Goal: Task Accomplishment & Management: Manage account settings

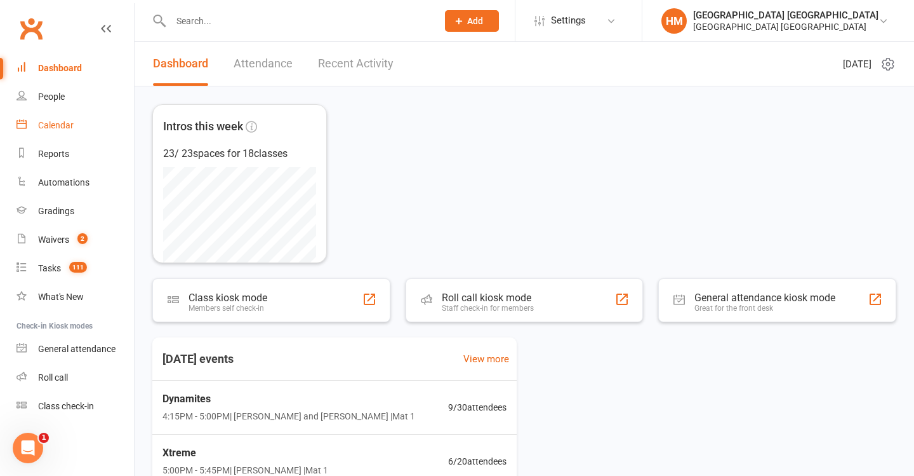
click at [63, 137] on link "Calendar" at bounding box center [75, 125] width 117 height 29
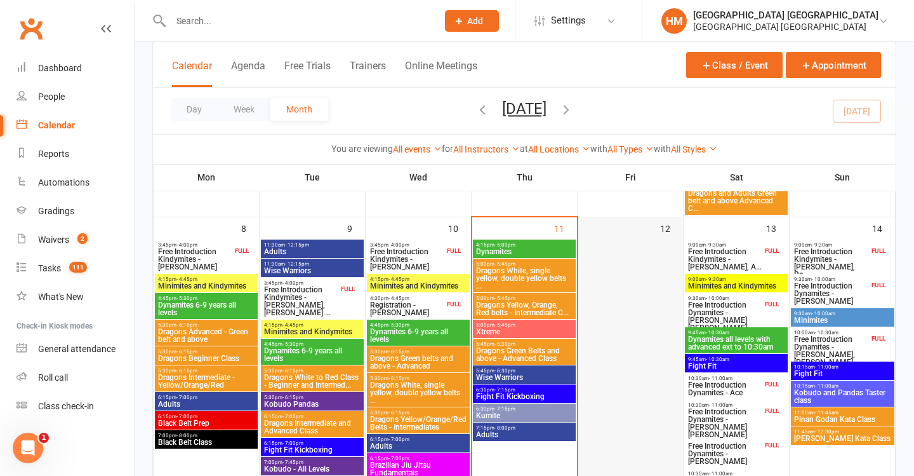
scroll to position [336, 0]
click at [521, 279] on span "Dragons White, single yellow, double yellow belts ..." at bounding box center [525, 278] width 98 height 23
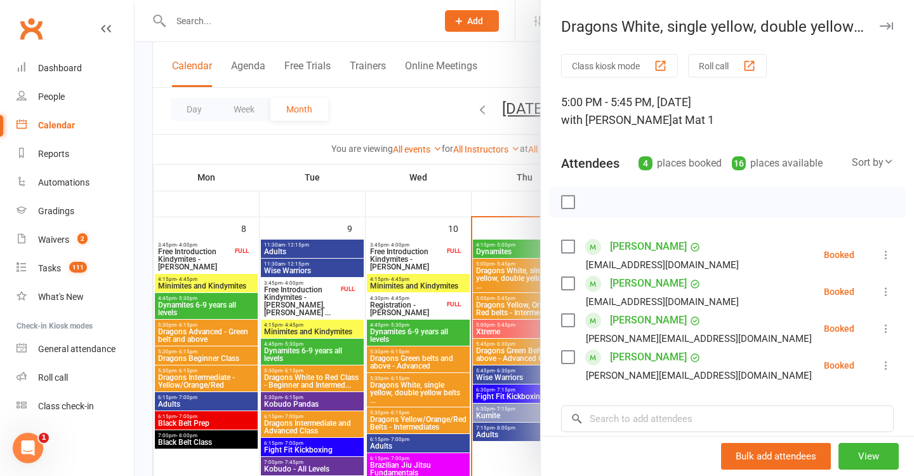
click at [509, 283] on div at bounding box center [525, 238] width 780 height 476
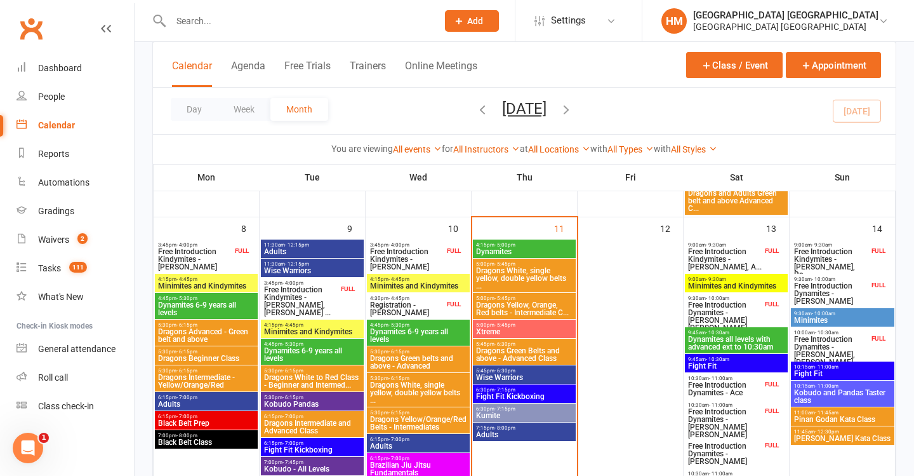
click at [517, 354] on span "Dragons Green Belts and above - Advanced Class" at bounding box center [525, 354] width 98 height 15
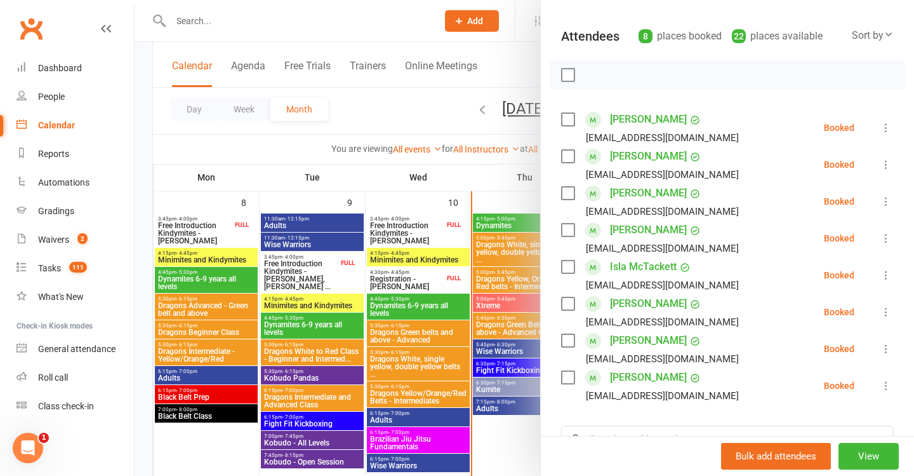
scroll to position [175, 0]
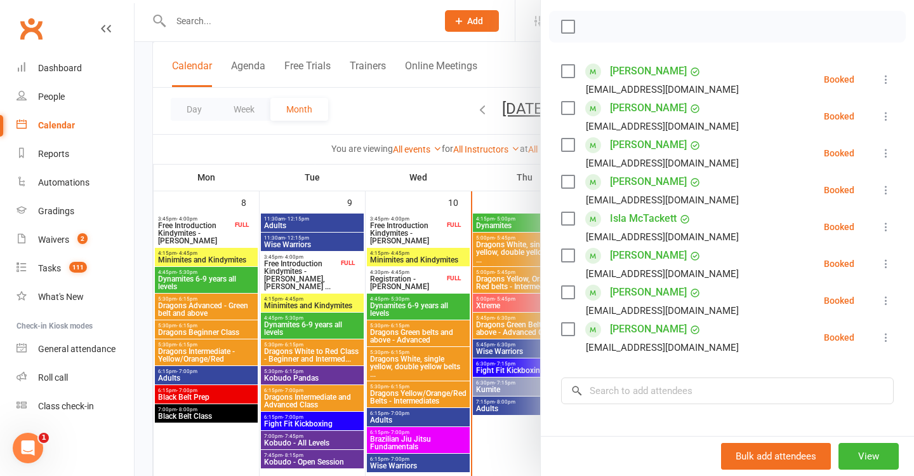
click at [424, 307] on div at bounding box center [525, 238] width 780 height 476
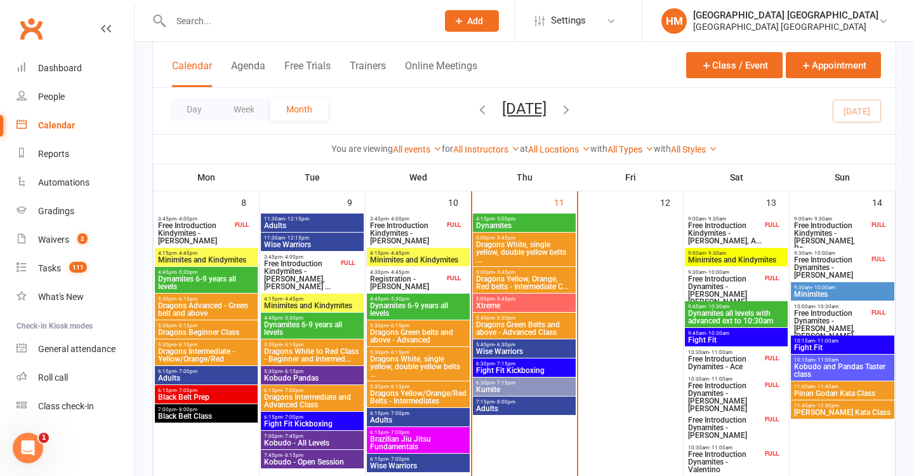
click at [510, 278] on span "Dragons Yellow, Orange, Red belts - Intermediate C..." at bounding box center [525, 282] width 98 height 15
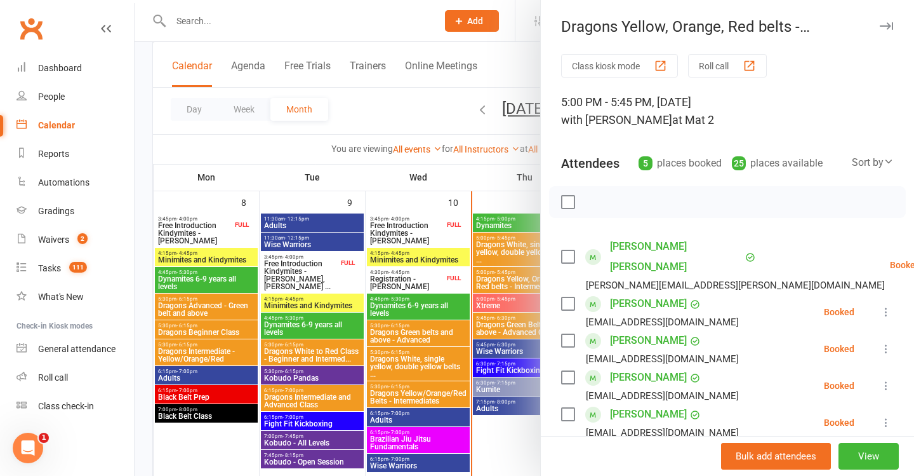
drag, startPoint x: 325, startPoint y: 293, endPoint x: 347, endPoint y: 279, distance: 26.3
click at [325, 294] on div at bounding box center [525, 238] width 780 height 476
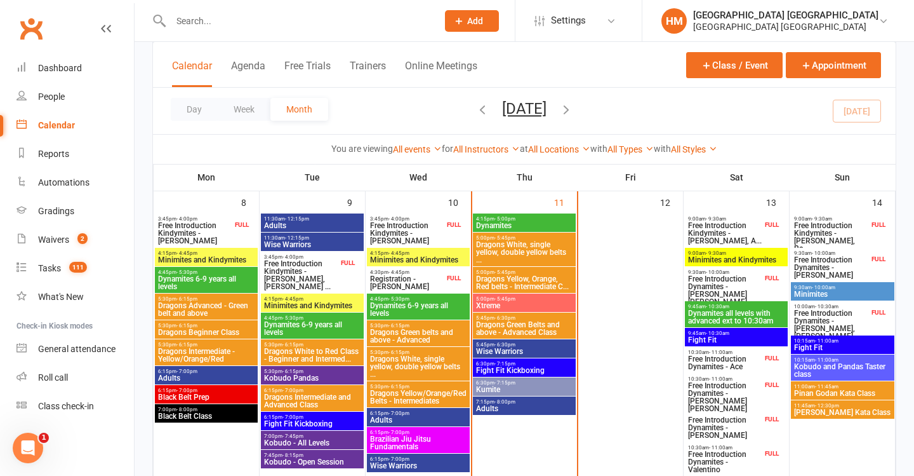
click at [528, 321] on span "Dragons Green Belts and above - Advanced Class" at bounding box center [525, 328] width 98 height 15
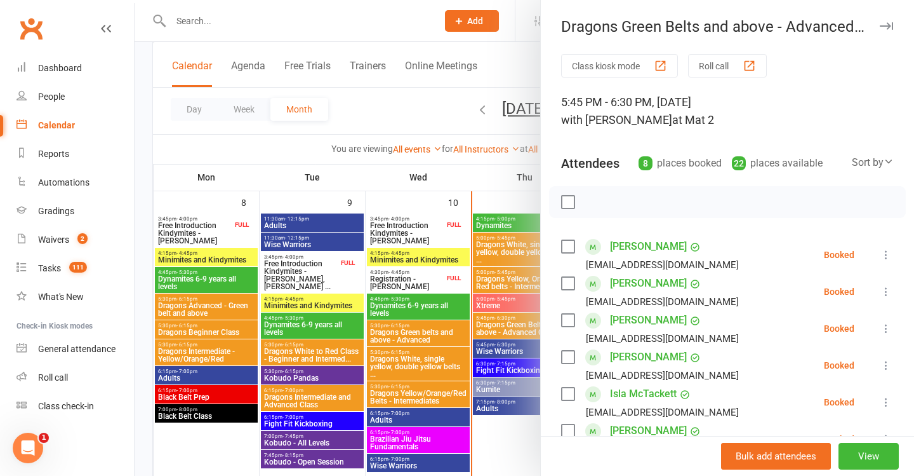
click at [447, 326] on div at bounding box center [525, 238] width 780 height 476
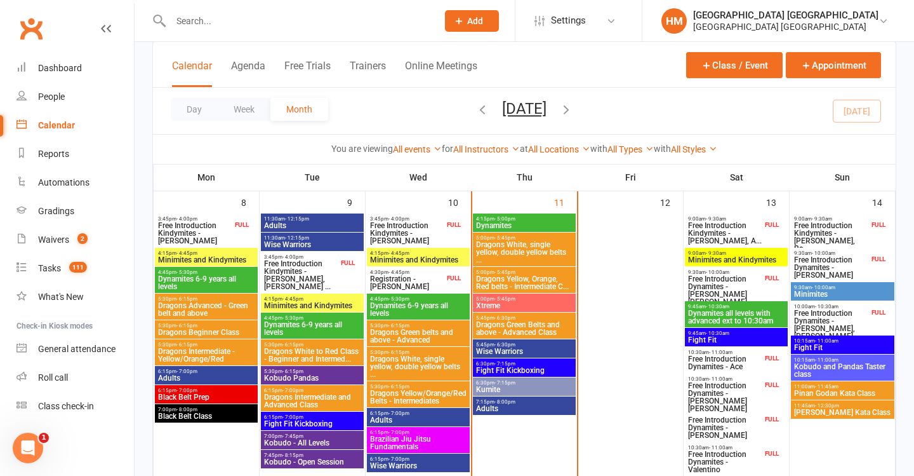
click at [493, 349] on span "Wise Warriors" at bounding box center [525, 351] width 98 height 8
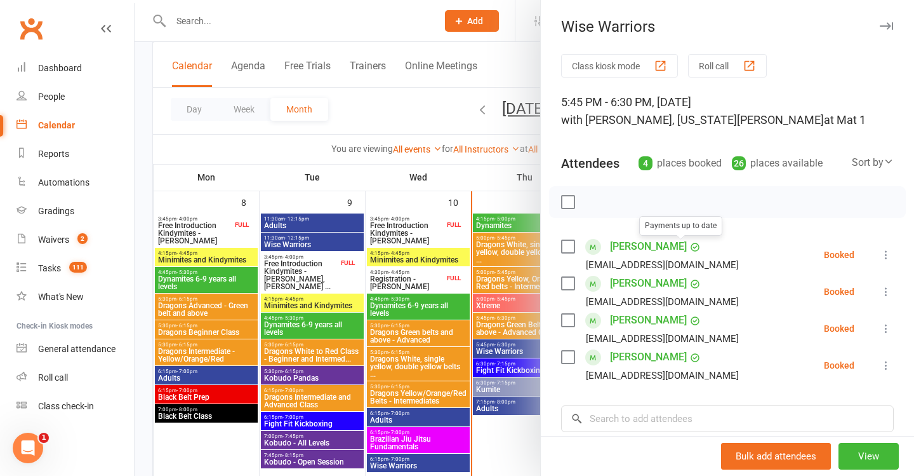
click at [415, 267] on div at bounding box center [525, 238] width 780 height 476
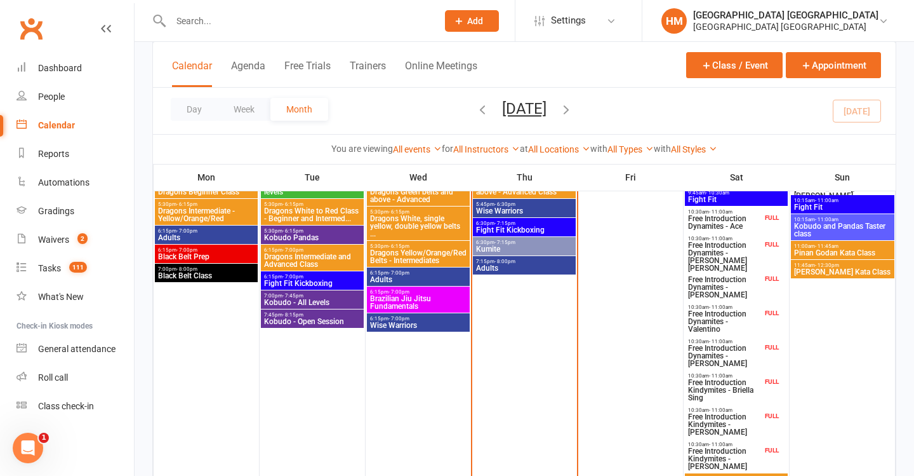
scroll to position [355, 0]
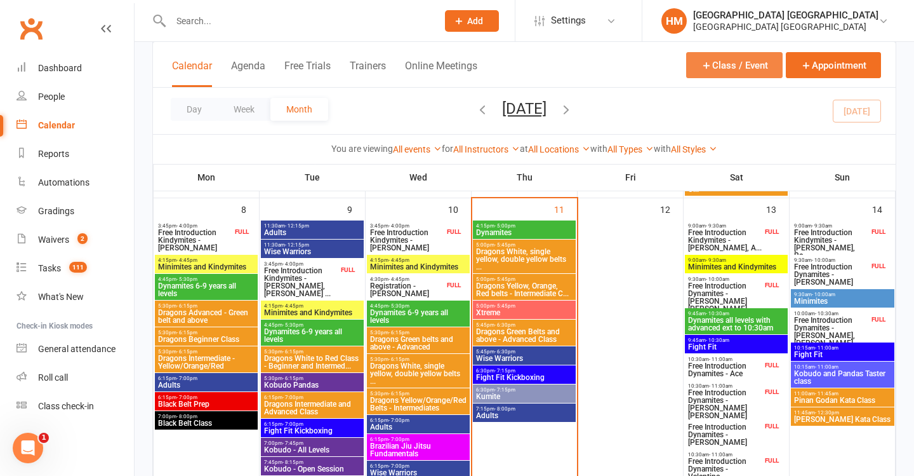
click at [688, 57] on button "Class / Event" at bounding box center [734, 65] width 97 height 26
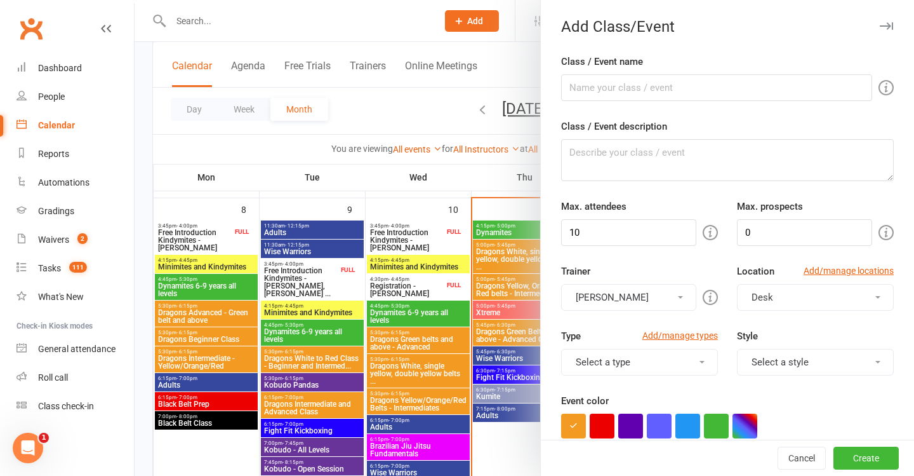
click at [442, 74] on div at bounding box center [525, 238] width 780 height 476
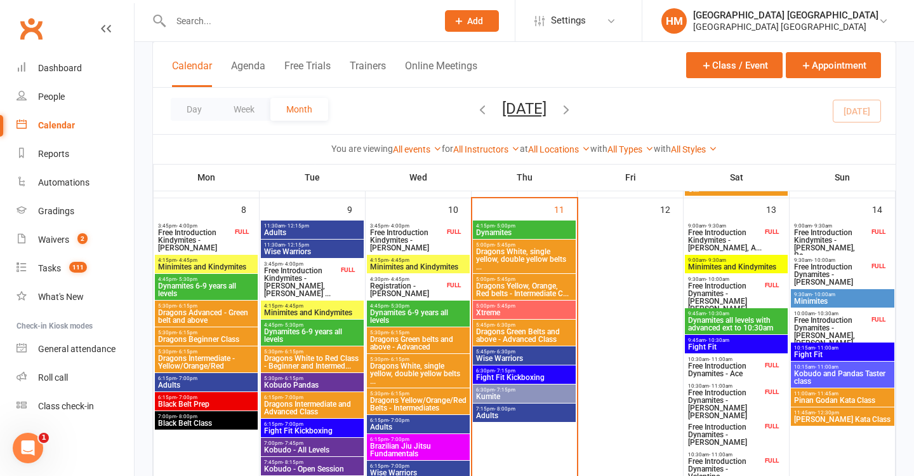
click at [483, 30] on button "Add" at bounding box center [472, 21] width 54 height 22
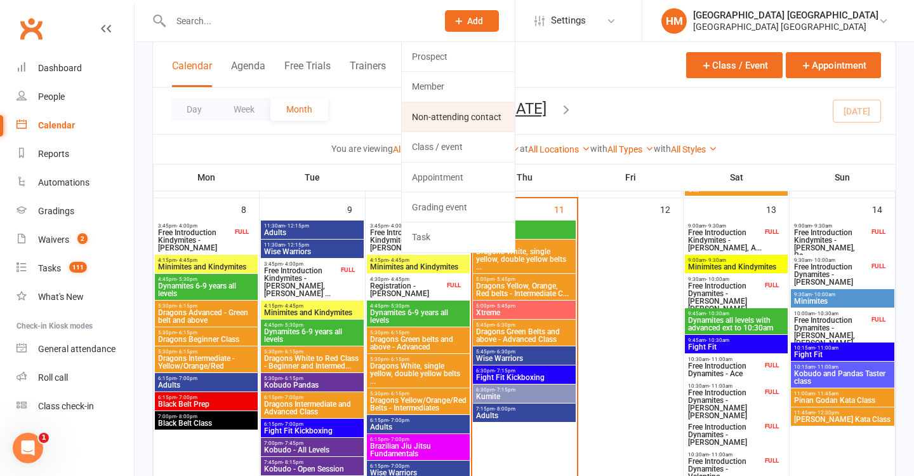
click at [474, 113] on link "Non-attending contact" at bounding box center [458, 116] width 113 height 29
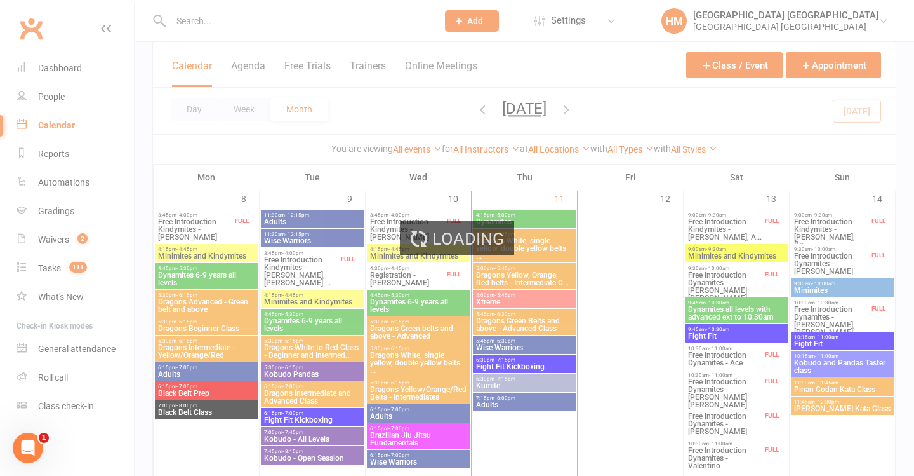
scroll to position [1, 0]
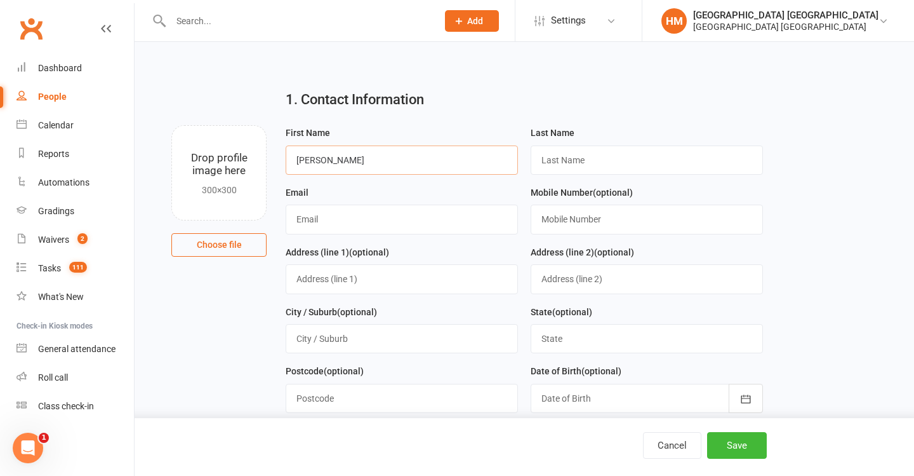
type input "Joanna"
type input "Martin"
paste input "jomm1986@gmail.com"
type input "jomm1986@gmail.com"
paste input "0439829234"
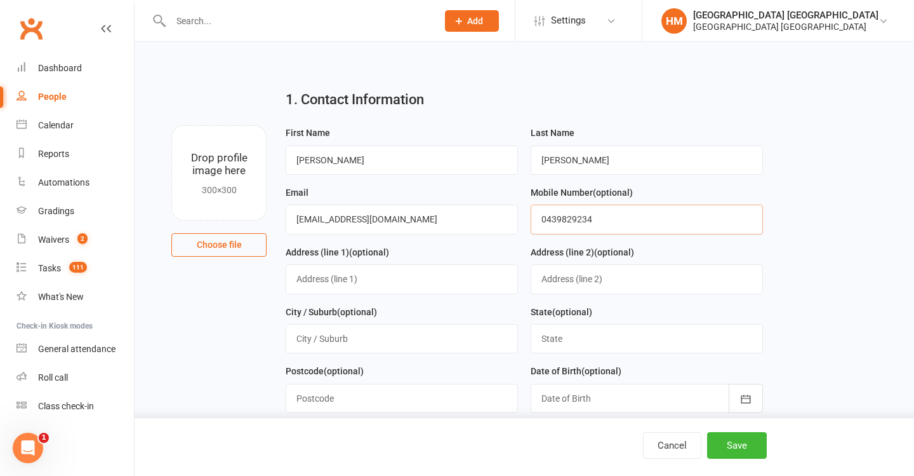
click at [544, 218] on input "0439829234" at bounding box center [647, 218] width 232 height 29
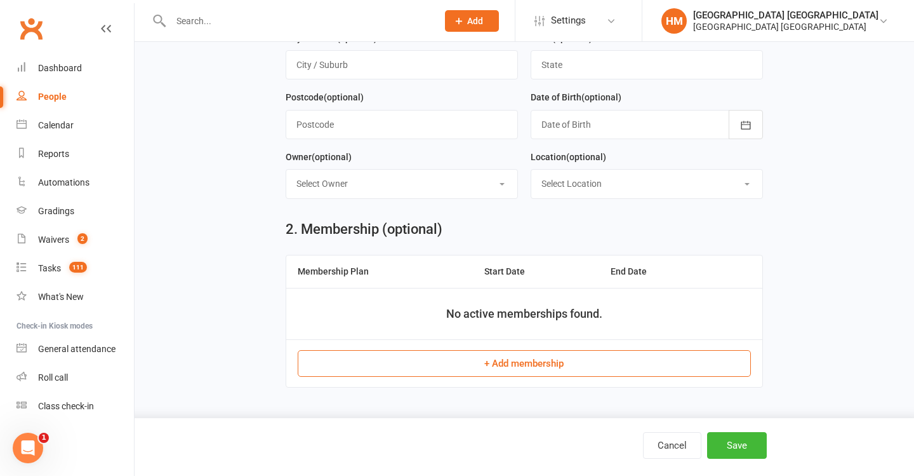
scroll to position [283, 0]
type input "0439 829 234"
select select "16"
click at [744, 450] on button "Save" at bounding box center [737, 445] width 60 height 27
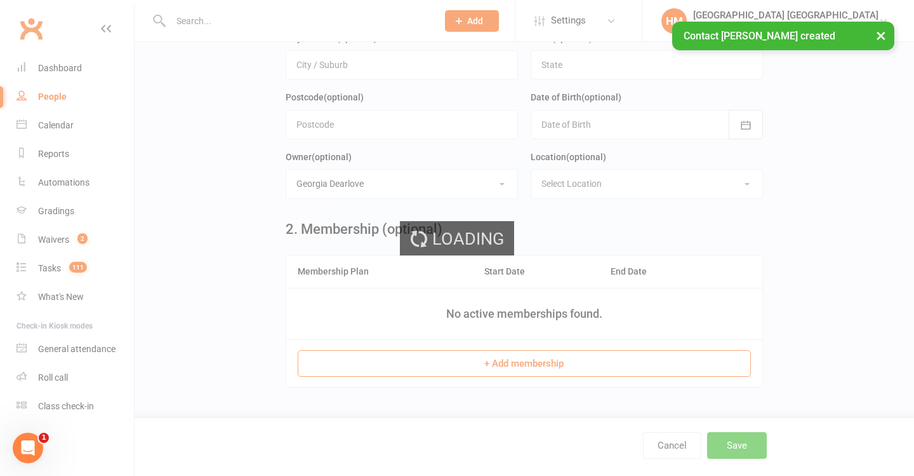
scroll to position [0, 0]
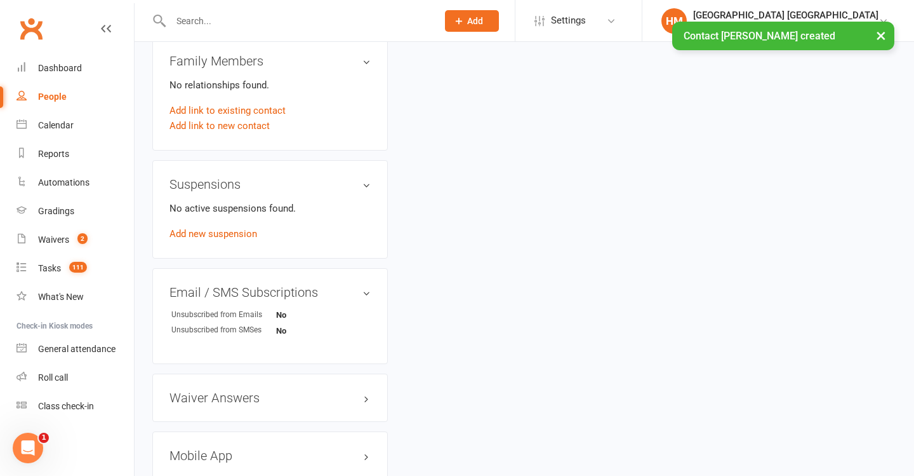
scroll to position [626, 0]
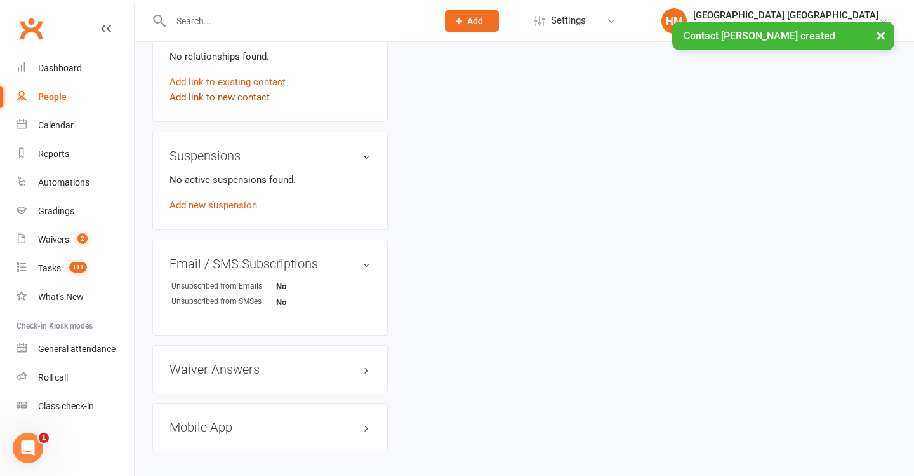
click at [251, 98] on link "Add link to new contact" at bounding box center [220, 97] width 100 height 15
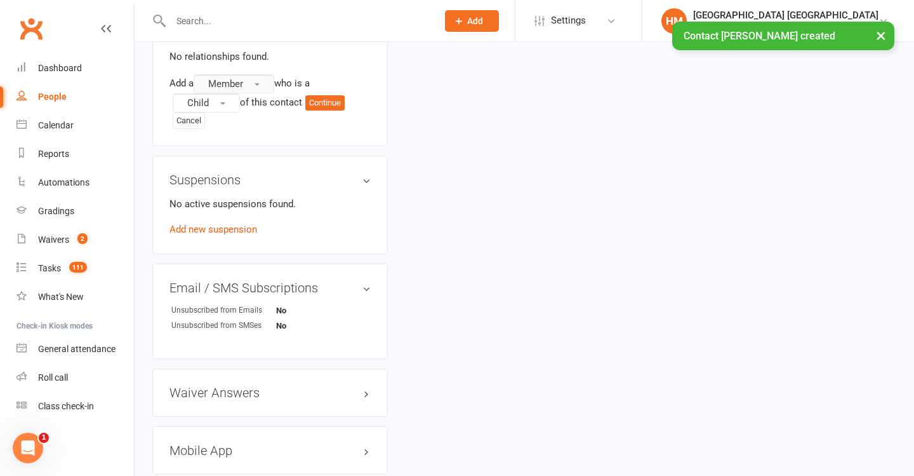
click at [248, 76] on button "Member" at bounding box center [234, 83] width 81 height 19
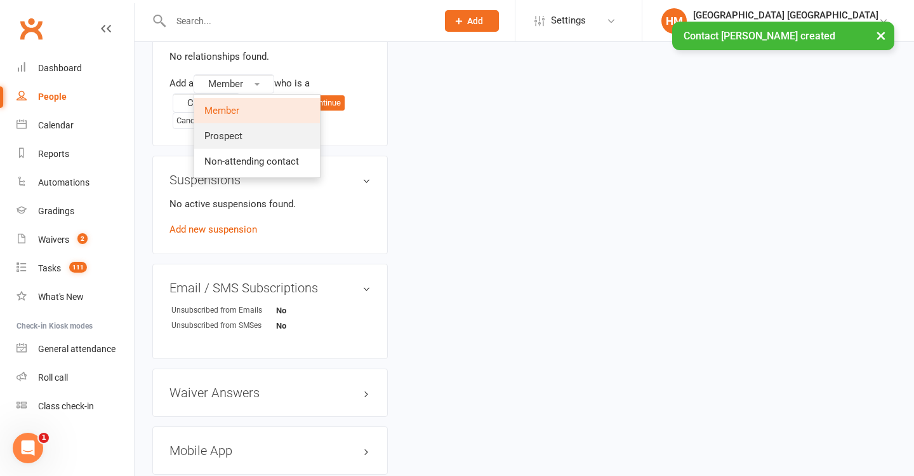
click at [243, 131] on span "Prospect" at bounding box center [223, 135] width 38 height 11
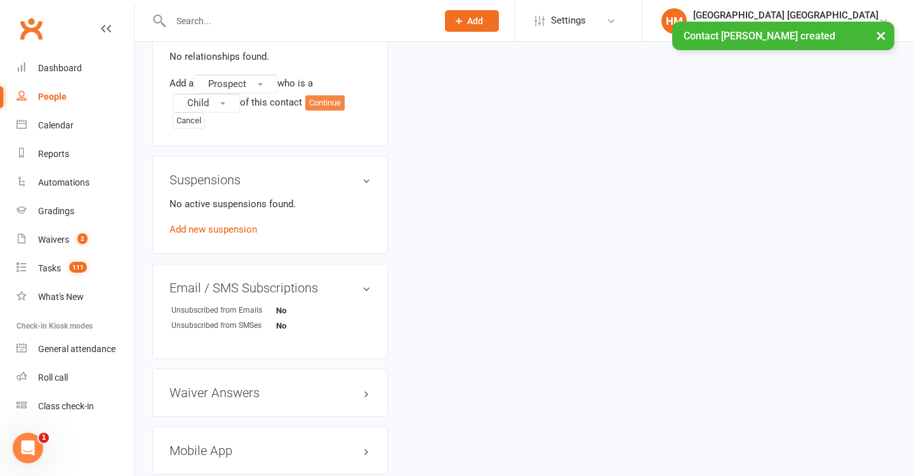
click at [337, 107] on button "Continue" at bounding box center [324, 102] width 39 height 15
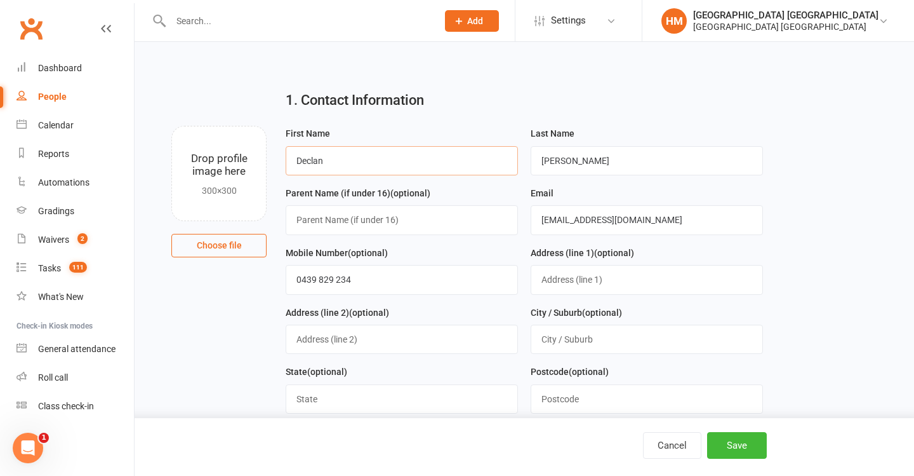
type input "Declan"
paste input "Gendle"
type input "Gendle"
type input "Joanna"
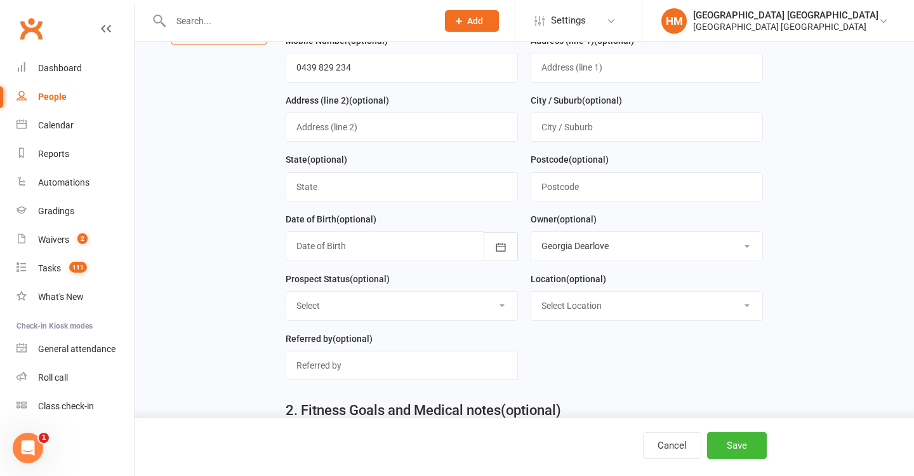
scroll to position [303, 0]
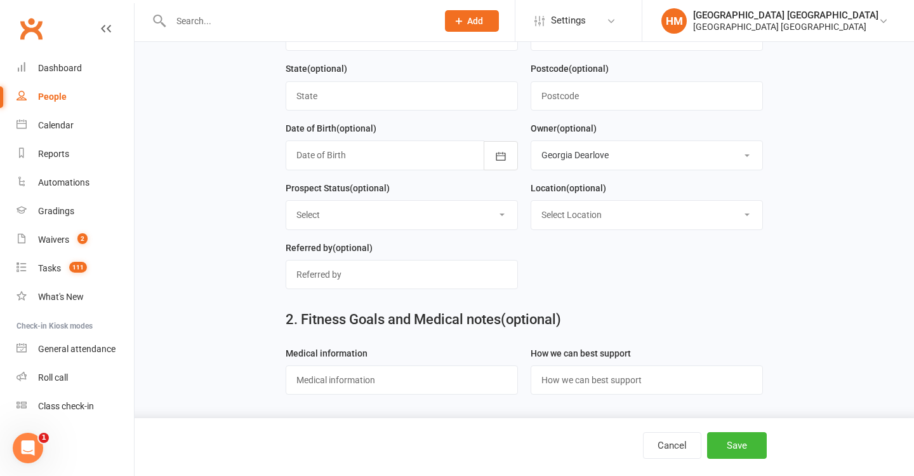
select select "Initial Contact"
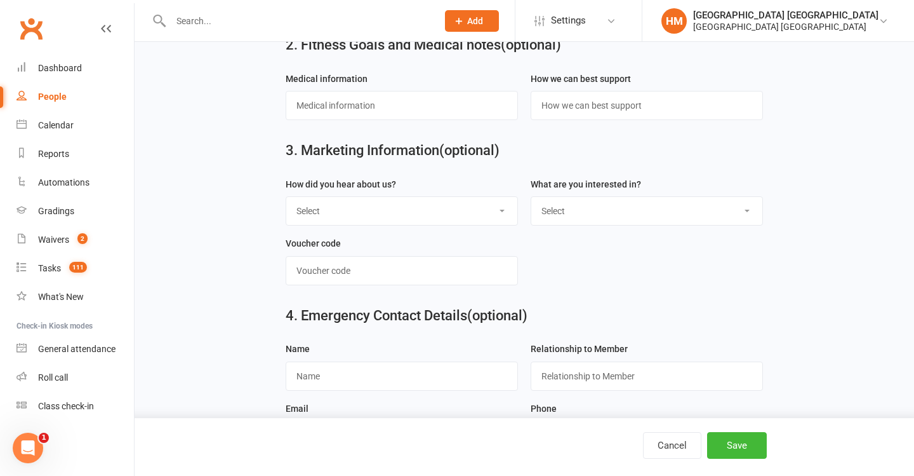
scroll to position [608, 0]
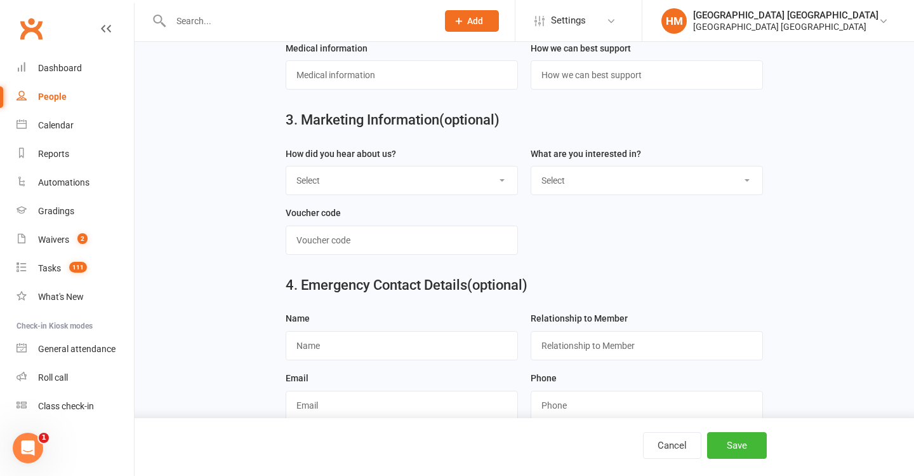
select select "Flyer in the mail"
select select "Kids karate"
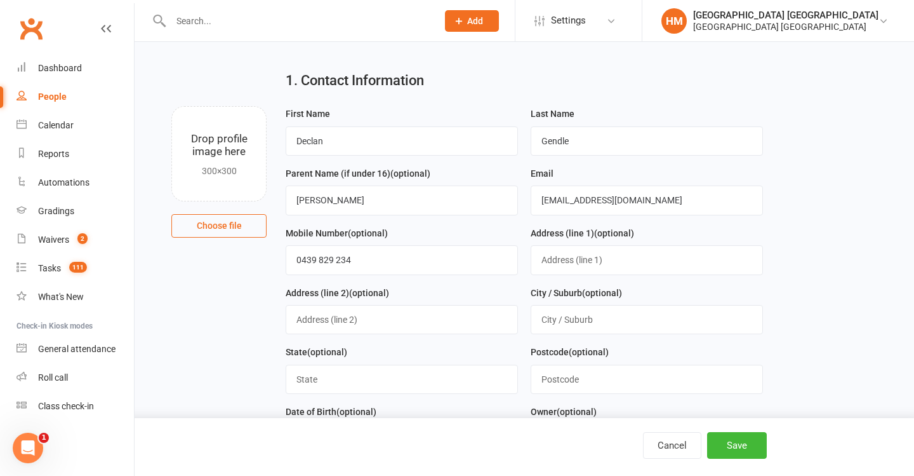
scroll to position [0, 0]
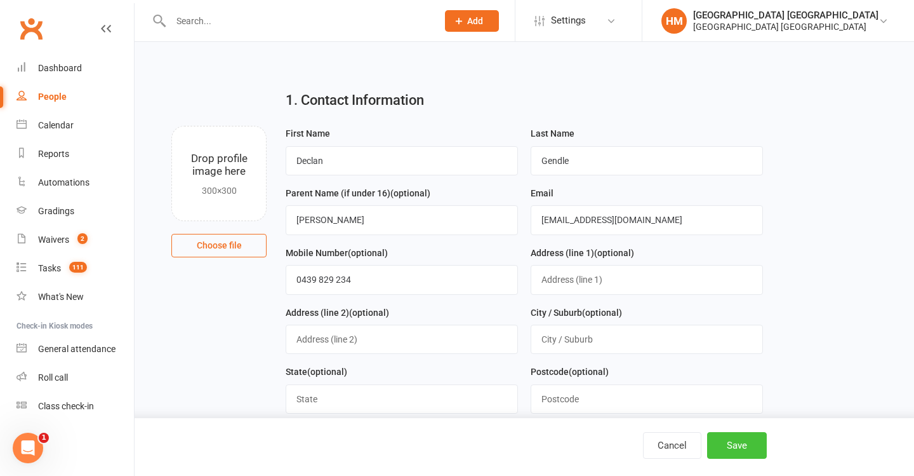
click at [758, 451] on button "Save" at bounding box center [737, 445] width 60 height 27
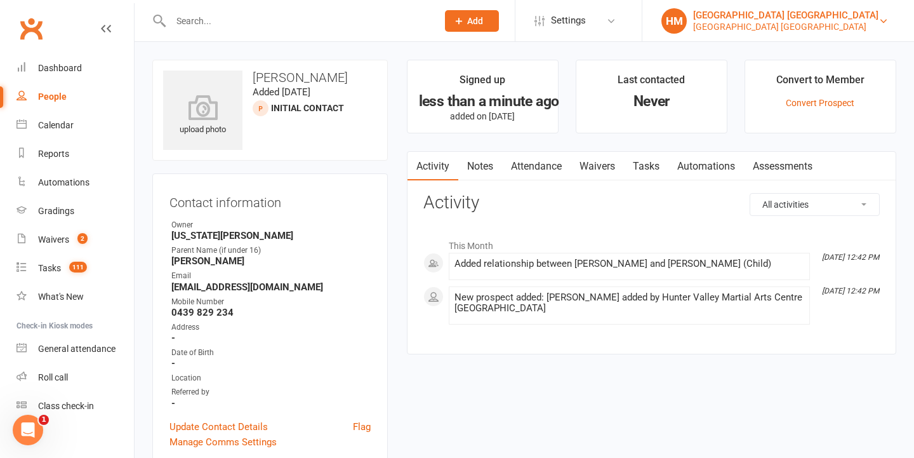
drag, startPoint x: 759, startPoint y: 7, endPoint x: 755, endPoint y: 14, distance: 8.0
click at [758, 7] on li "HM Hunter Valley Martial Arts Centre Morisset Hunter Valley Martial Arts Centre…" at bounding box center [778, 20] width 272 height 41
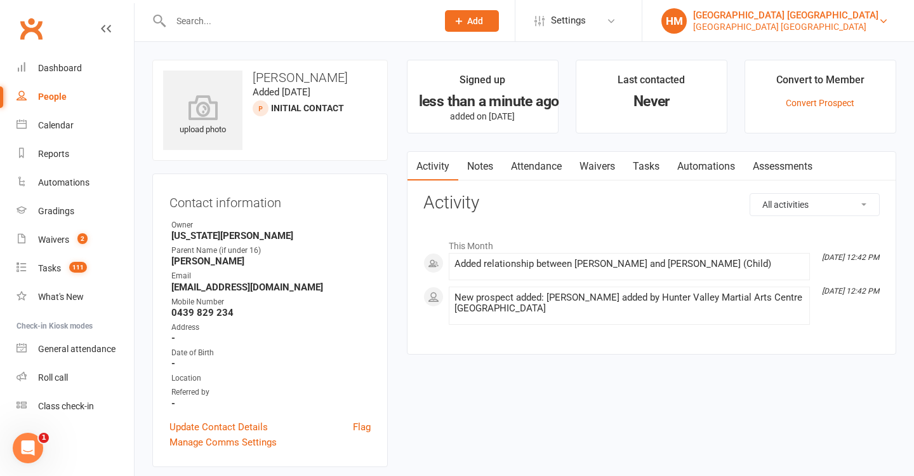
click at [706, 16] on div "[GEOGRAPHIC_DATA] [GEOGRAPHIC_DATA]" at bounding box center [785, 15] width 185 height 11
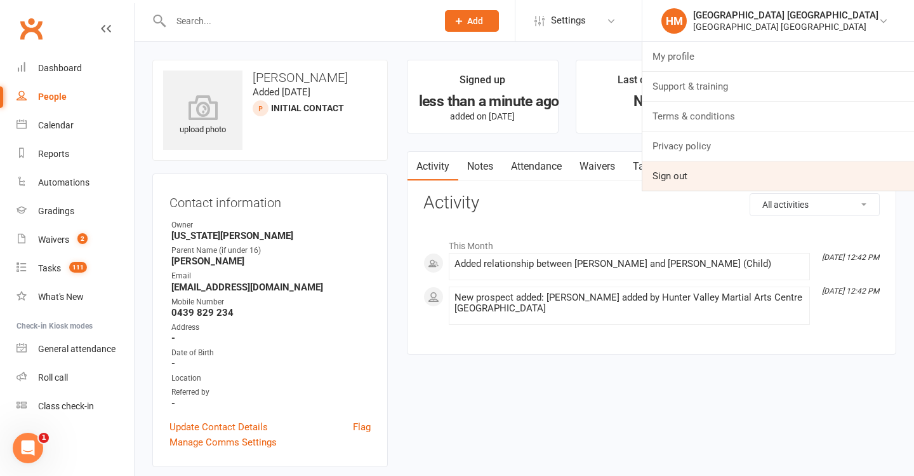
click at [678, 173] on link "Sign out" at bounding box center [779, 175] width 272 height 29
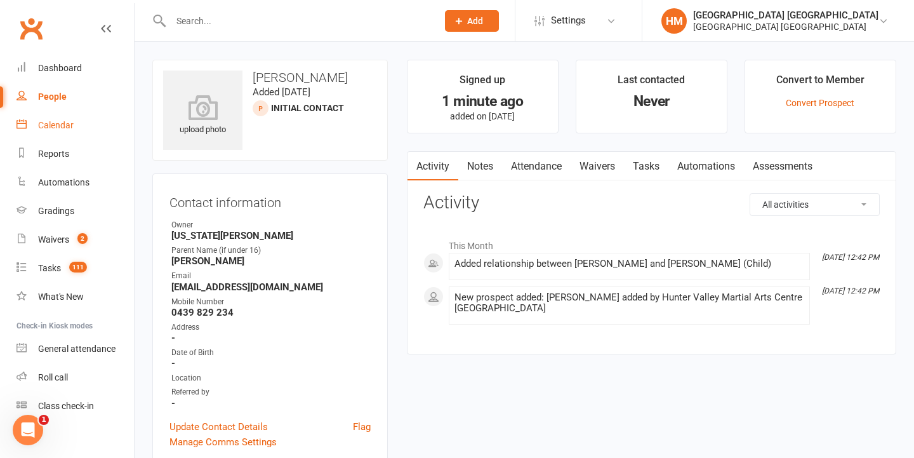
click at [79, 124] on link "Calendar" at bounding box center [75, 125] width 117 height 29
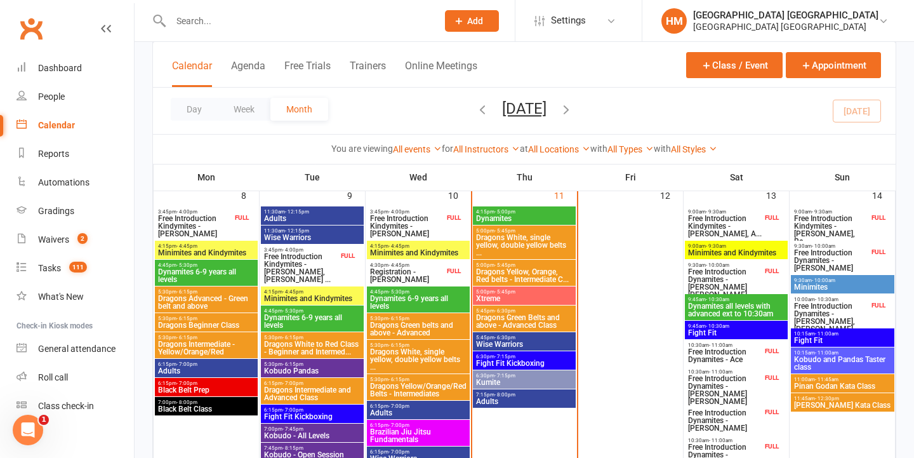
scroll to position [368, 0]
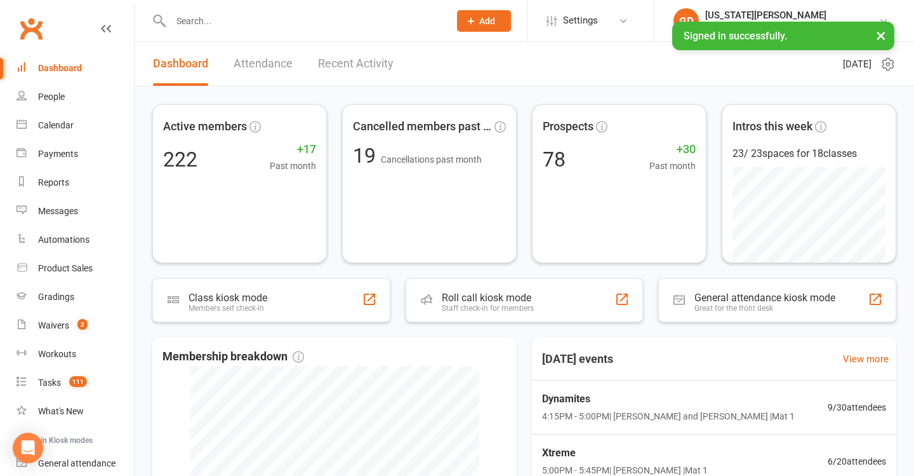
click at [227, 11] on div at bounding box center [296, 20] width 288 height 41
click at [227, 17] on input "text" at bounding box center [304, 21] width 274 height 18
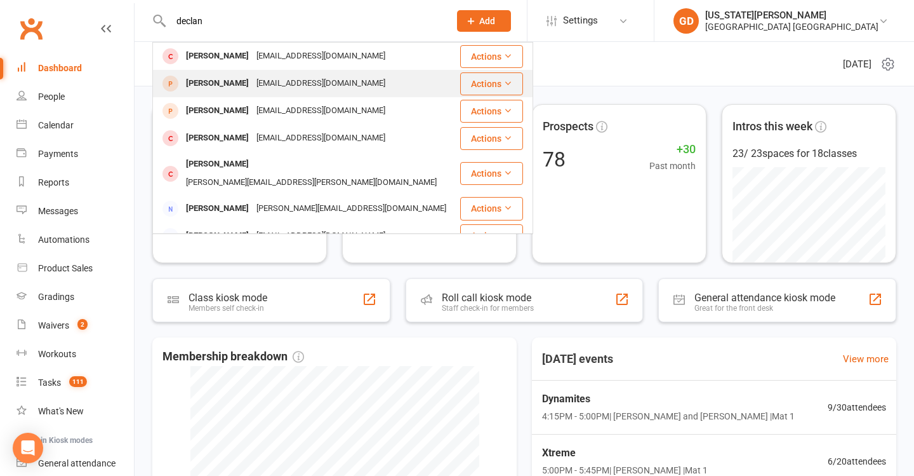
type input "declan"
click at [198, 92] on div "[PERSON_NAME]" at bounding box center [217, 83] width 70 height 18
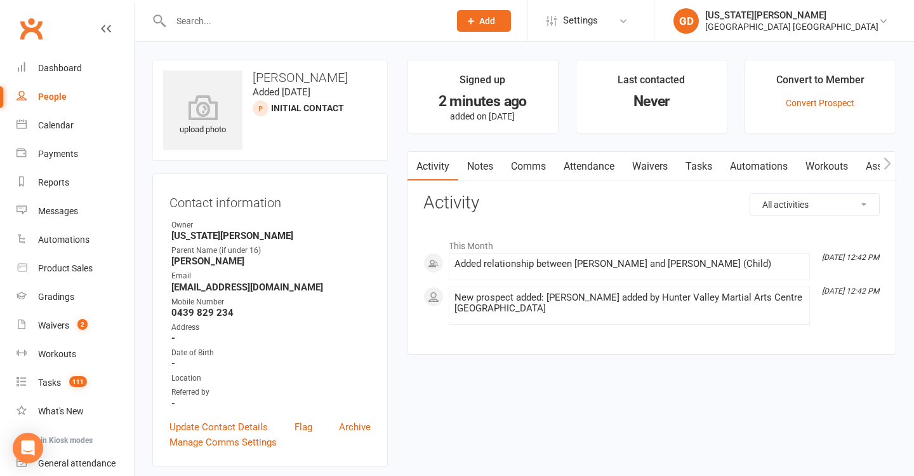
scroll to position [0, 1]
click at [535, 167] on link "Comms" at bounding box center [528, 166] width 53 height 29
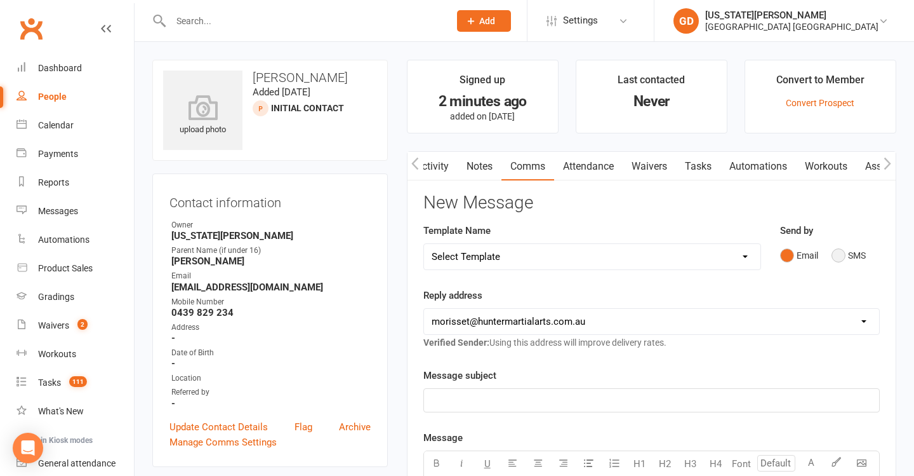
click at [841, 251] on button "SMS" at bounding box center [849, 255] width 34 height 24
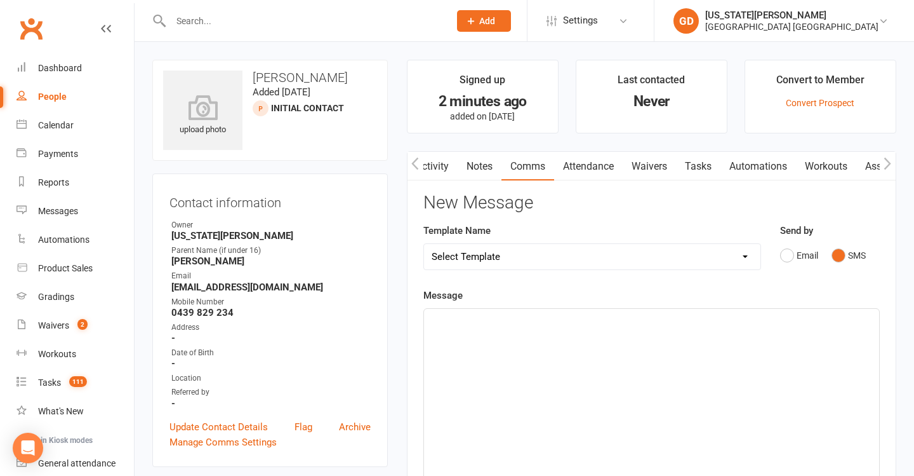
click at [645, 344] on div "﻿" at bounding box center [651, 404] width 455 height 191
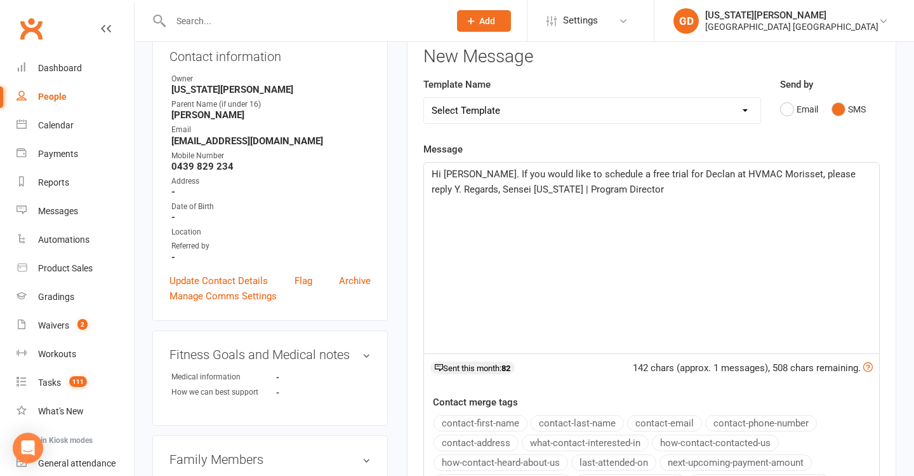
scroll to position [147, 0]
click at [832, 170] on span "Hi Joanna. If you would like to schedule a free trial for Declan at HVMAC Moris…" at bounding box center [645, 181] width 427 height 27
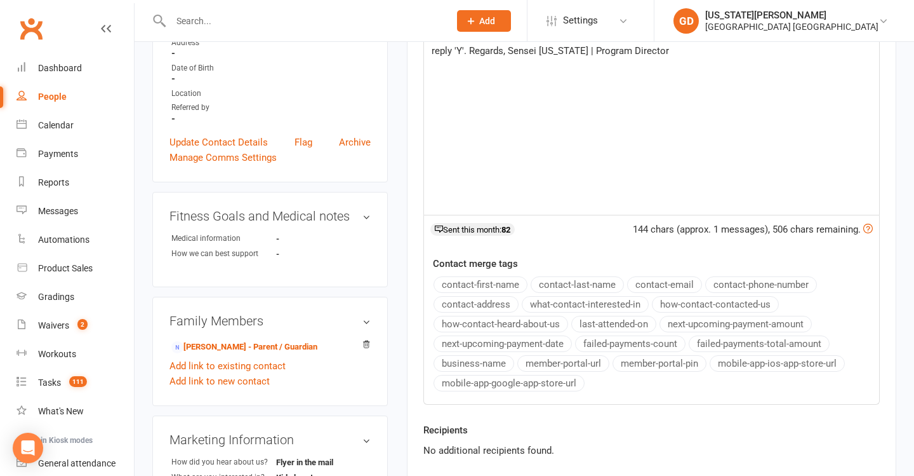
scroll to position [301, 0]
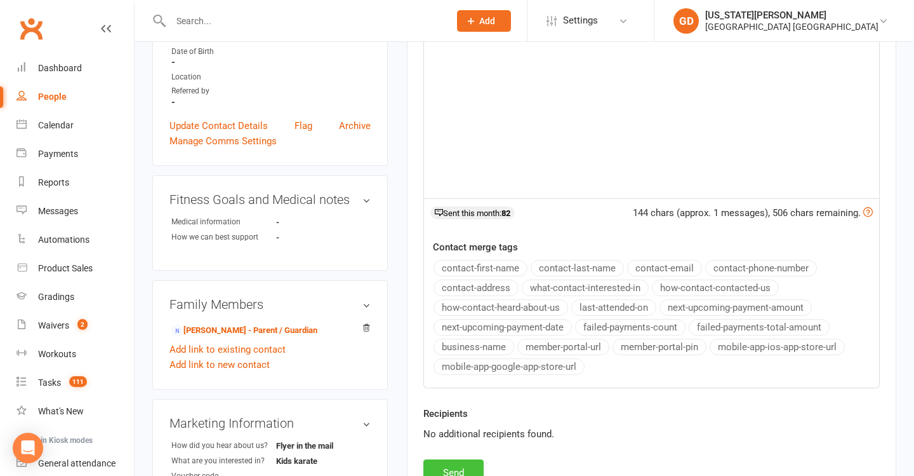
click at [446, 460] on button "Send" at bounding box center [454, 472] width 60 height 27
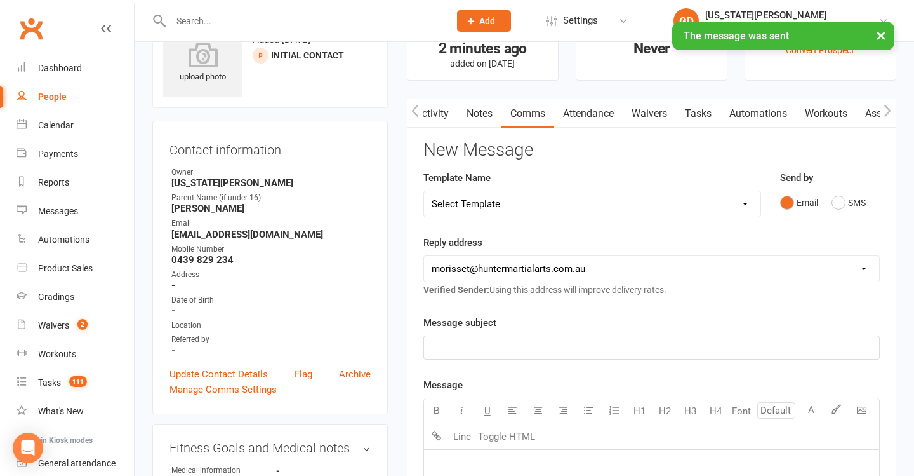
scroll to position [97, 0]
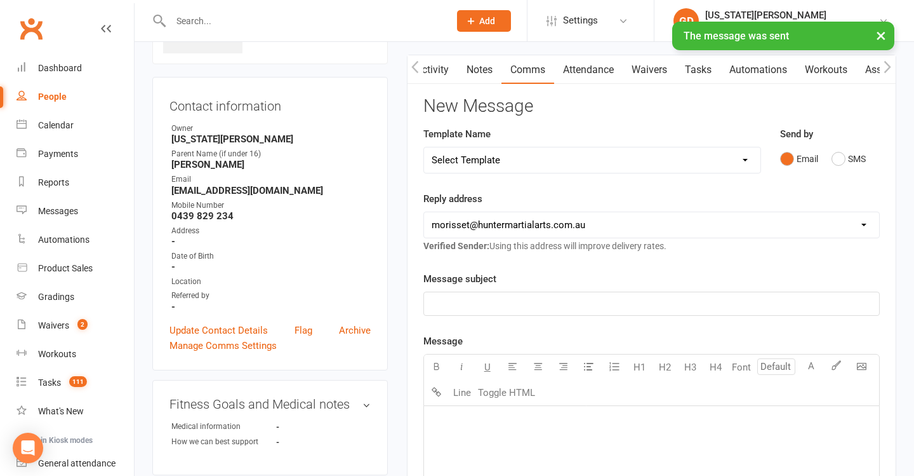
click at [602, 300] on p "﻿" at bounding box center [652, 303] width 440 height 15
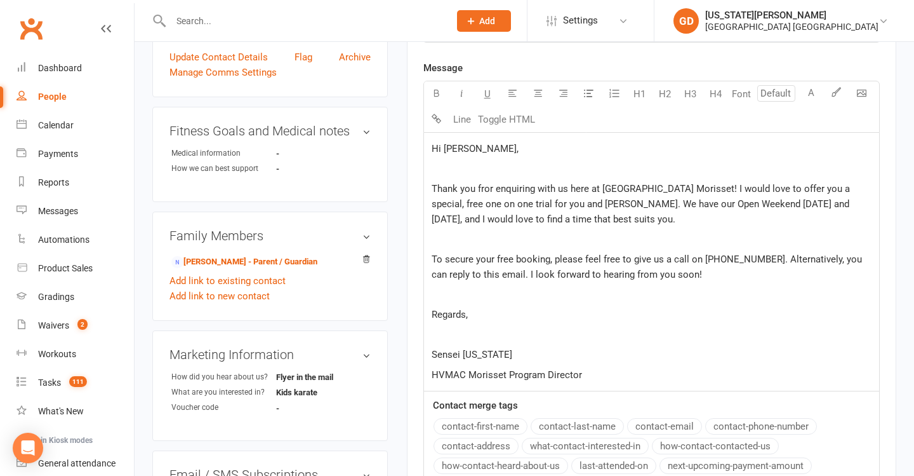
scroll to position [365, 0]
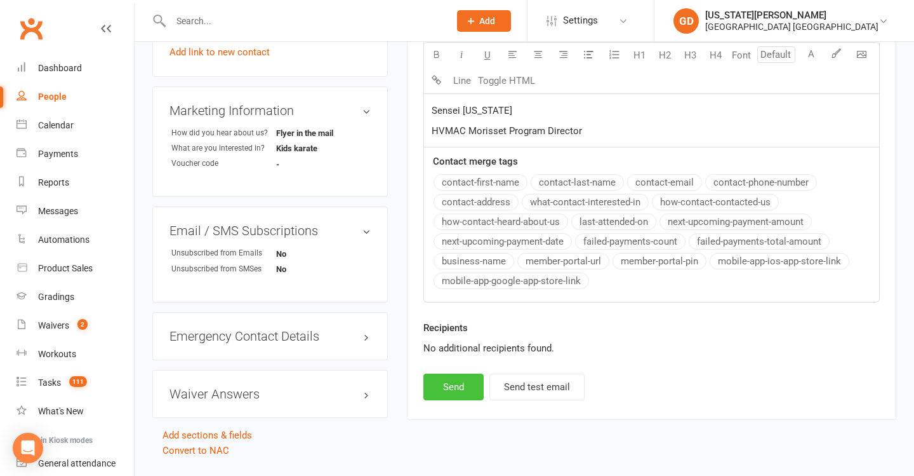
click at [448, 382] on button "Send" at bounding box center [454, 386] width 60 height 27
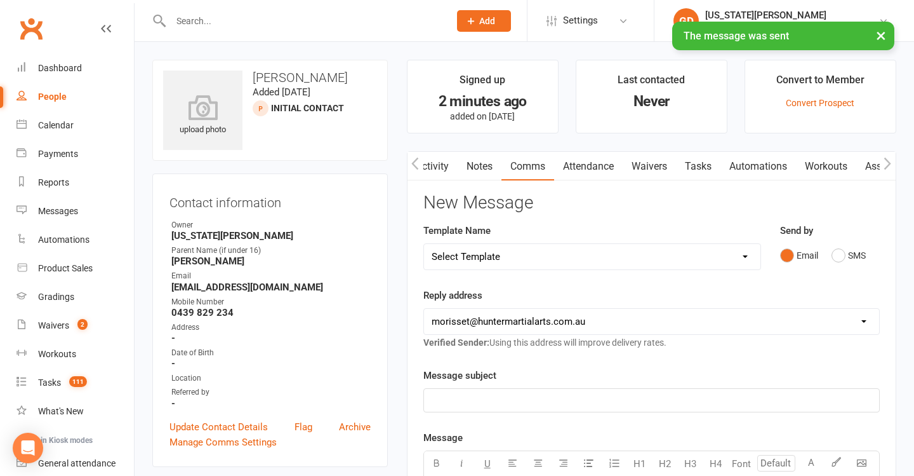
scroll to position [-1, 0]
drag, startPoint x: 461, startPoint y: 166, endPoint x: 623, endPoint y: 184, distance: 163.0
click at [461, 166] on link "Notes" at bounding box center [480, 166] width 44 height 29
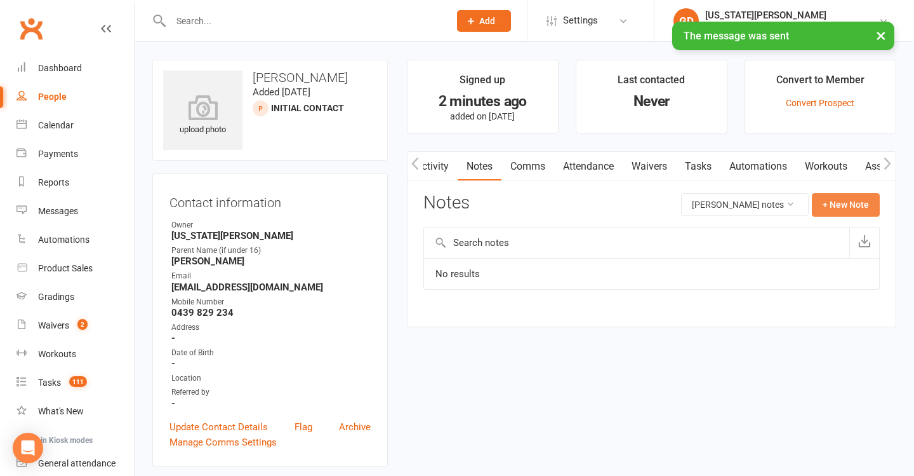
click at [857, 204] on button "+ New Note" at bounding box center [846, 204] width 68 height 23
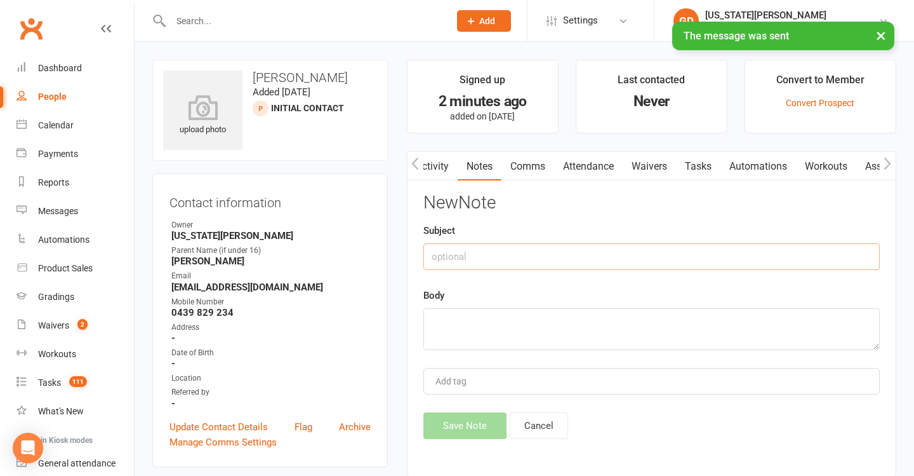
click at [674, 250] on input "text" at bounding box center [652, 256] width 457 height 27
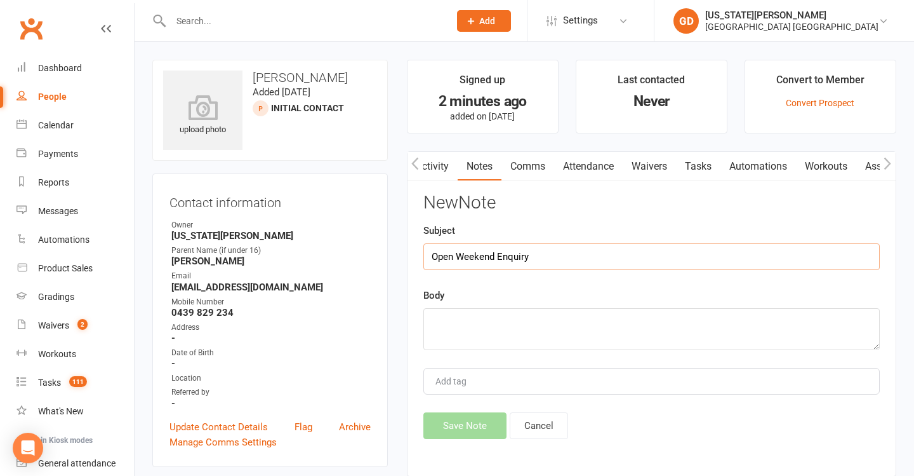
type input "Open Weekend Enquiry"
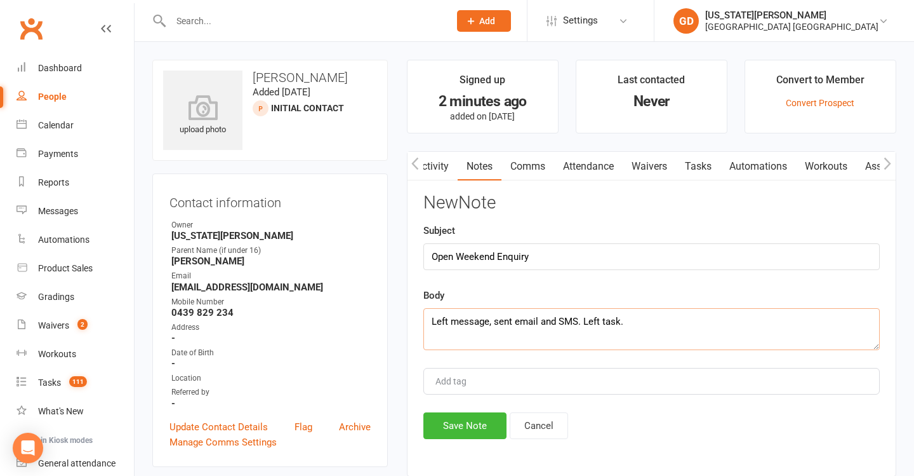
type textarea "Left message, sent email and SMS. Left task."
click at [482, 401] on div "New Note Subject Open Weekend Enquiry Body Left message, sent email and SMS. Le…" at bounding box center [652, 316] width 457 height 246
click at [481, 408] on div "New Note Subject Open Weekend Enquiry Body Left message, sent email and SMS. Le…" at bounding box center [652, 316] width 457 height 246
click at [481, 424] on button "Save Note" at bounding box center [465, 425] width 83 height 27
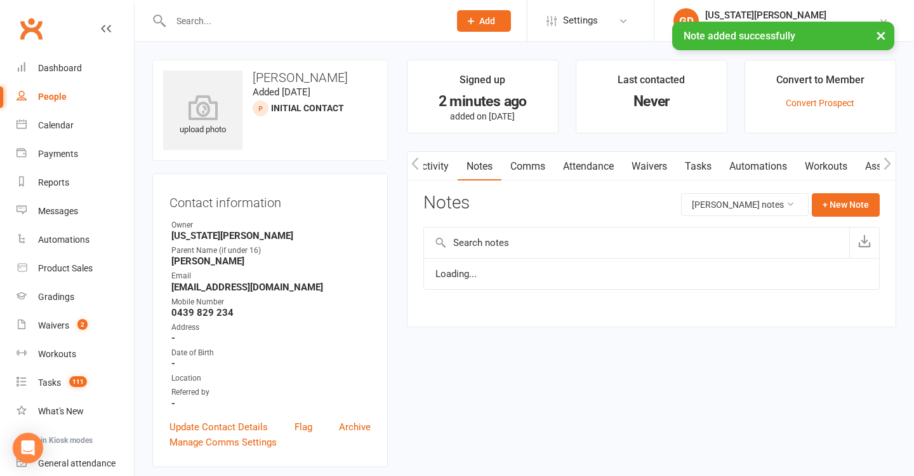
click at [725, 159] on link "Automations" at bounding box center [759, 166] width 76 height 29
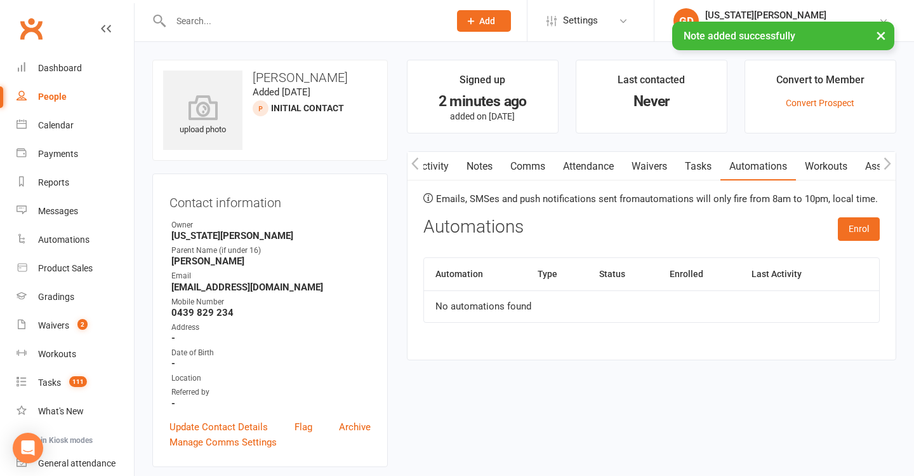
click at [701, 163] on link "Tasks" at bounding box center [698, 166] width 44 height 29
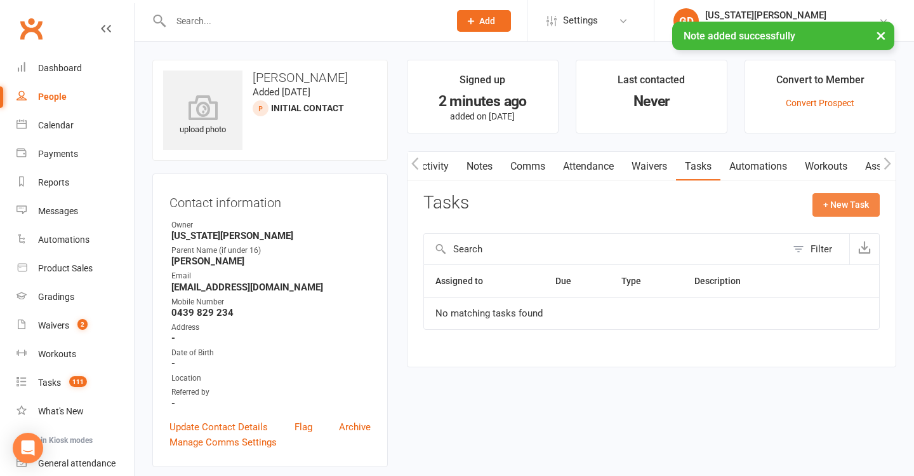
click at [840, 204] on button "+ New Task" at bounding box center [846, 204] width 67 height 23
select select "48620"
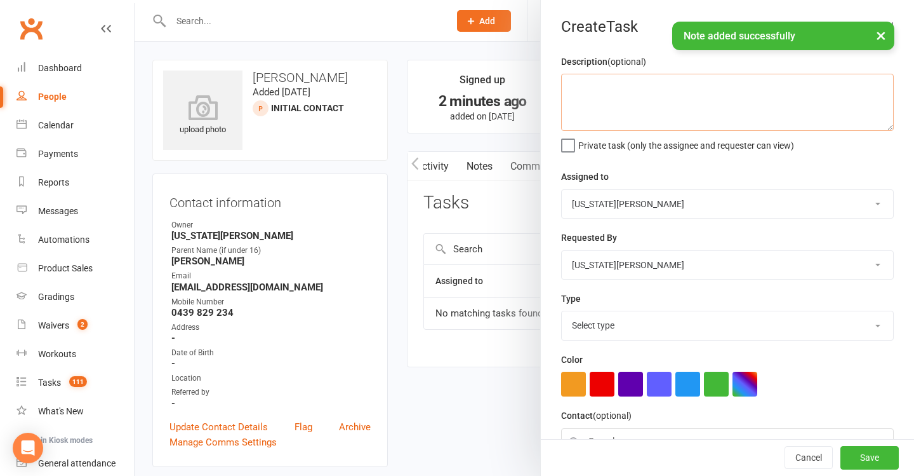
click at [636, 130] on textarea at bounding box center [727, 102] width 333 height 57
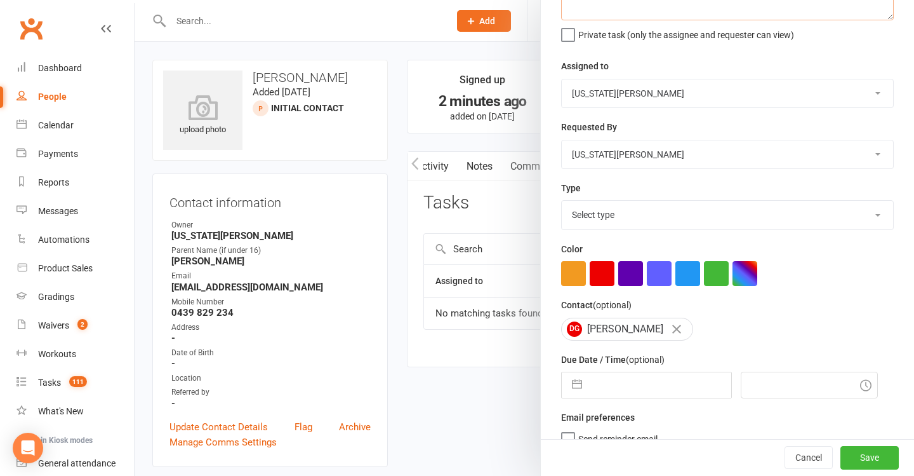
scroll to position [115, 0]
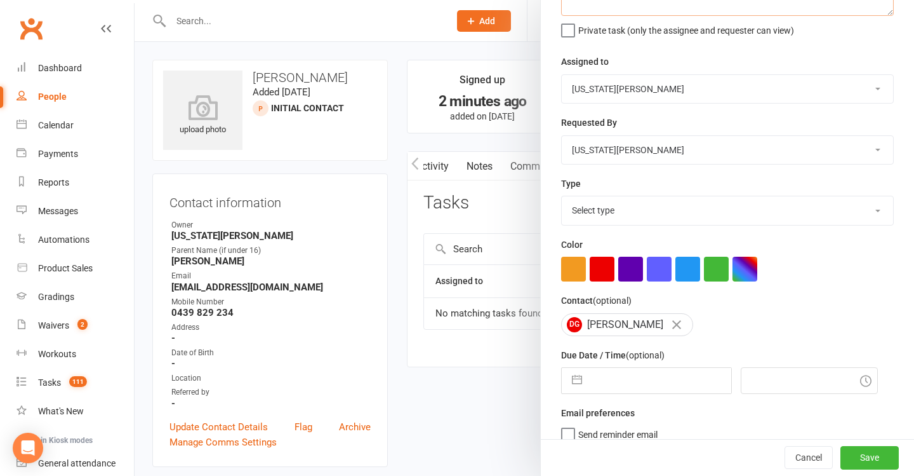
type textarea "Follow up"
select select "18411"
click at [602, 372] on input "text" at bounding box center [660, 380] width 143 height 25
select select "7"
select select "2025"
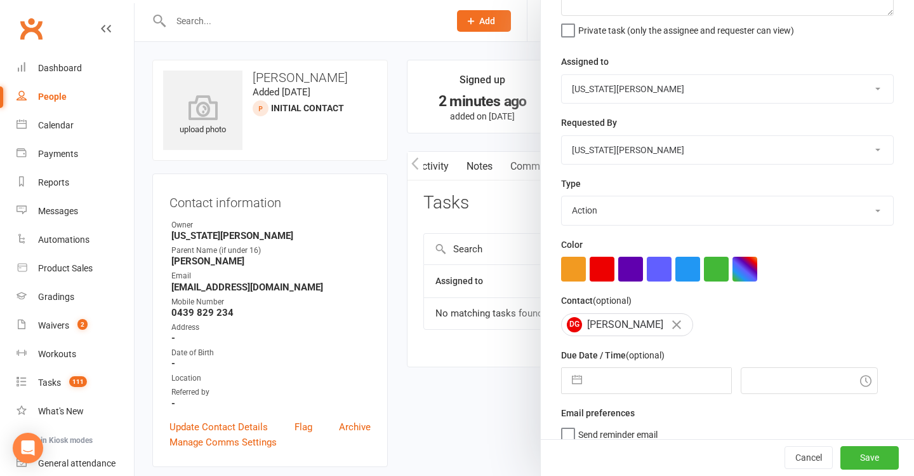
select select "8"
select select "2025"
select select "9"
select select "2025"
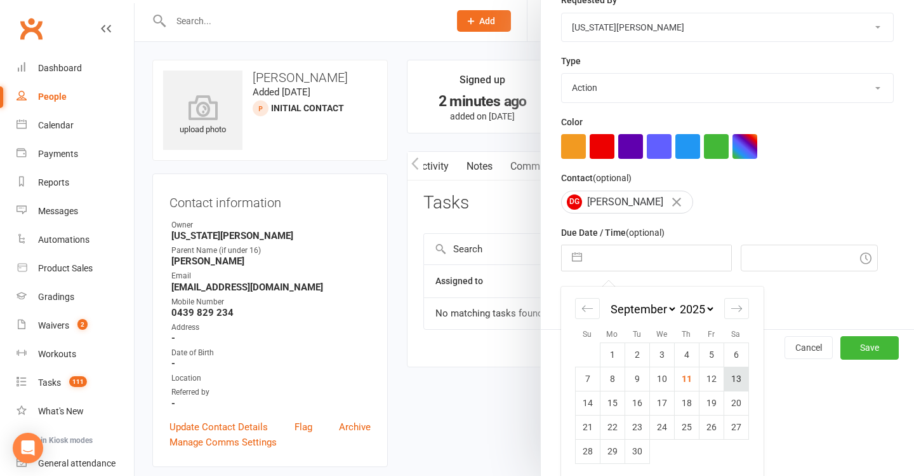
click at [730, 379] on td "13" at bounding box center [736, 378] width 25 height 24
type input "13 Sep 2025"
type input "1:00pm"
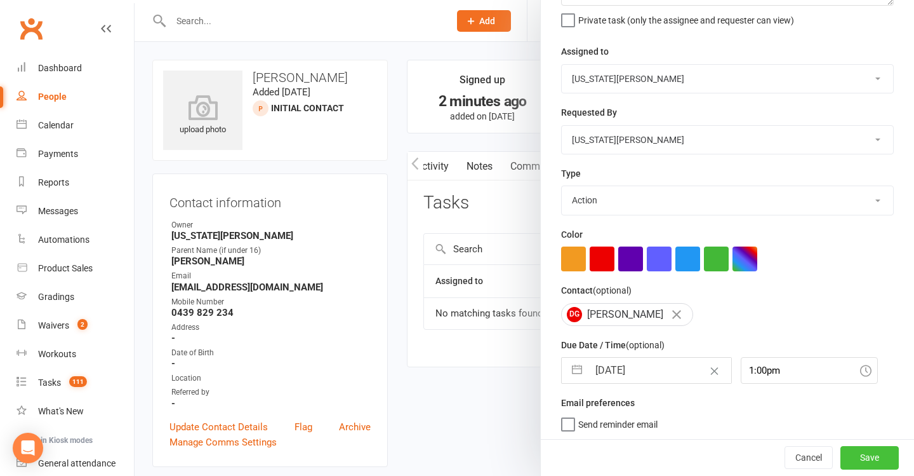
click at [881, 455] on button "Save" at bounding box center [870, 457] width 58 height 23
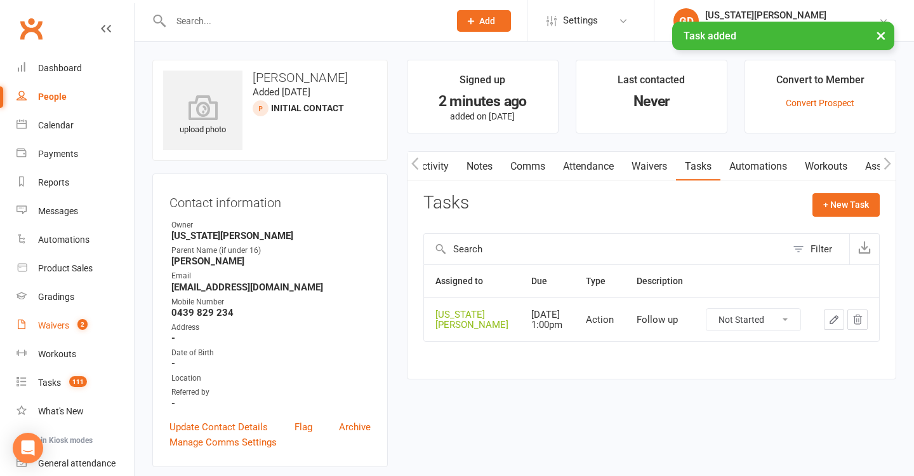
click at [81, 323] on span "2" at bounding box center [82, 324] width 10 height 11
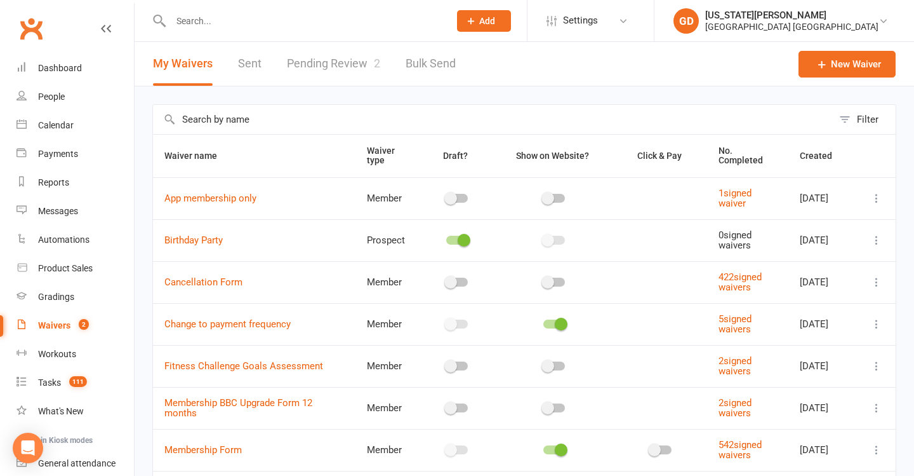
click at [375, 62] on span "2" at bounding box center [377, 63] width 6 height 13
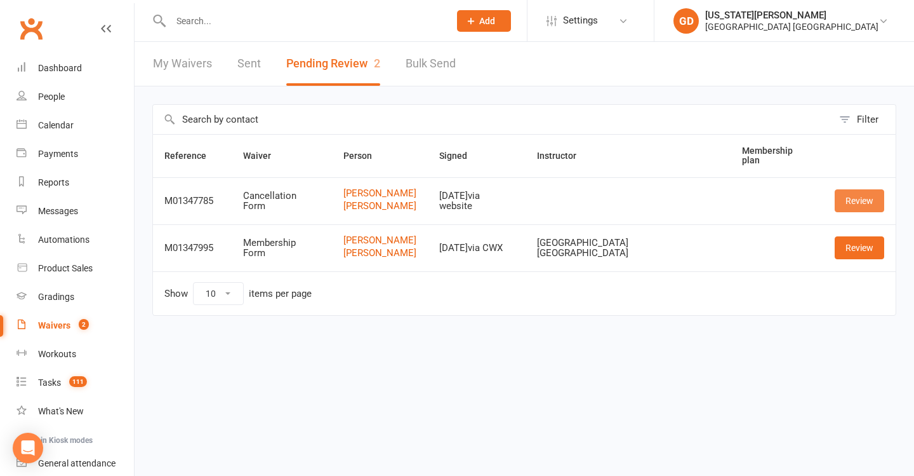
click at [854, 207] on link "Review" at bounding box center [860, 200] width 50 height 23
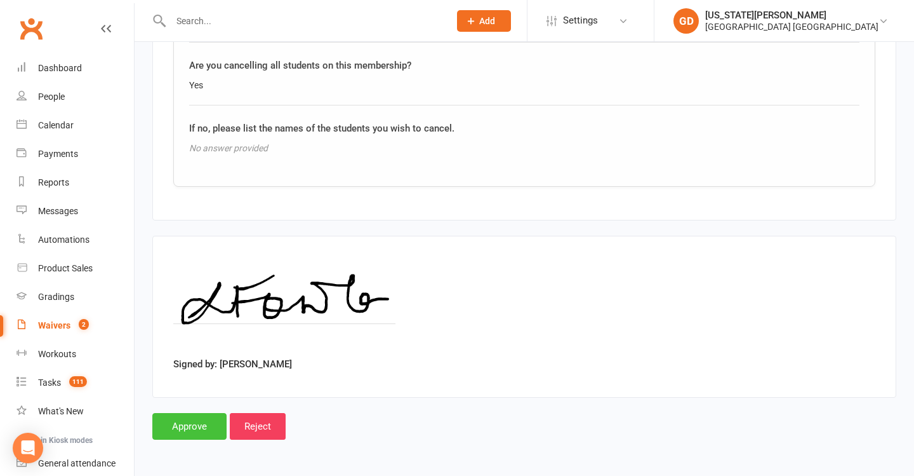
scroll to position [1677, 0]
click at [203, 413] on input "Approve" at bounding box center [189, 426] width 74 height 27
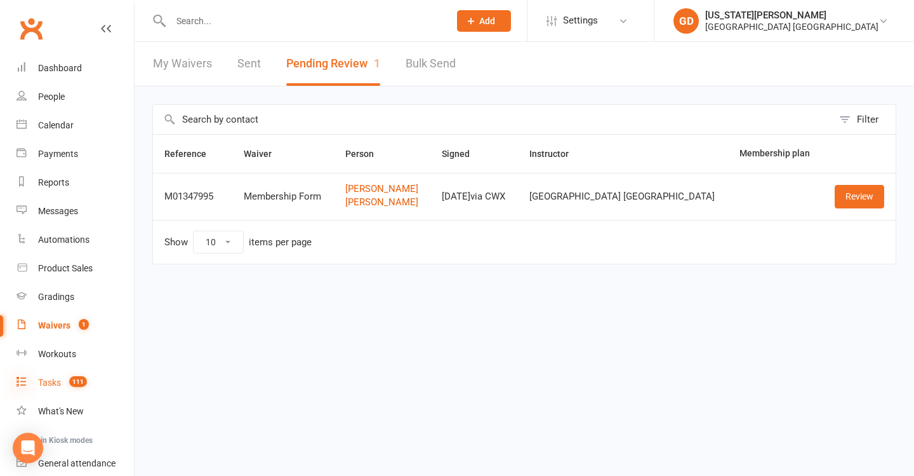
click at [20, 382] on icon at bounding box center [22, 381] width 10 height 10
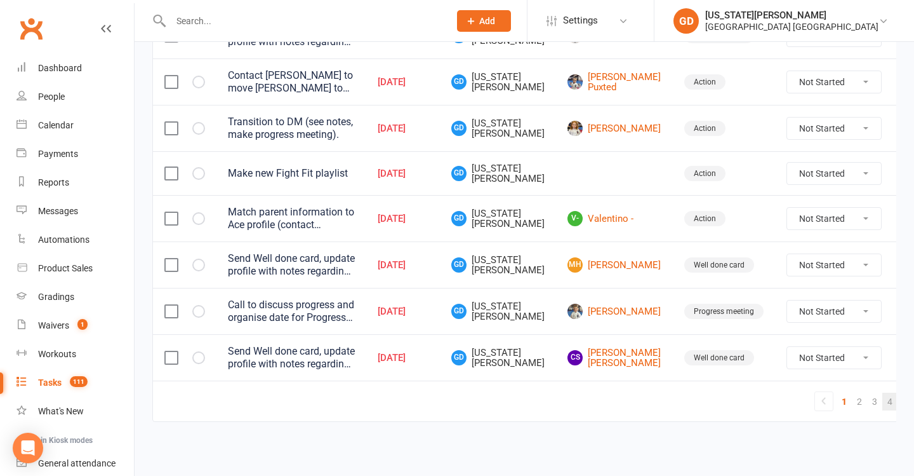
click at [883, 394] on link "4" at bounding box center [890, 401] width 15 height 18
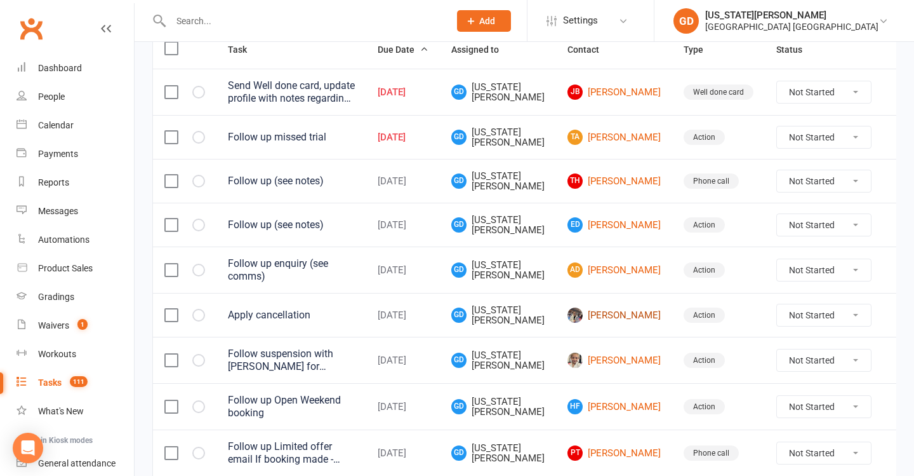
scroll to position [199, 0]
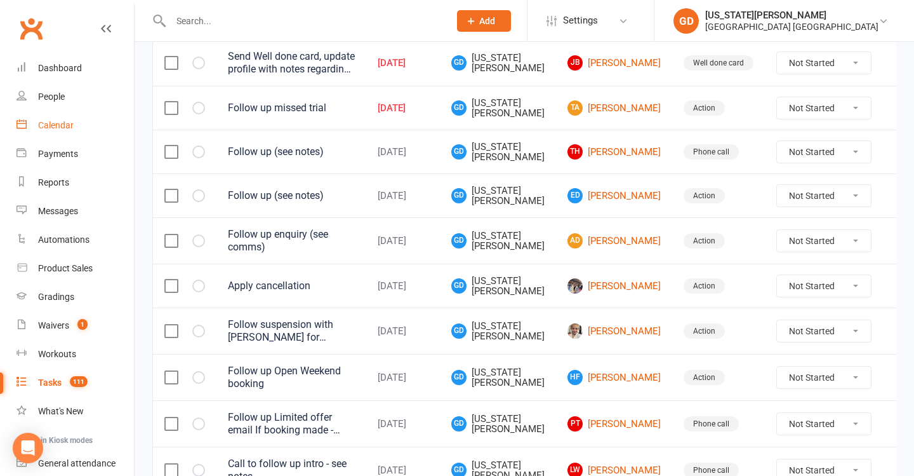
click at [60, 134] on link "Calendar" at bounding box center [75, 125] width 117 height 29
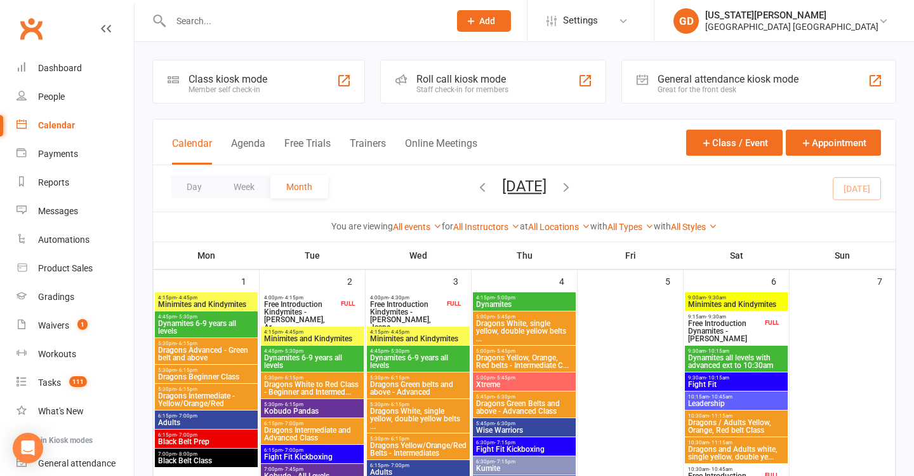
scroll to position [-1, 0]
click at [417, 309] on span "Free Introduction Kindymites - [PERSON_NAME], Jaspe..." at bounding box center [407, 315] width 75 height 30
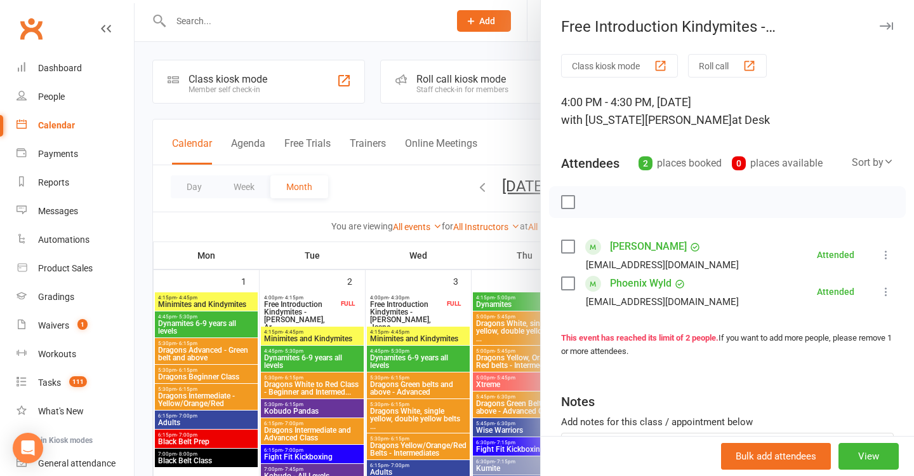
click at [323, 285] on div at bounding box center [525, 238] width 780 height 476
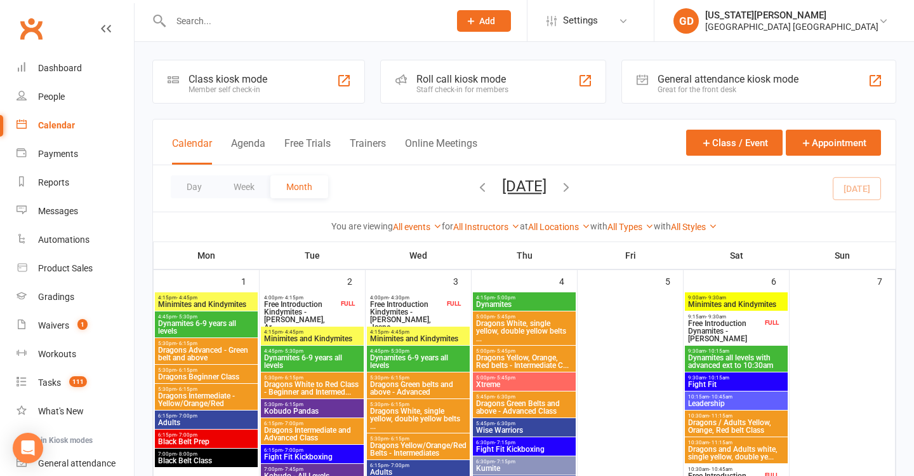
click at [305, 308] on span "Free Introduction Kindymites - [PERSON_NAME], Ar..." at bounding box center [301, 315] width 75 height 30
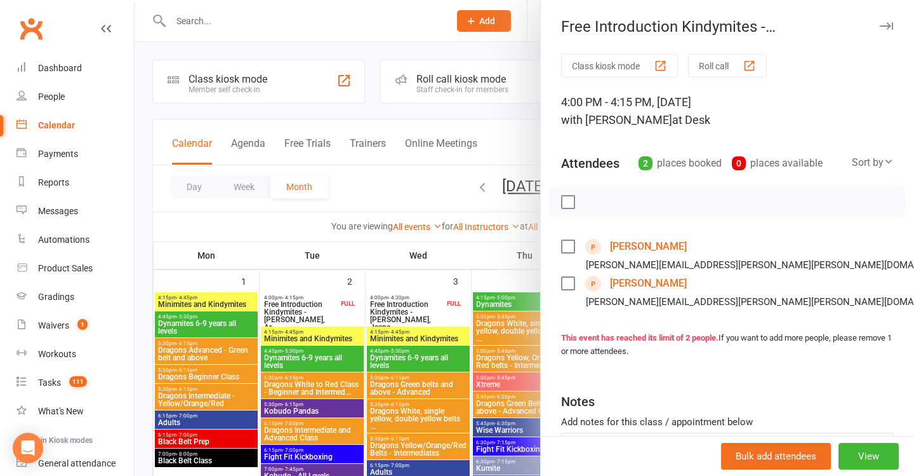
click at [406, 297] on div at bounding box center [525, 238] width 780 height 476
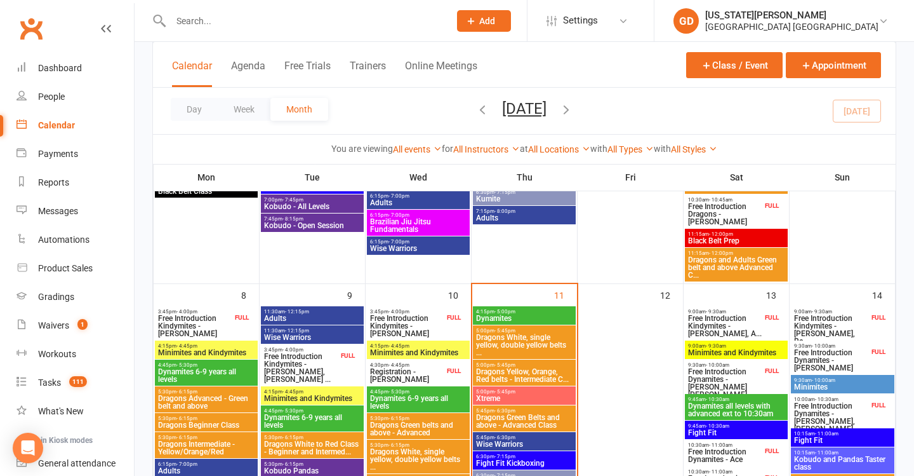
scroll to position [271, 0]
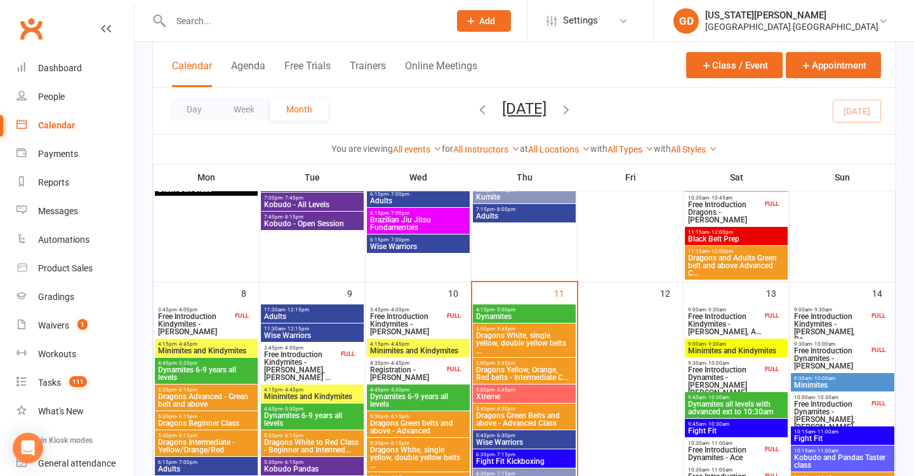
click at [328, 368] on span "Free Introduction Kindymites - [PERSON_NAME], [PERSON_NAME] ..." at bounding box center [301, 366] width 75 height 30
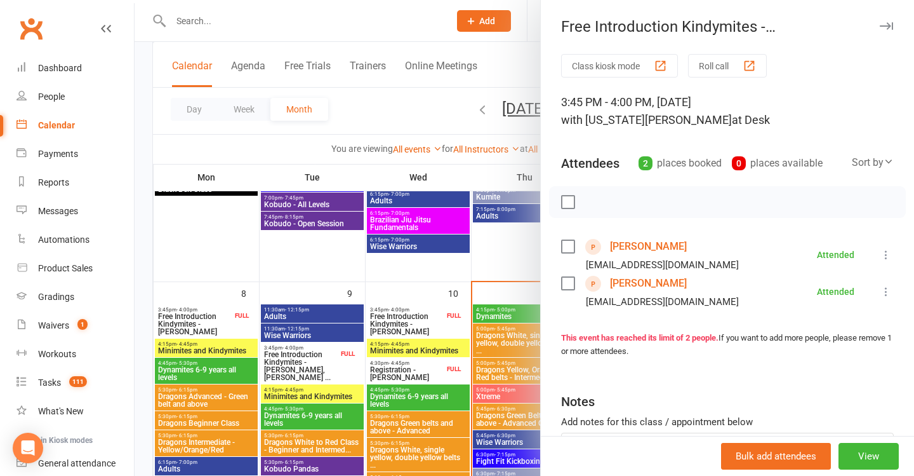
click at [332, 366] on div at bounding box center [525, 238] width 780 height 476
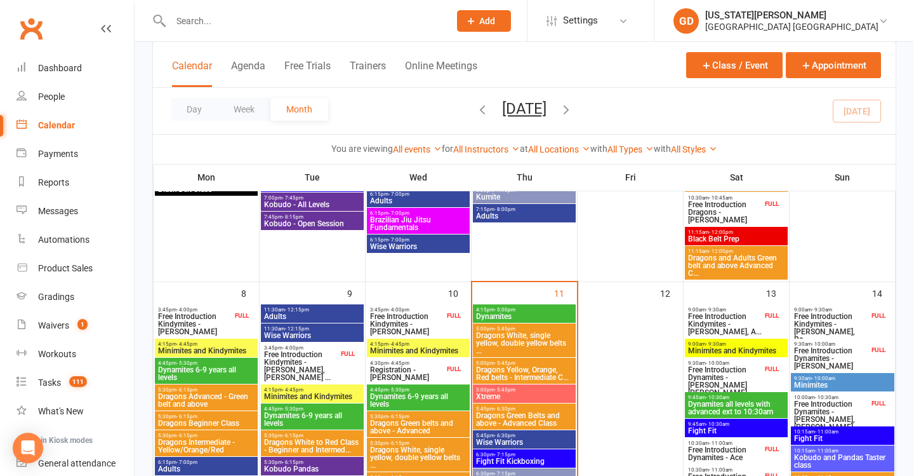
click at [399, 347] on span "Minimites and Kindymites" at bounding box center [419, 351] width 98 height 8
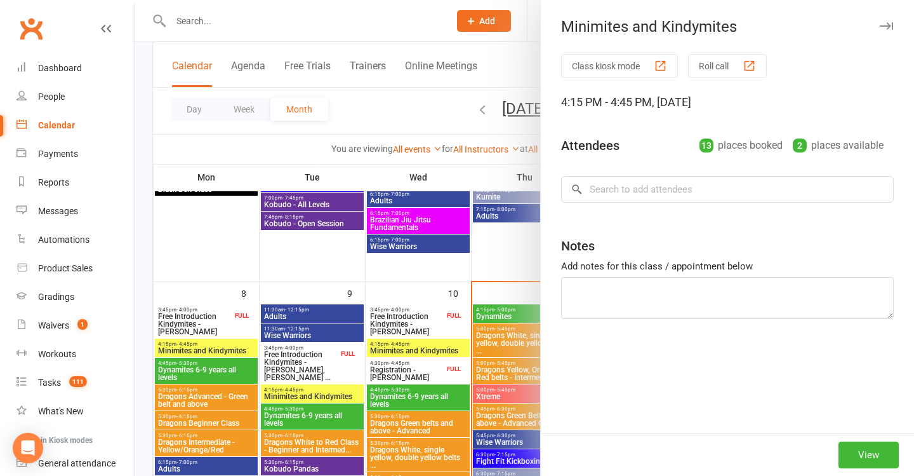
click at [380, 355] on div at bounding box center [525, 238] width 780 height 476
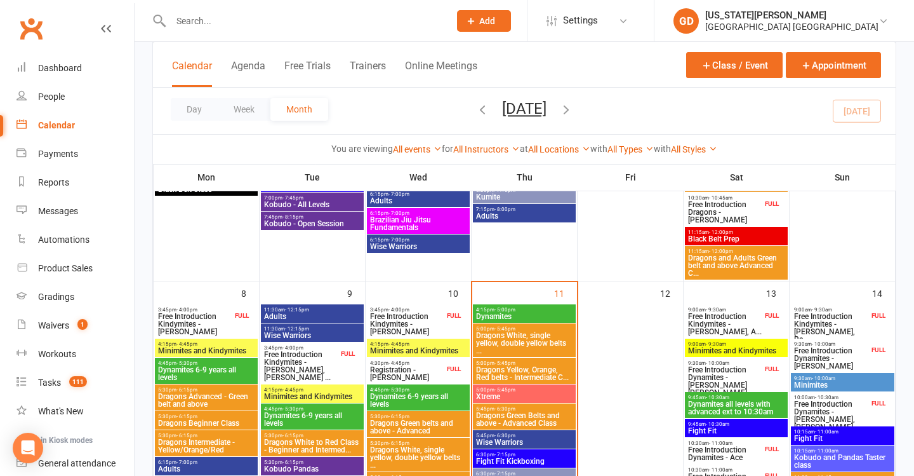
scroll to position [295, 0]
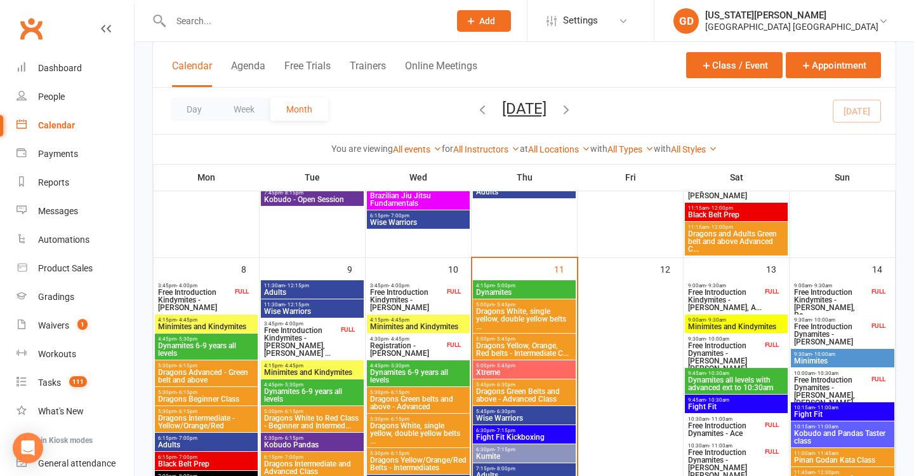
click at [398, 379] on span "Dynamites 6-9 years all levels" at bounding box center [419, 375] width 98 height 15
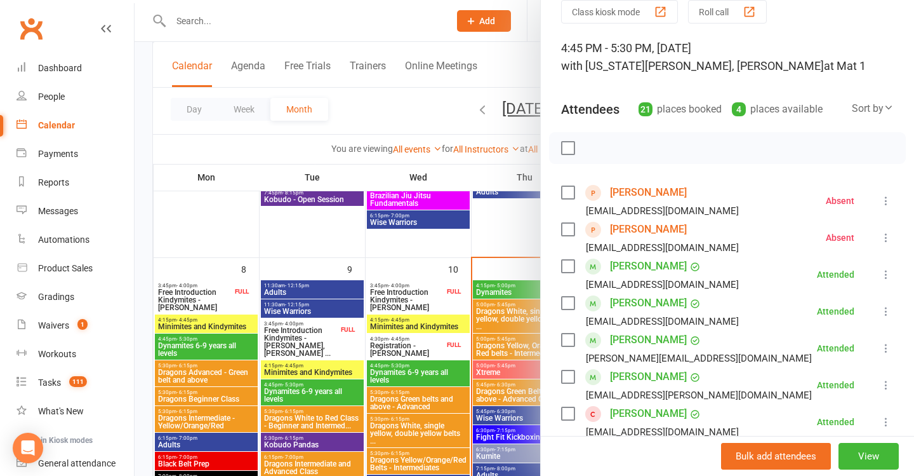
scroll to position [77, 0]
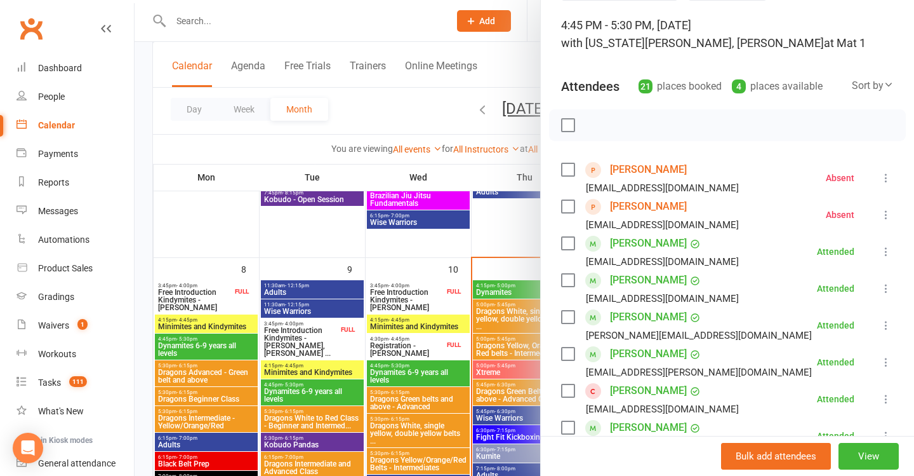
click at [272, 166] on div at bounding box center [525, 238] width 780 height 476
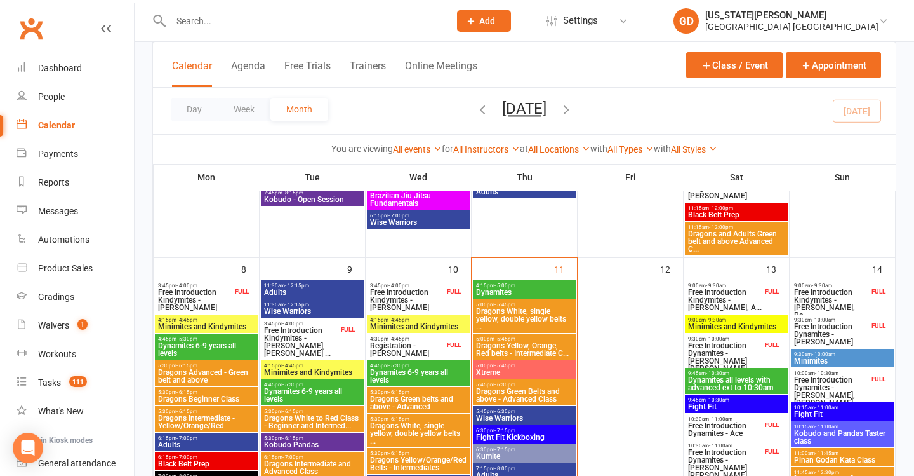
click at [425, 302] on span "Free Introduction Kindymites - [PERSON_NAME]" at bounding box center [407, 299] width 75 height 23
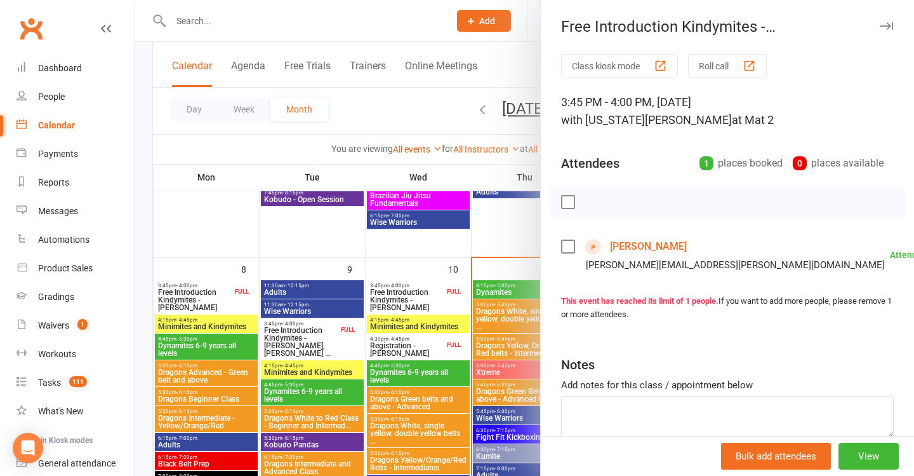
click at [375, 276] on div at bounding box center [525, 238] width 780 height 476
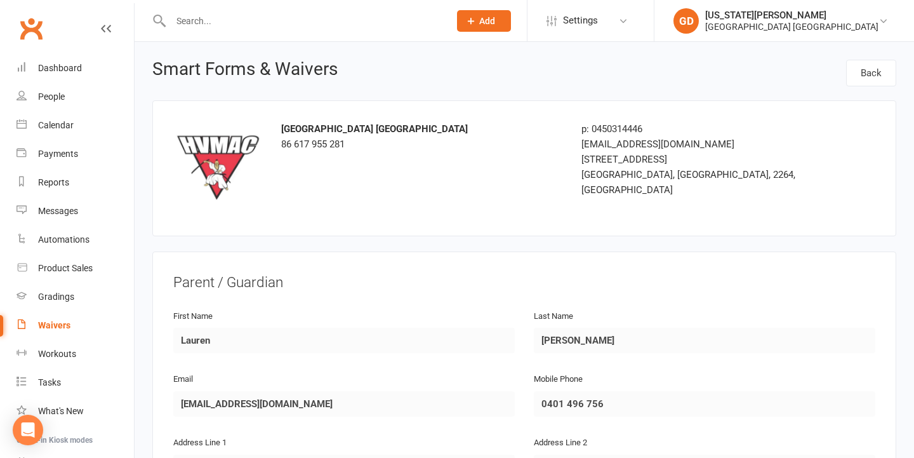
click at [331, 17] on input "text" at bounding box center [304, 21] width 274 height 18
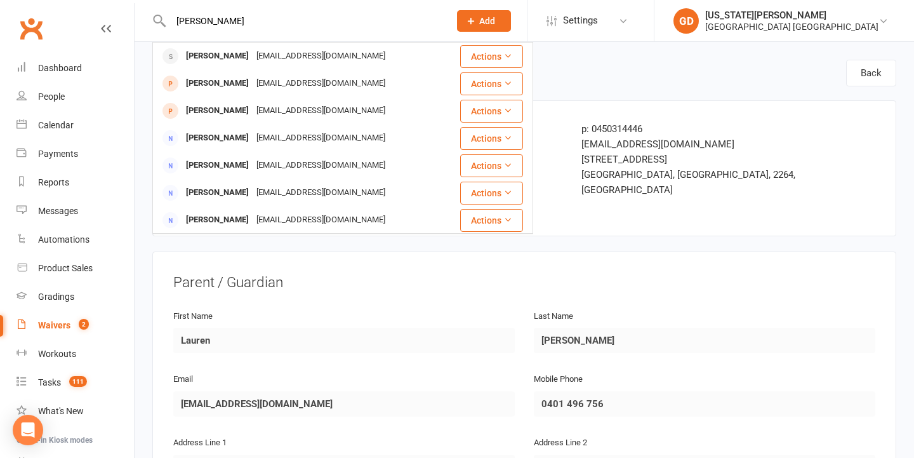
type input "Cameron Fowler"
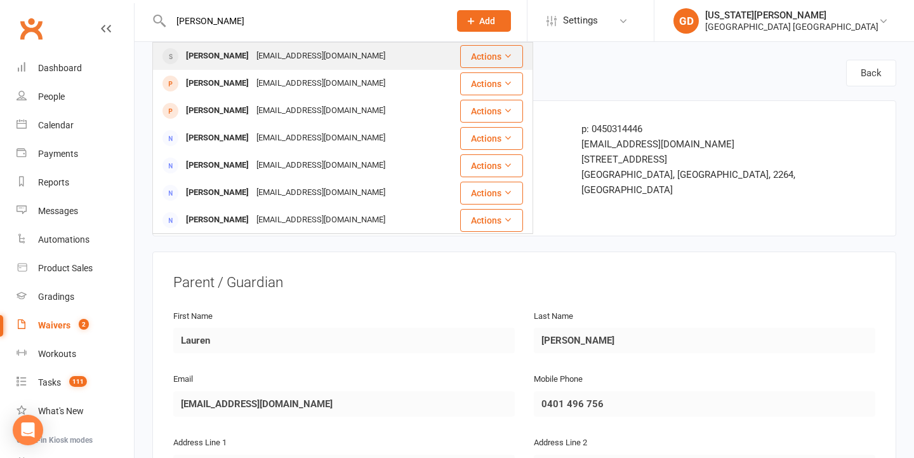
drag, startPoint x: 331, startPoint y: 17, endPoint x: 314, endPoint y: 58, distance: 44.7
click at [314, 58] on div "Laurenfowler48@outlook.com" at bounding box center [321, 56] width 137 height 18
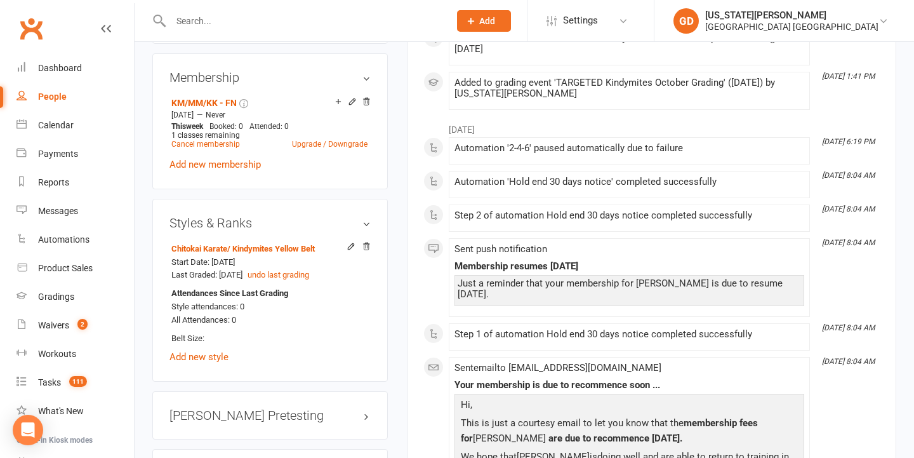
scroll to position [852, 0]
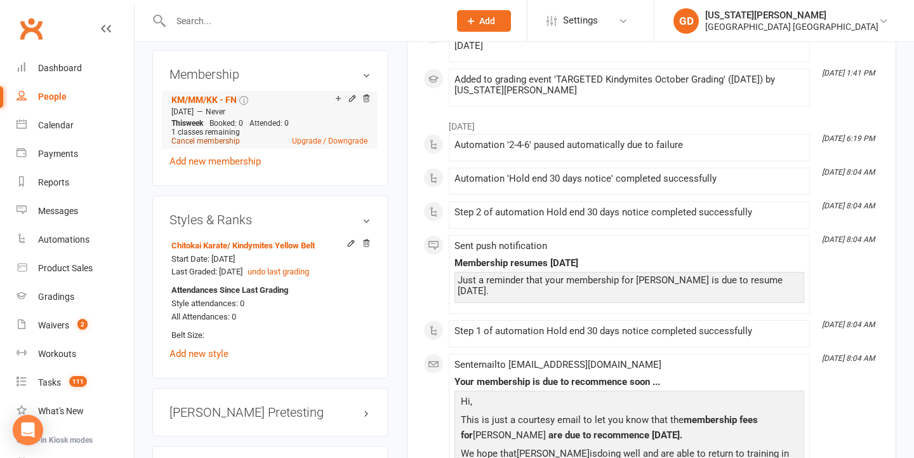
click at [227, 137] on link "Cancel membership" at bounding box center [205, 141] width 69 height 9
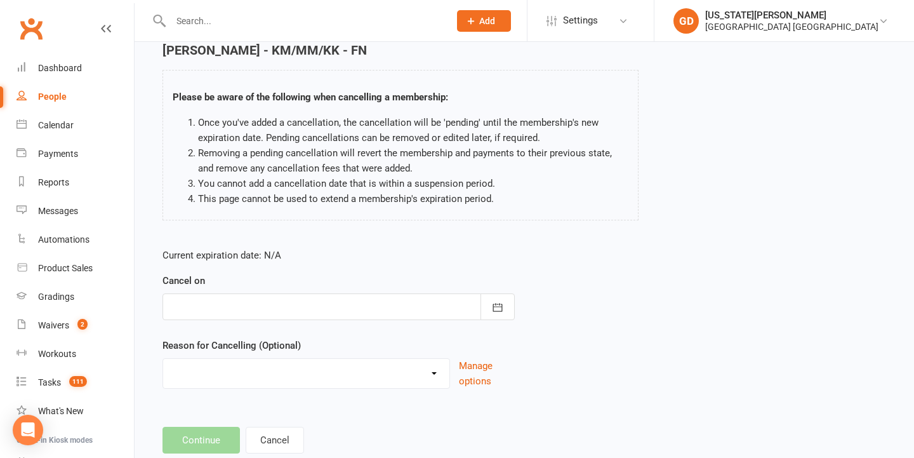
scroll to position [69, 0]
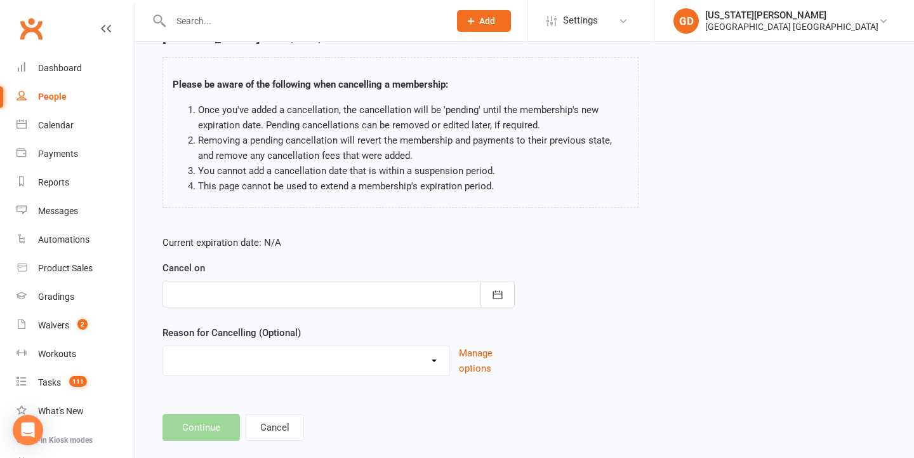
click at [305, 301] on div at bounding box center [339, 294] width 352 height 27
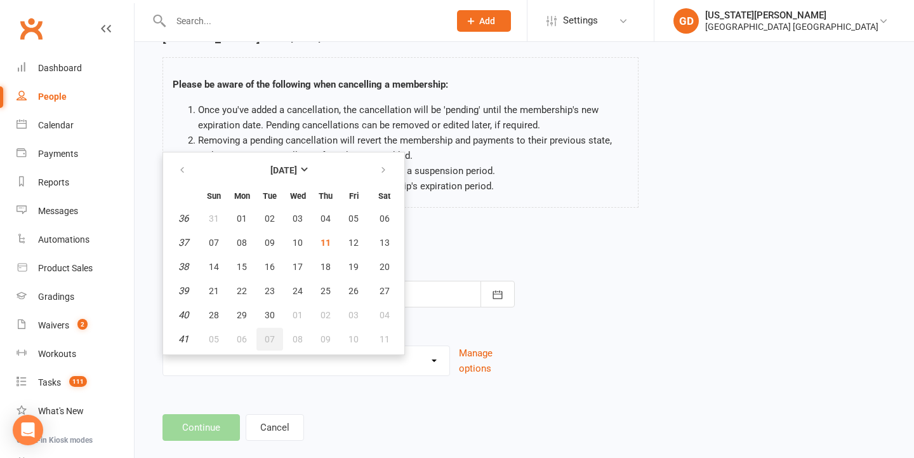
click at [265, 337] on span "07" at bounding box center [270, 339] width 10 height 10
type input "07 Oct 2025"
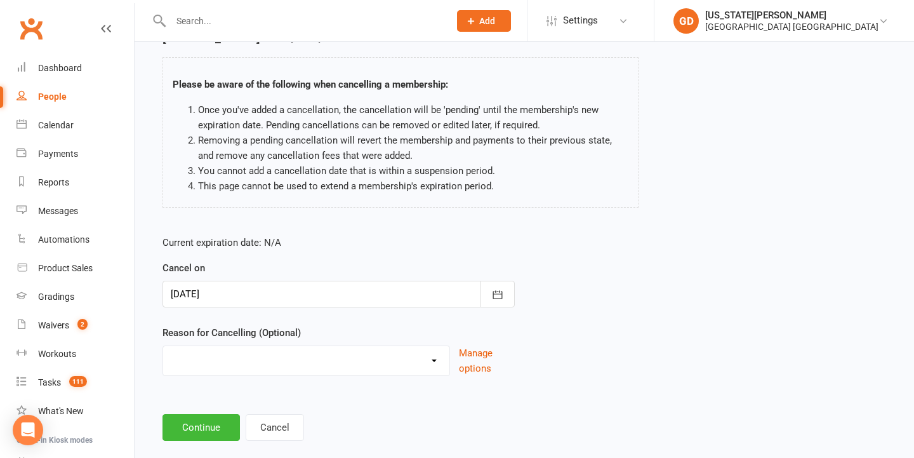
select select "7"
click at [475, 411] on main "Cameron Fowler - KM/MM/KK - FN Please be aware of the following when cancelling…" at bounding box center [524, 235] width 744 height 410
click at [184, 427] on button "Continue" at bounding box center [201, 427] width 77 height 27
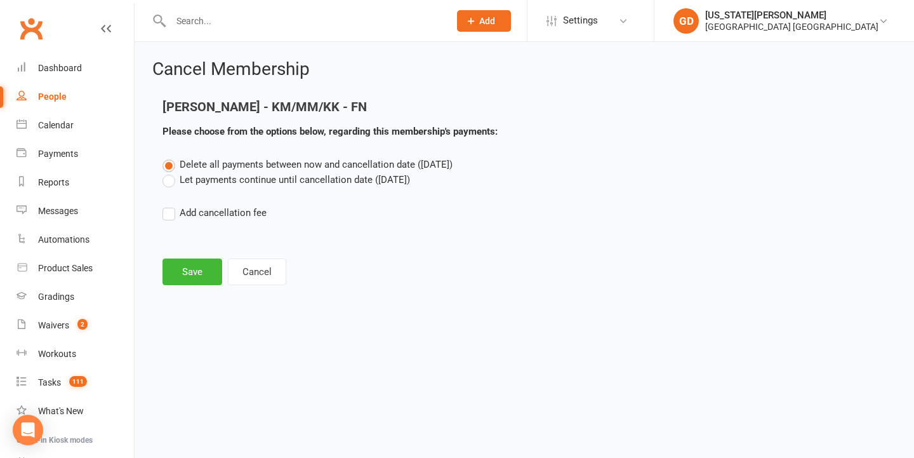
scroll to position [0, 0]
click at [229, 189] on div "Delete all payments between now and cancellation date (Oct 7, 2025) Let payment…" at bounding box center [524, 197] width 743 height 81
click at [213, 180] on label "Let payments continue until cancellation date (Oct 7, 2025)" at bounding box center [287, 179] width 248 height 15
click at [171, 172] on input "Let payments continue until cancellation date (Oct 7, 2025)" at bounding box center [167, 172] width 8 height 0
click at [187, 269] on button "Save" at bounding box center [193, 271] width 60 height 27
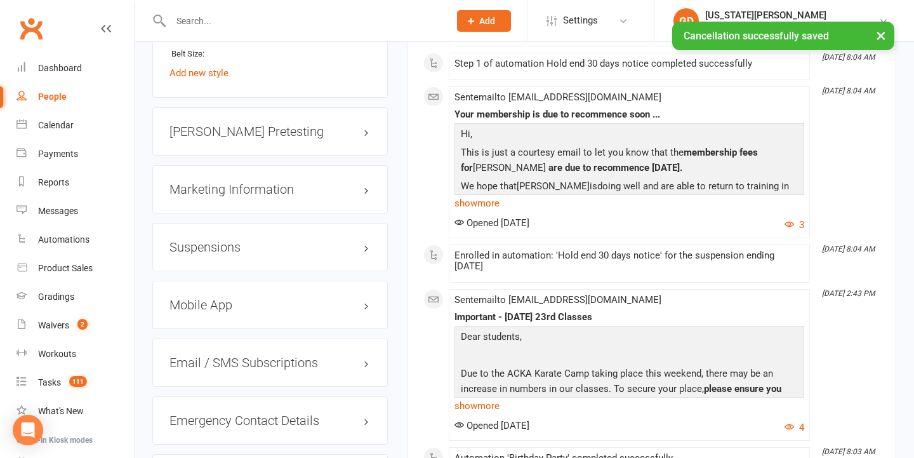
scroll to position [1156, 0]
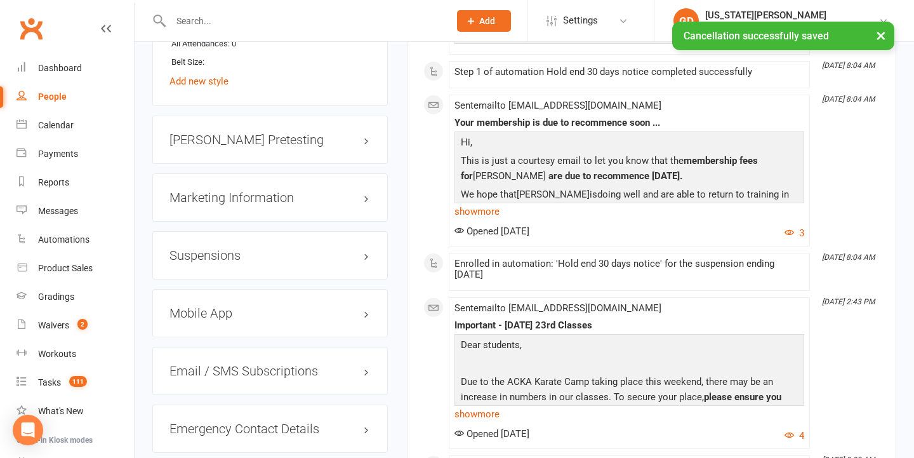
click at [236, 248] on h3 "Suspensions" at bounding box center [270, 255] width 201 height 14
click at [248, 248] on h3 "Suspensions" at bounding box center [270, 255] width 201 height 14
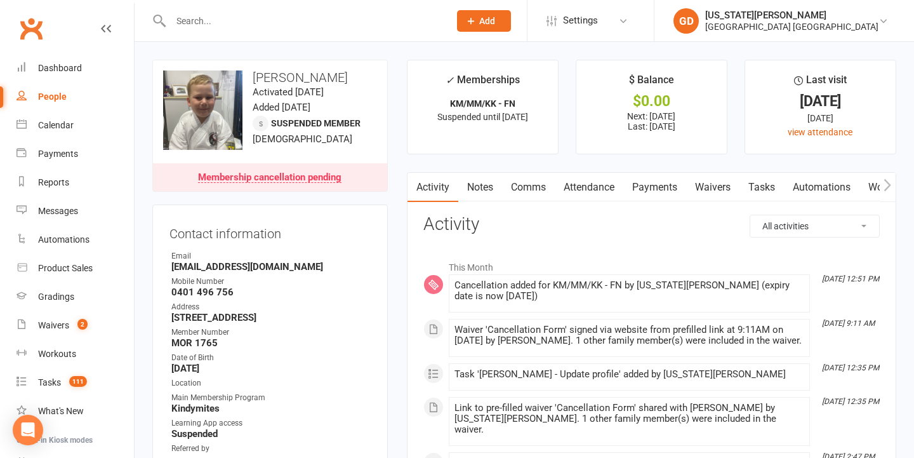
scroll to position [0, 0]
click at [648, 185] on link "Payments" at bounding box center [655, 187] width 63 height 29
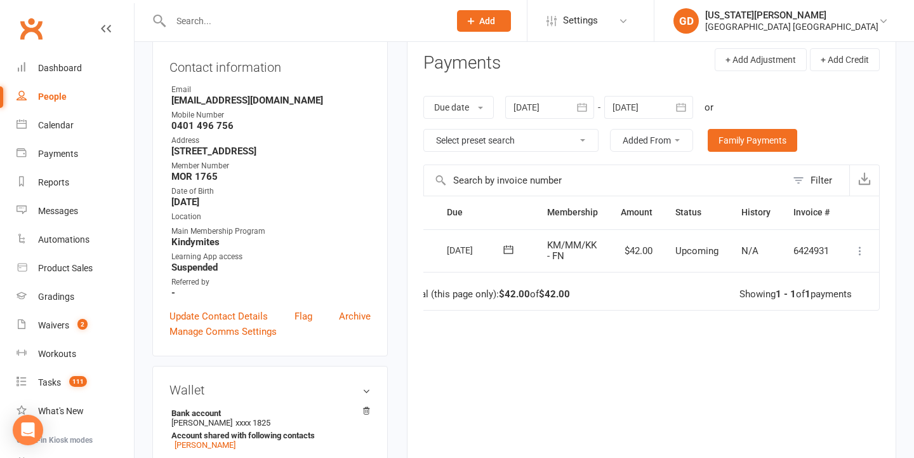
scroll to position [0, 29]
click at [847, 248] on td "Mark as Paid (Cash) Mark as Paid (POS) Mark as Paid (Other) Skip Change amount …" at bounding box center [860, 250] width 38 height 43
click at [856, 246] on icon at bounding box center [860, 250] width 13 height 13
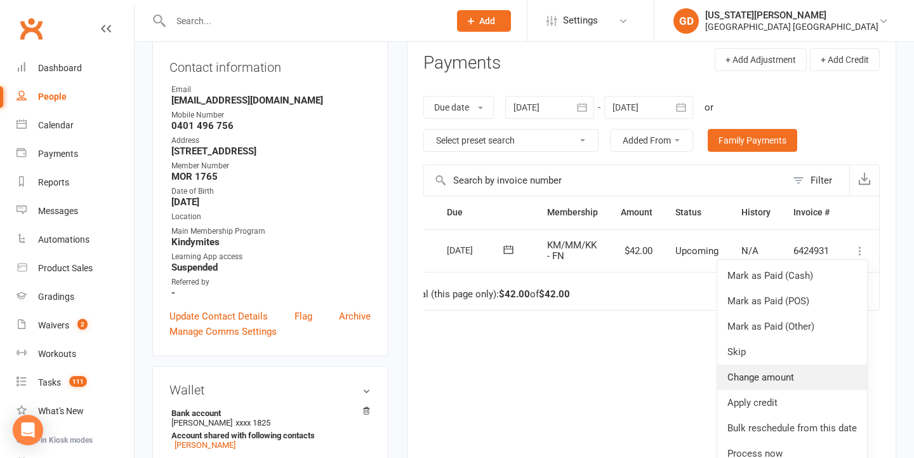
click at [765, 373] on link "Change amount" at bounding box center [793, 377] width 150 height 25
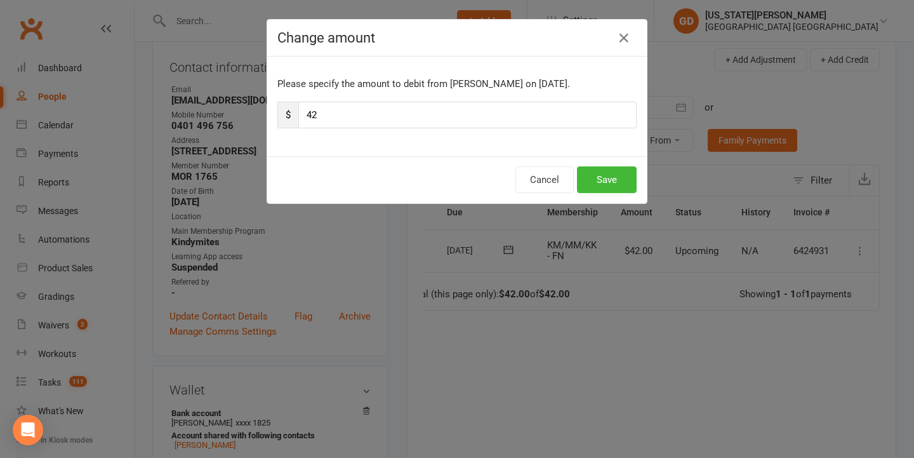
click at [382, 122] on input "42" at bounding box center [467, 115] width 338 height 27
type input "4"
type input "21"
click at [596, 163] on div "Cancel Save" at bounding box center [457, 179] width 380 height 47
click at [596, 170] on button "Save" at bounding box center [607, 179] width 60 height 27
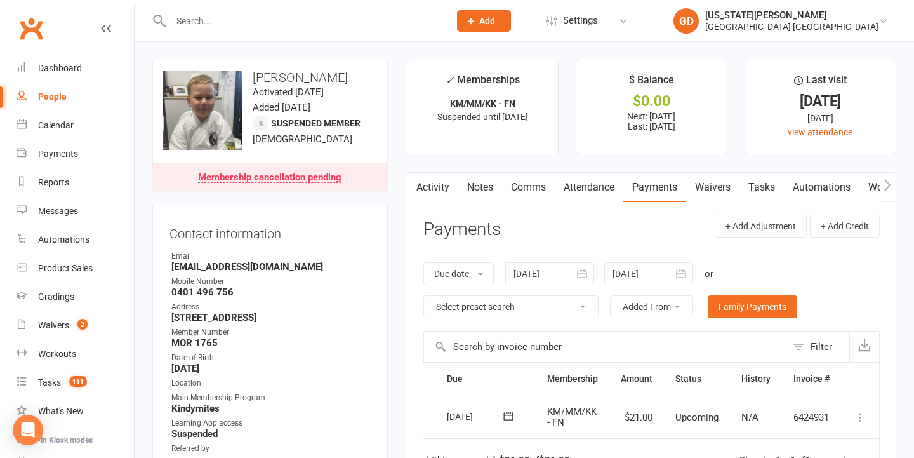
scroll to position [0, 0]
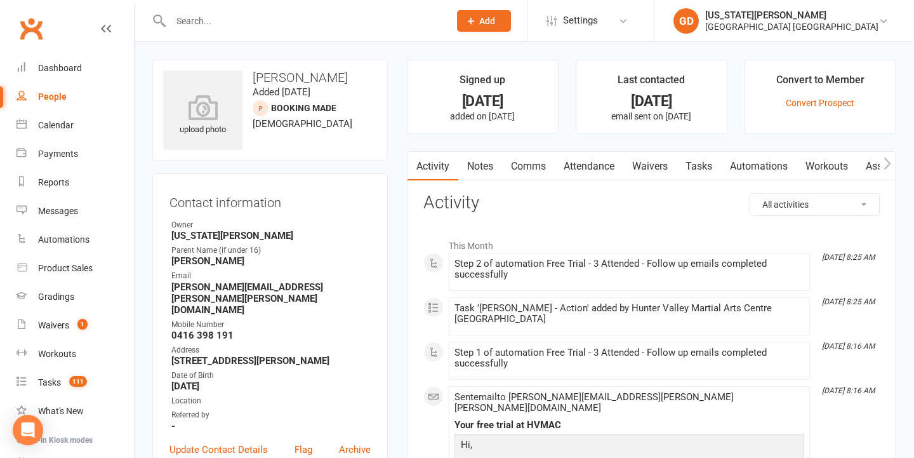
click at [588, 160] on link "Attendance" at bounding box center [589, 166] width 69 height 29
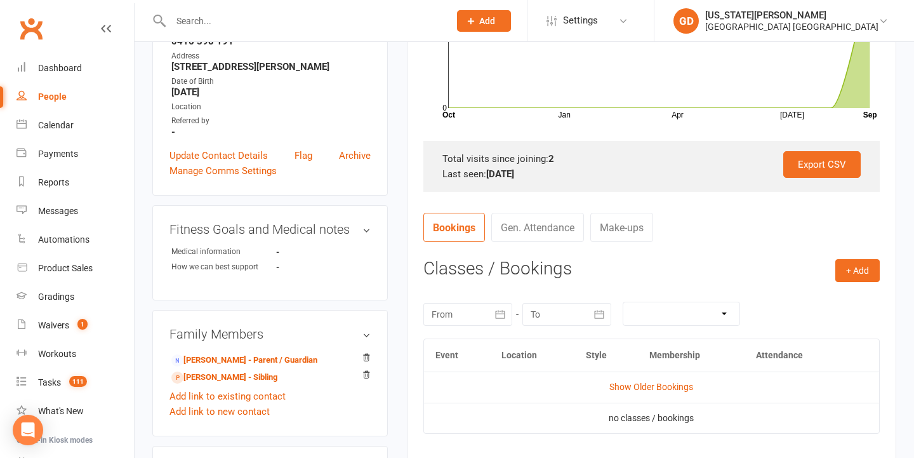
scroll to position [299, 0]
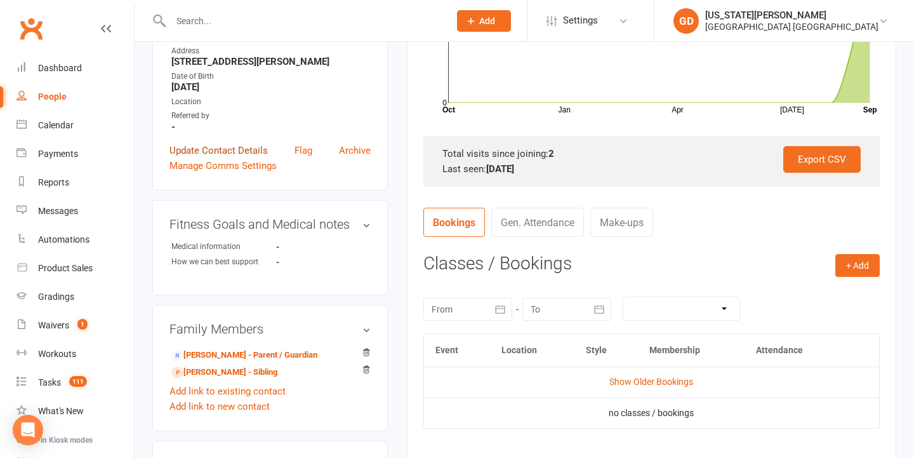
click at [257, 143] on link "Update Contact Details" at bounding box center [219, 150] width 98 height 15
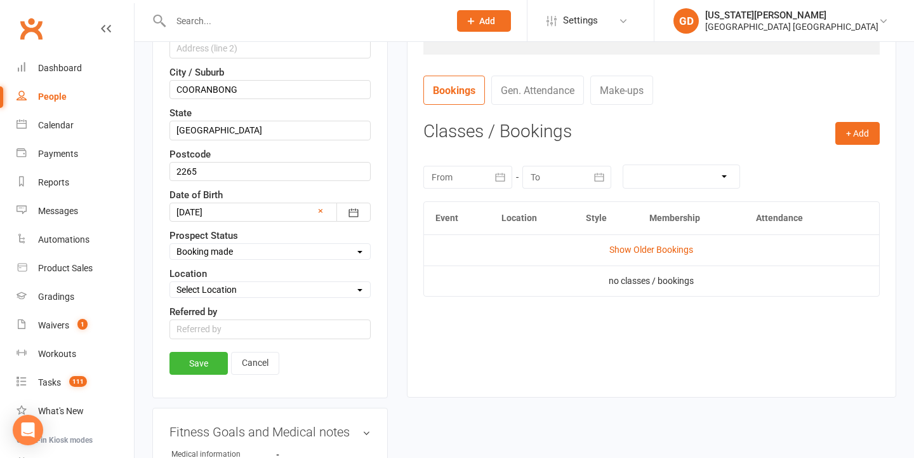
scroll to position [433, 0]
select select "Attended trial - Follow up"
click at [192, 363] on link "Save" at bounding box center [199, 361] width 58 height 23
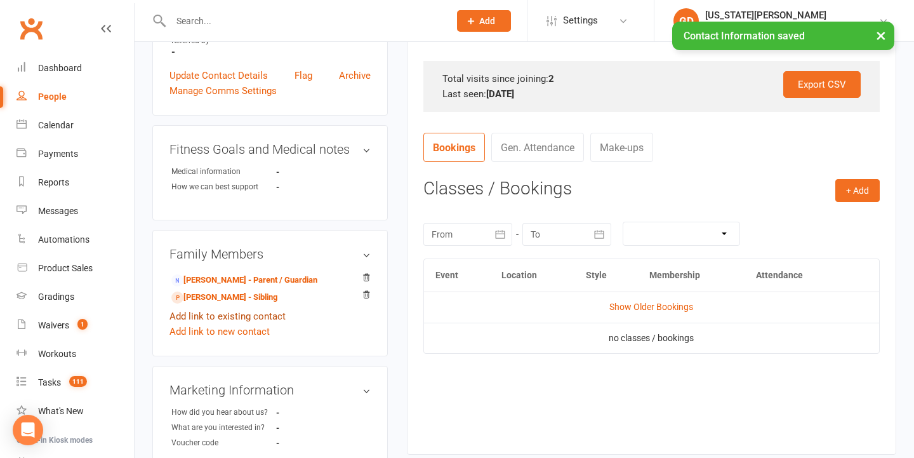
scroll to position [416, 0]
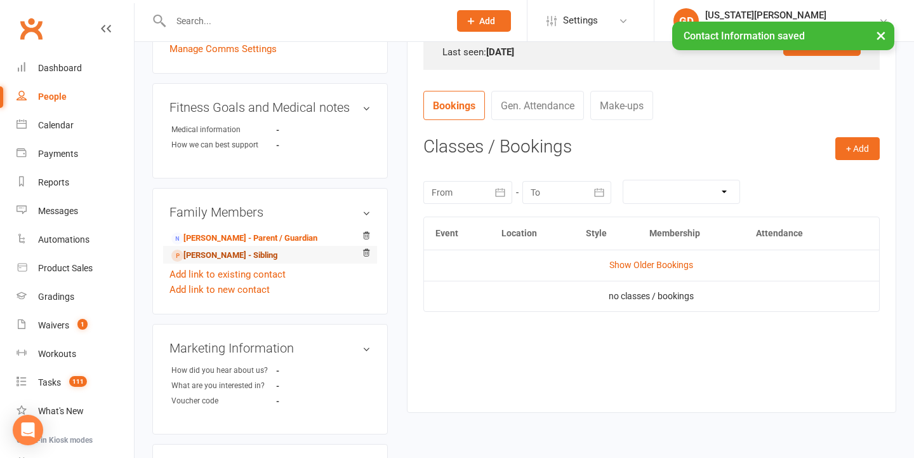
click at [236, 249] on link "[PERSON_NAME] - Sibling" at bounding box center [224, 255] width 106 height 13
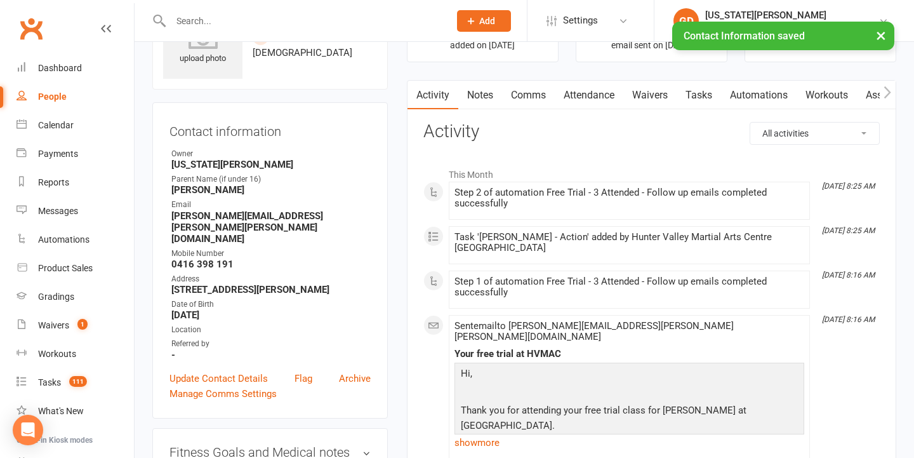
scroll to position [303, 0]
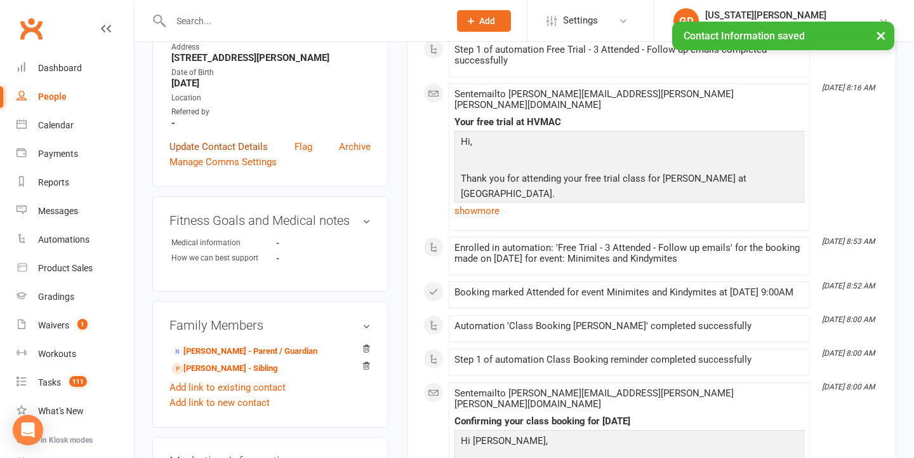
click at [255, 139] on link "Update Contact Details" at bounding box center [219, 146] width 98 height 15
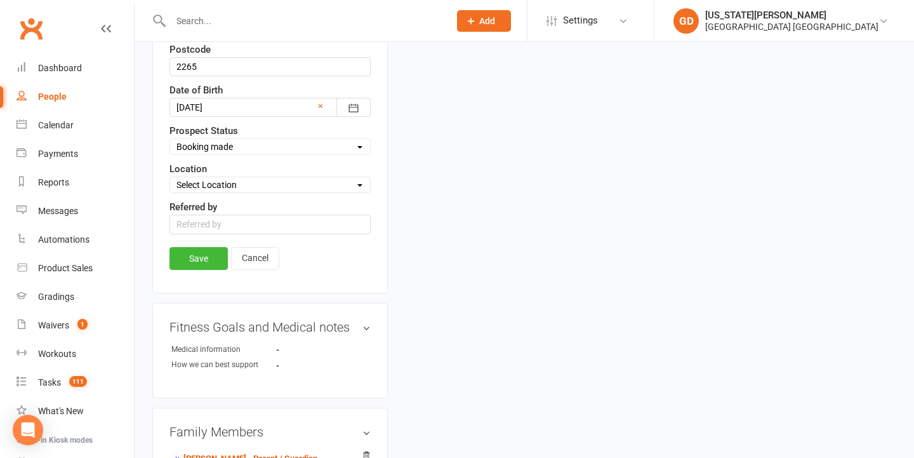
scroll to position [530, 0]
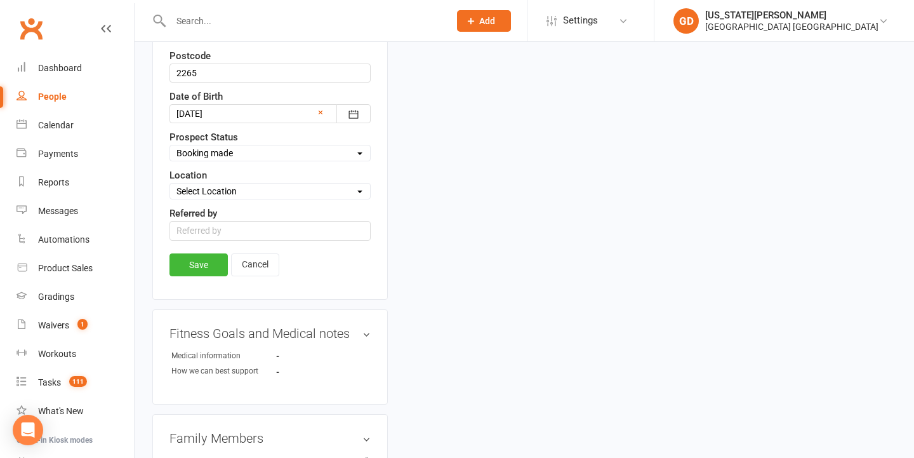
select select "Attended trial - Follow up"
click at [208, 257] on link "Save" at bounding box center [199, 264] width 58 height 23
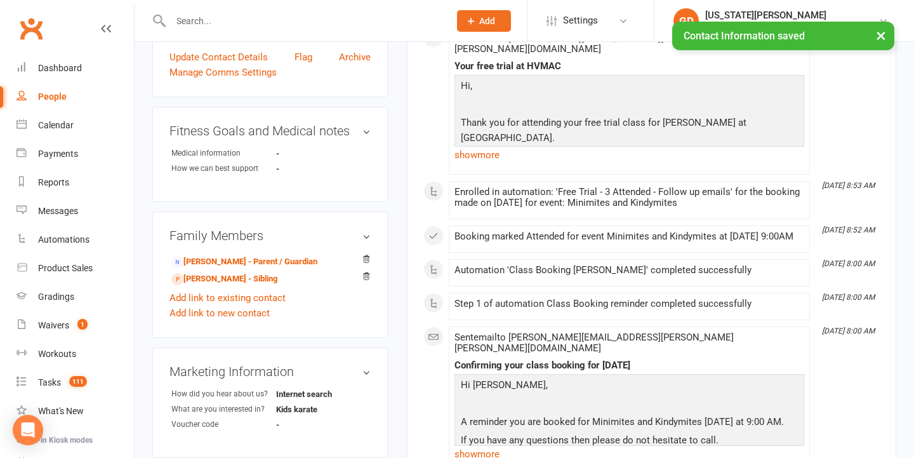
scroll to position [389, 0]
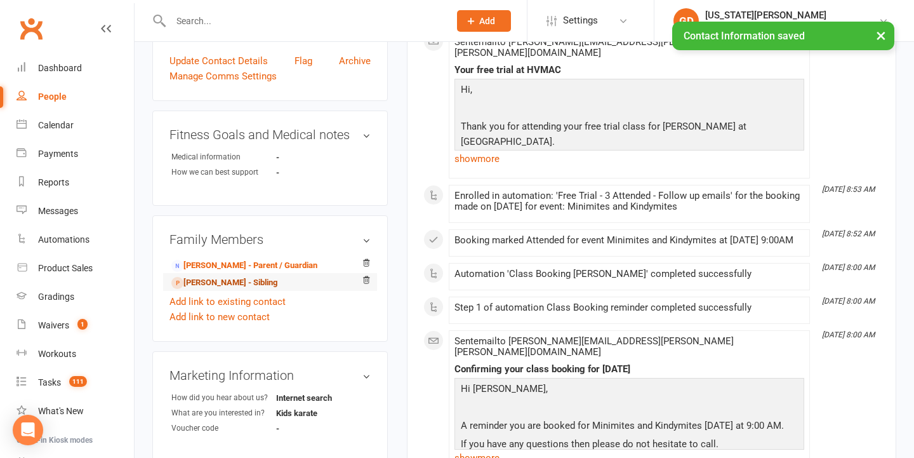
click at [264, 276] on link "[PERSON_NAME] - Sibling" at bounding box center [224, 282] width 106 height 13
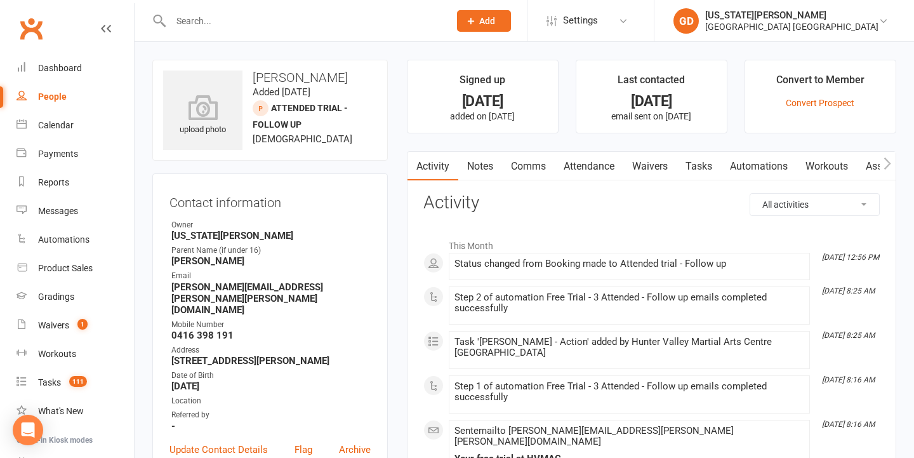
click at [521, 167] on link "Comms" at bounding box center [528, 166] width 53 height 29
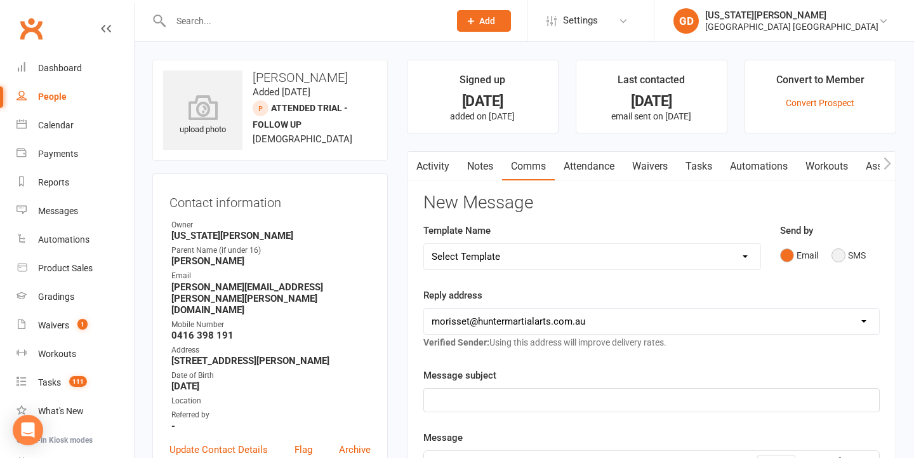
click at [847, 243] on button "SMS" at bounding box center [849, 255] width 34 height 24
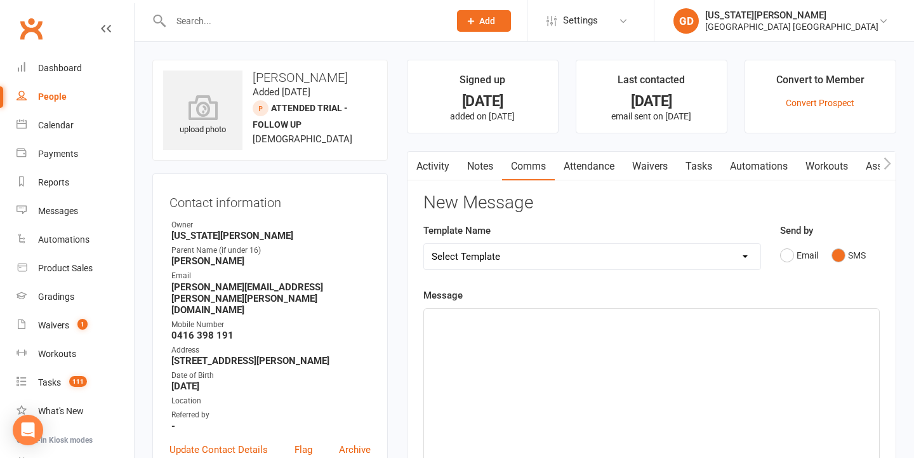
click at [565, 318] on p "﻿" at bounding box center [652, 319] width 440 height 15
click at [695, 321] on span "Hi Will. If you would like to book a class trial for [PERSON_NAME] and [PERSON_…" at bounding box center [647, 327] width 431 height 27
click at [829, 322] on p "Hi Will. If you would like to book a class trial for [PERSON_NAME] and [PERSON_…" at bounding box center [652, 327] width 440 height 30
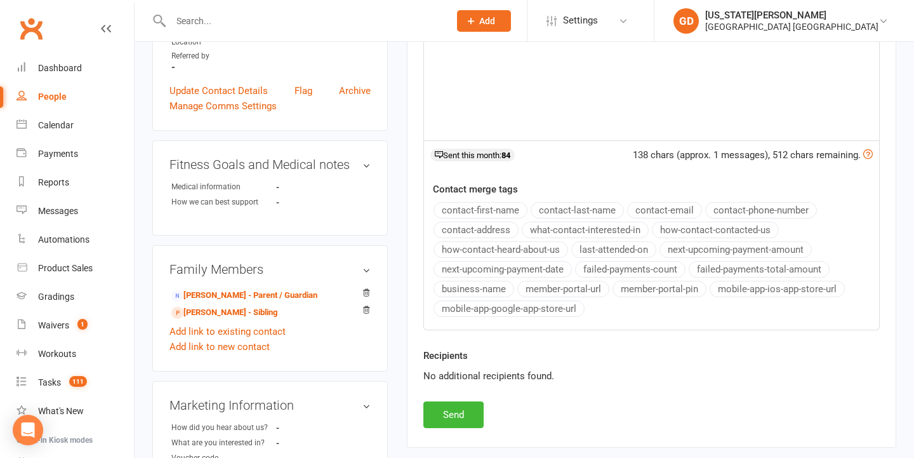
scroll to position [606, 0]
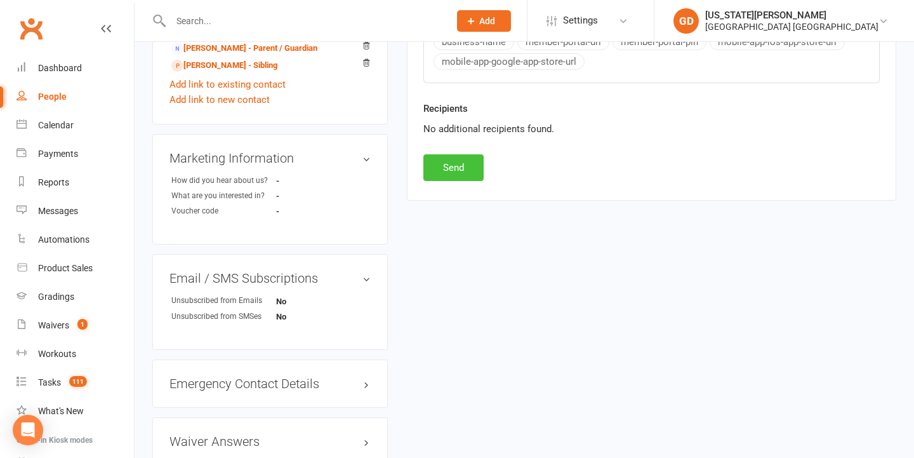
click at [464, 170] on button "Send" at bounding box center [454, 167] width 60 height 27
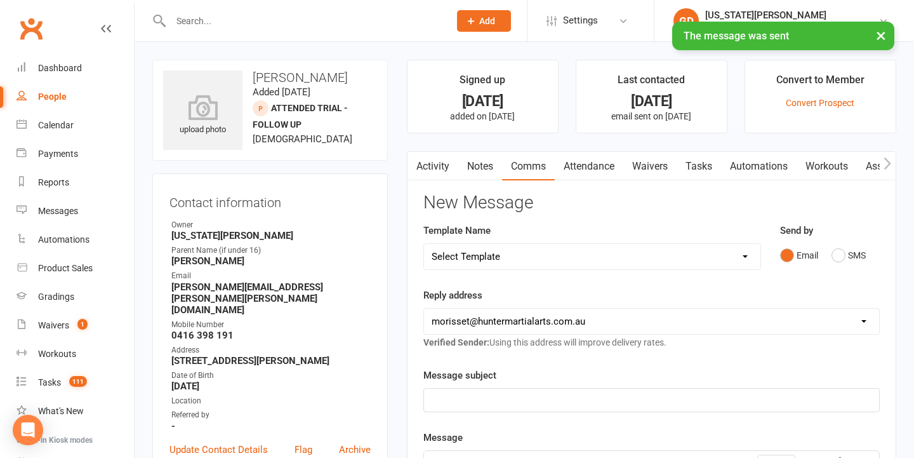
scroll to position [-1, 0]
click at [453, 163] on link "Activity" at bounding box center [433, 166] width 51 height 29
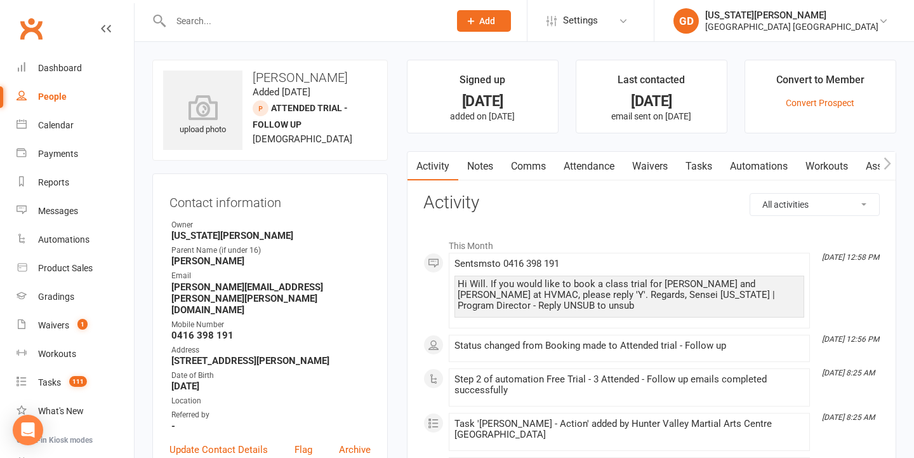
drag, startPoint x: 527, startPoint y: 161, endPoint x: 588, endPoint y: 161, distance: 61.0
click at [527, 161] on link "Comms" at bounding box center [528, 166] width 53 height 29
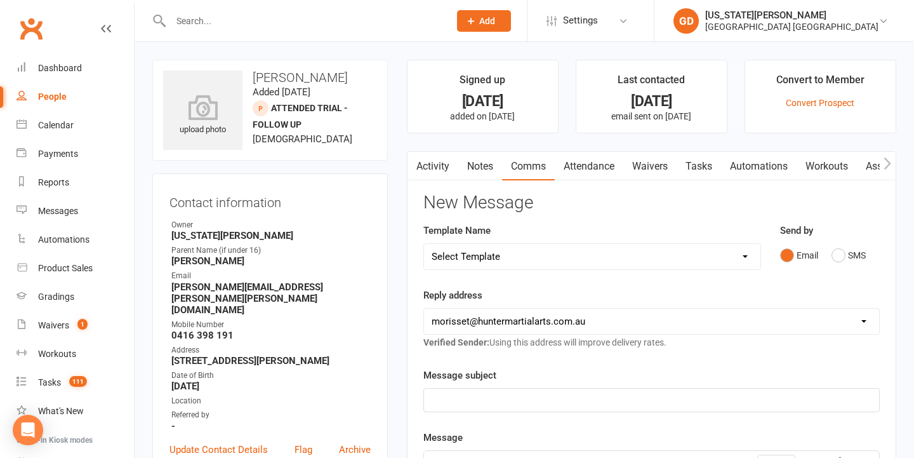
scroll to position [6, 0]
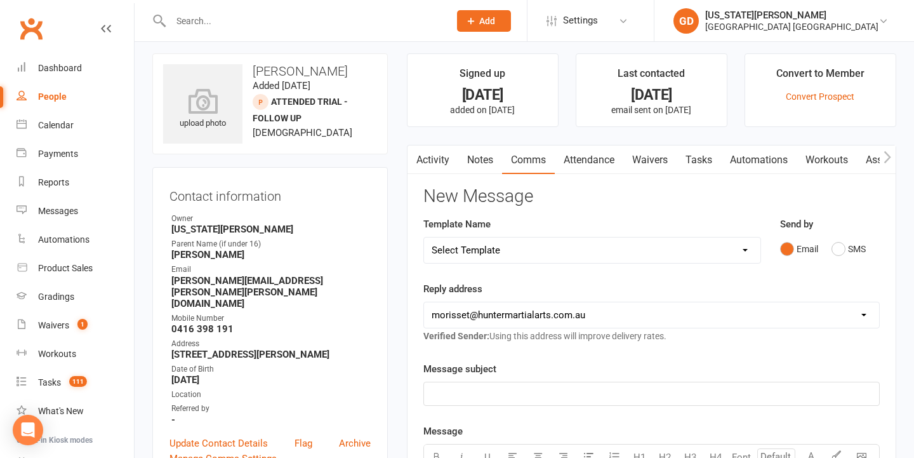
click at [582, 386] on p "﻿" at bounding box center [652, 393] width 440 height 15
click at [615, 403] on div "Follow up for Harry and Arlo at HVMAC" at bounding box center [651, 393] width 455 height 23
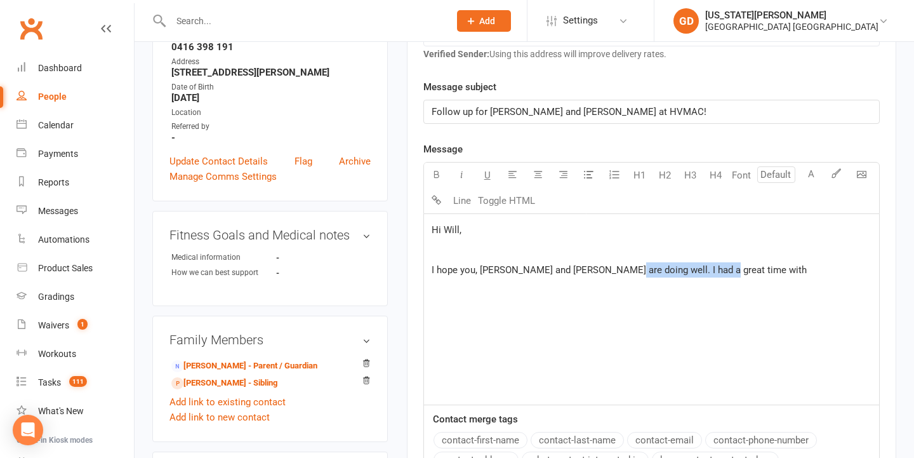
drag, startPoint x: 607, startPoint y: 266, endPoint x: 796, endPoint y: 270, distance: 189.3
click at [780, 270] on p "I hope you, Harry and Arlo are doing well. I had a great time with" at bounding box center [652, 269] width 440 height 15
drag, startPoint x: 612, startPoint y: 268, endPoint x: 914, endPoint y: 265, distance: 302.3
click at [914, 265] on div "upload photo Arlo McKenzie Added 12 August, 2025 Attended trial - Follow up pro…" at bounding box center [525, 288] width 780 height 1069
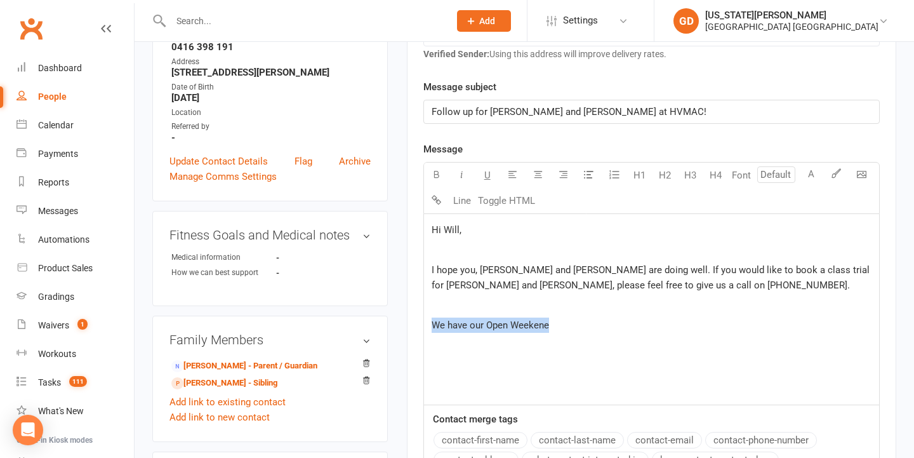
drag, startPoint x: 566, startPoint y: 319, endPoint x: 443, endPoint y: 300, distance: 124.7
click at [445, 310] on div "Hi Will, ﻿ I hope you, Harry and Arlo are doing well. If you would like to book…" at bounding box center [651, 309] width 455 height 191
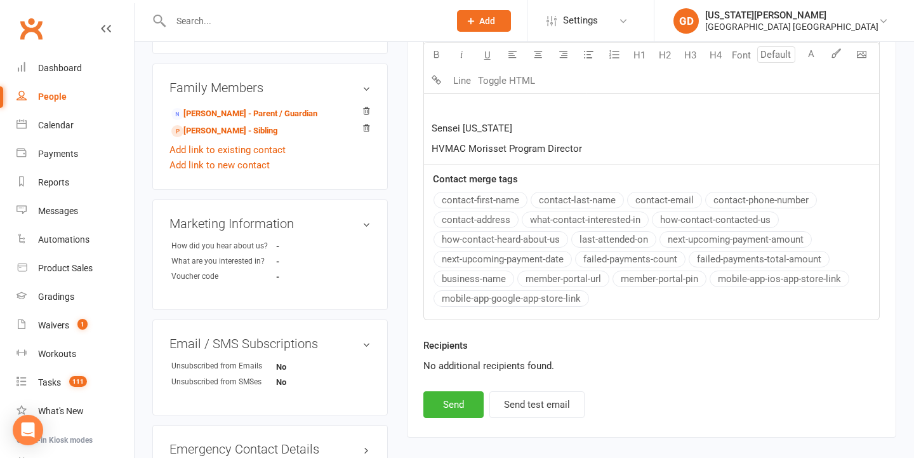
scroll to position [556, 0]
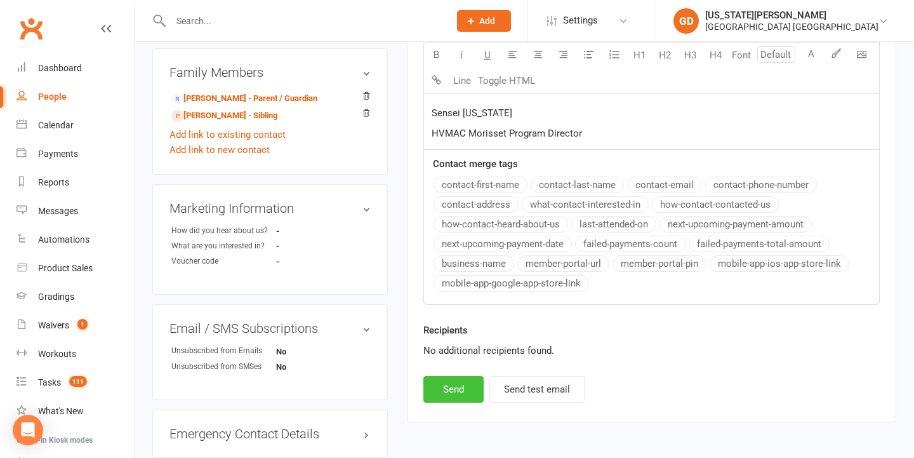
click at [434, 376] on button "Send" at bounding box center [454, 389] width 60 height 27
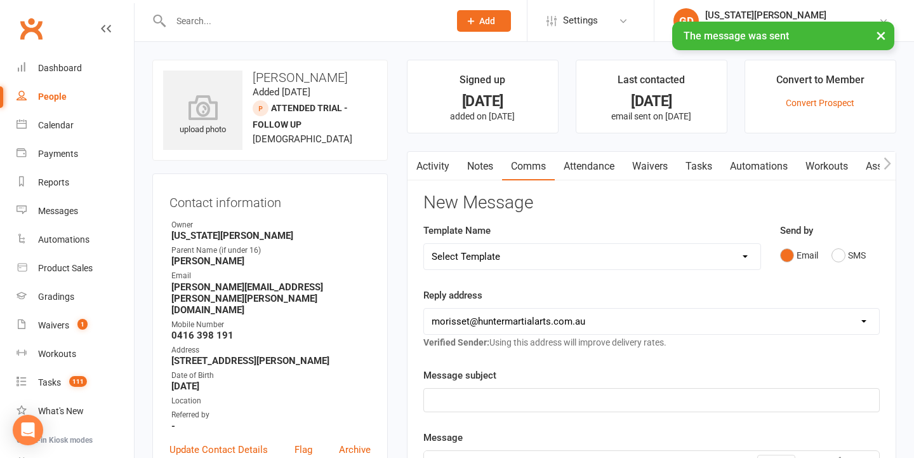
scroll to position [-1, 0]
drag, startPoint x: 486, startPoint y: 171, endPoint x: 740, endPoint y: 166, distance: 254.7
click at [486, 171] on link "Notes" at bounding box center [481, 166] width 44 height 29
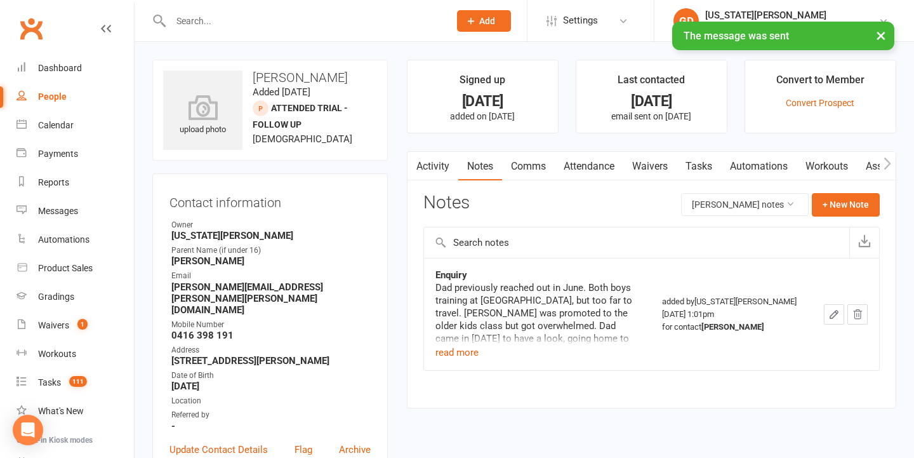
click at [701, 164] on link "Tasks" at bounding box center [699, 166] width 44 height 29
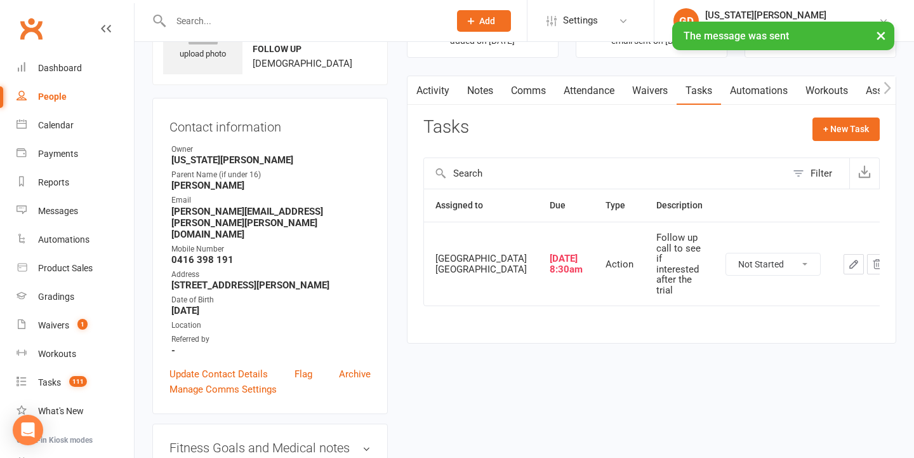
scroll to position [82, 0]
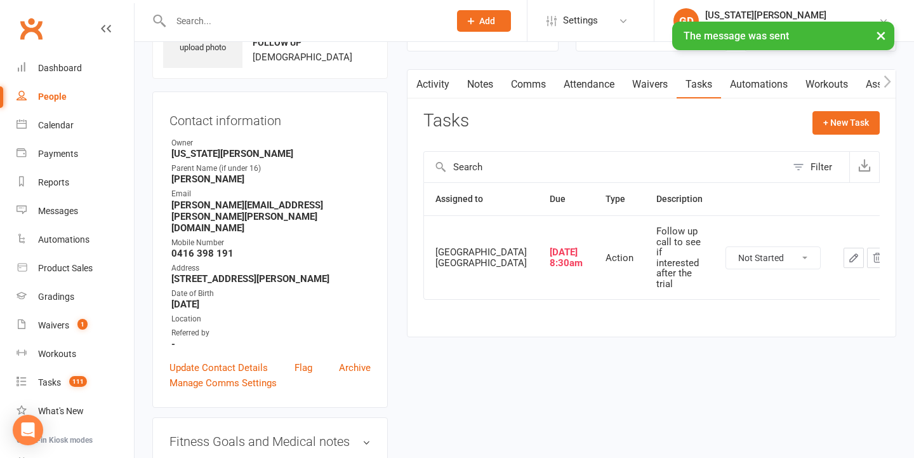
click at [848, 255] on icon "button" at bounding box center [853, 257] width 11 height 11
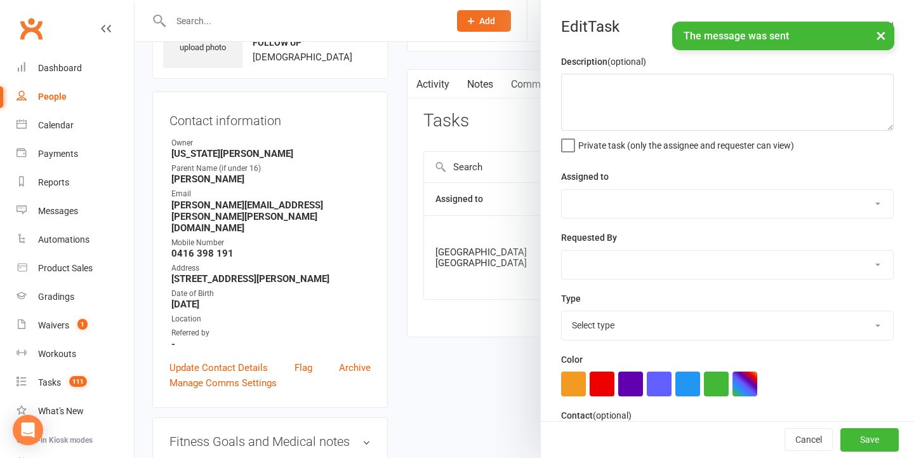
type textarea "Follow up call to see if interested after the trial"
select select "42839"
type input "07 Sep 2025"
type input "8:30am"
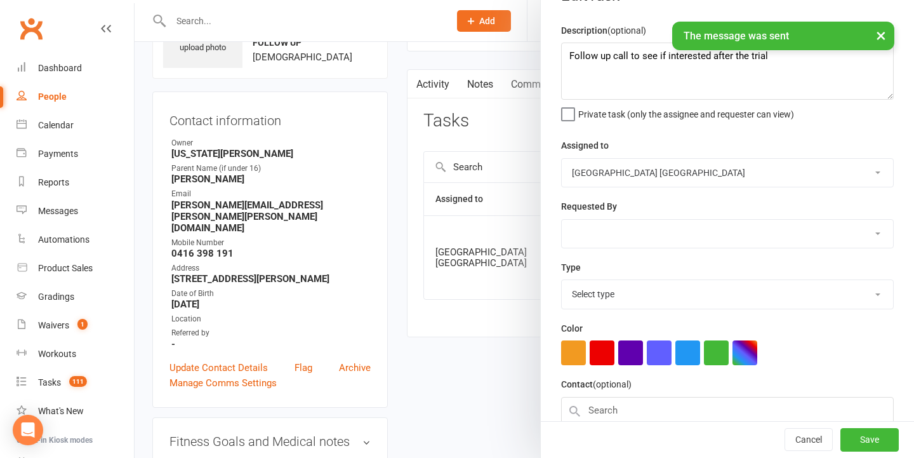
select select "18411"
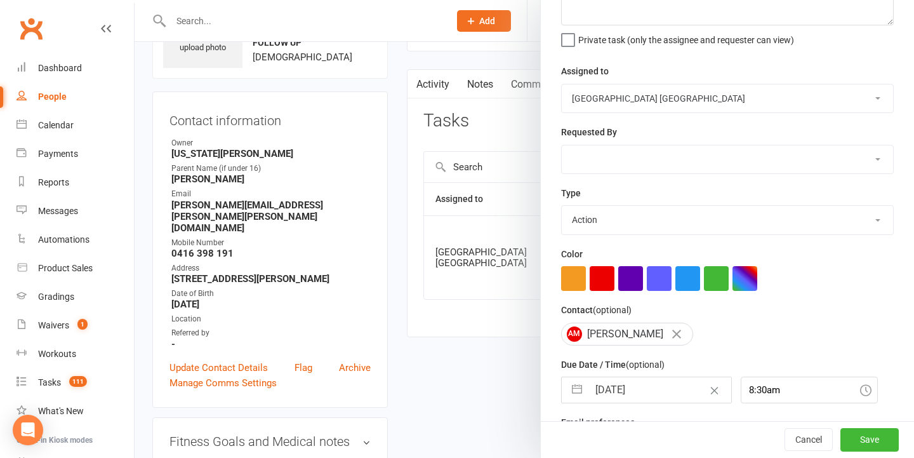
select select "48620"
select select "7"
select select "2025"
select select "8"
select select "2025"
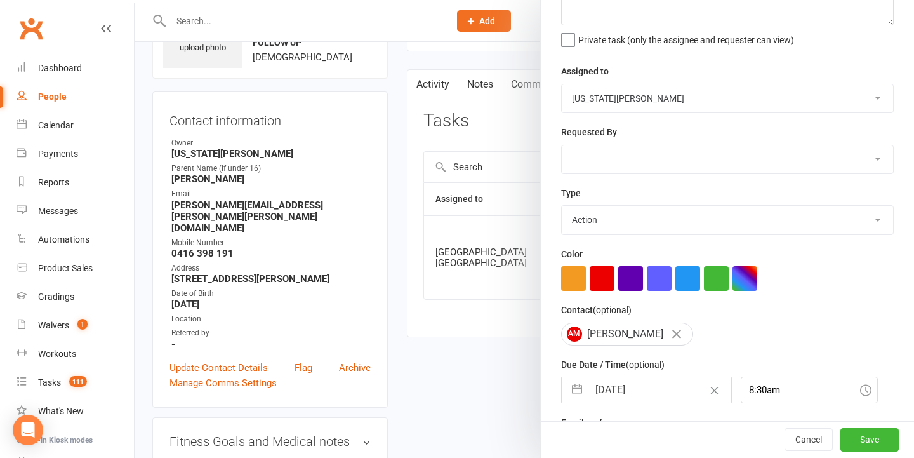
select select "9"
select select "2025"
drag, startPoint x: 606, startPoint y: 396, endPoint x: 617, endPoint y: 396, distance: 10.8
click at [606, 396] on input "07 Sep 2025" at bounding box center [660, 389] width 143 height 25
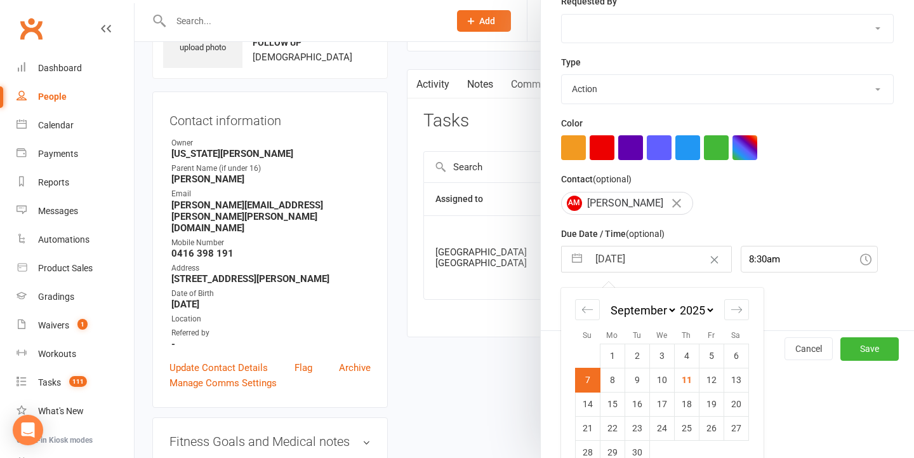
scroll to position [255, 0]
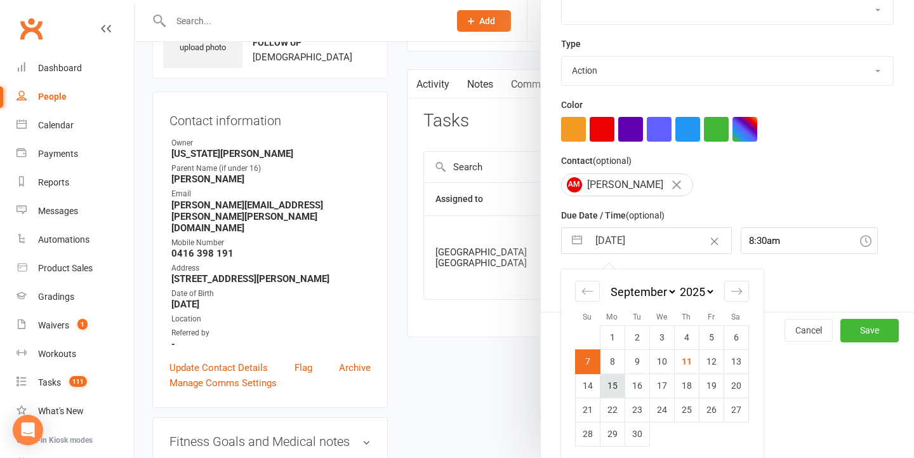
click at [614, 378] on td "15" at bounding box center [612, 385] width 25 height 24
type input "15 Sep 2025"
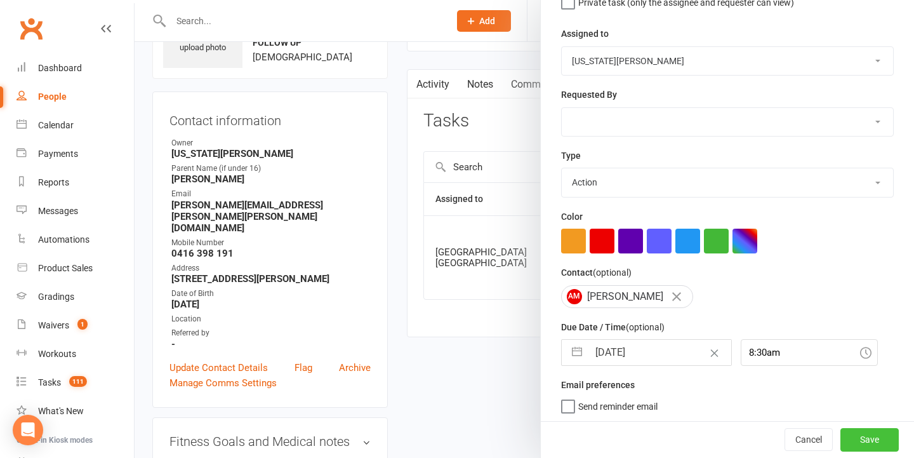
click at [855, 442] on button "Save" at bounding box center [870, 440] width 58 height 23
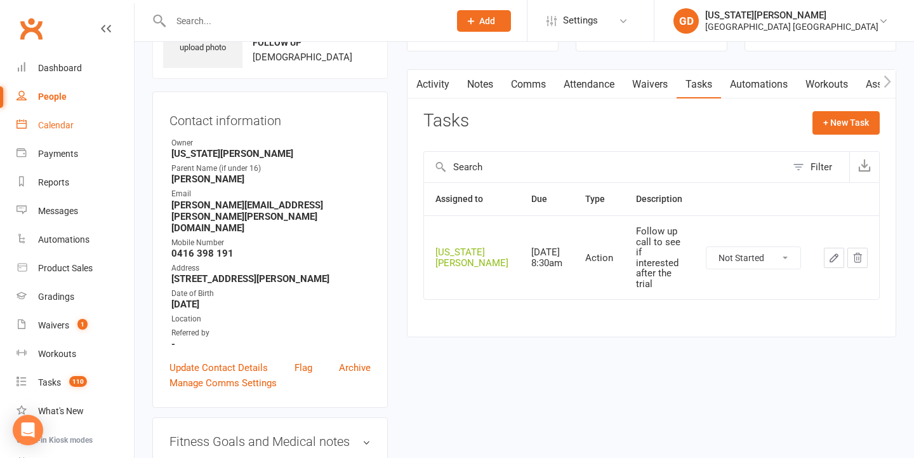
click at [81, 124] on link "Calendar" at bounding box center [75, 125] width 117 height 29
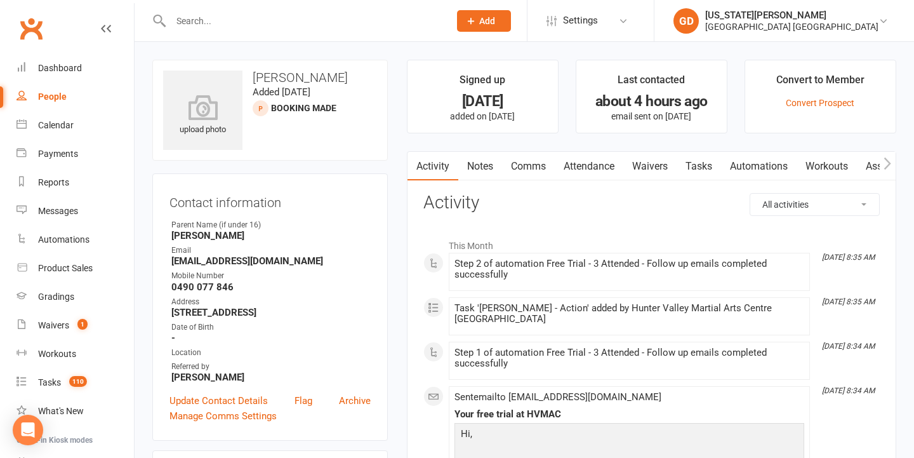
scroll to position [0, 1]
click at [497, 170] on link "Notes" at bounding box center [480, 166] width 44 height 29
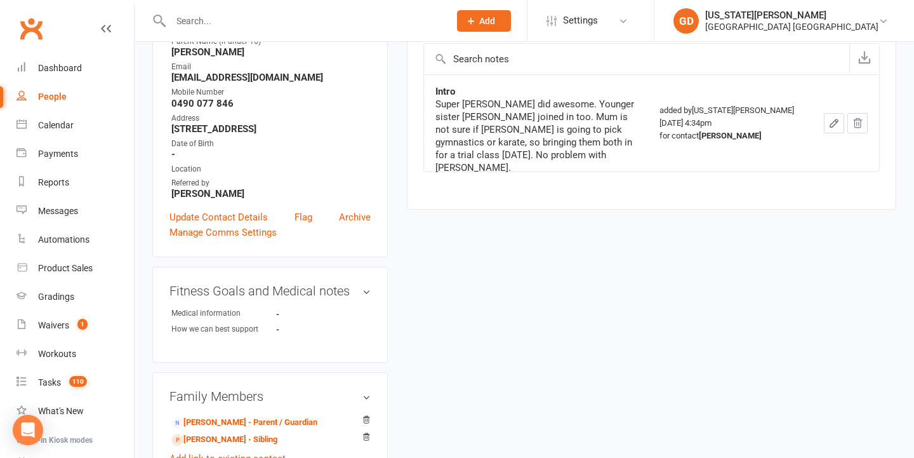
scroll to position [249, 0]
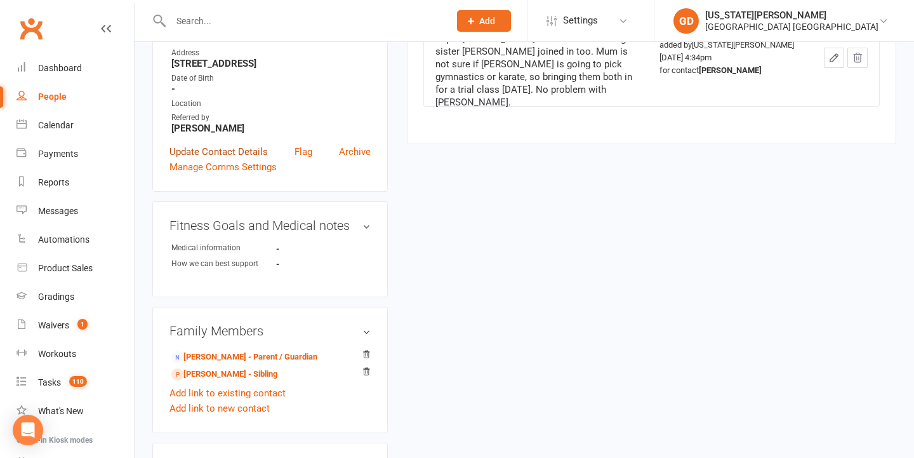
click at [233, 151] on link "Update Contact Details" at bounding box center [219, 151] width 98 height 15
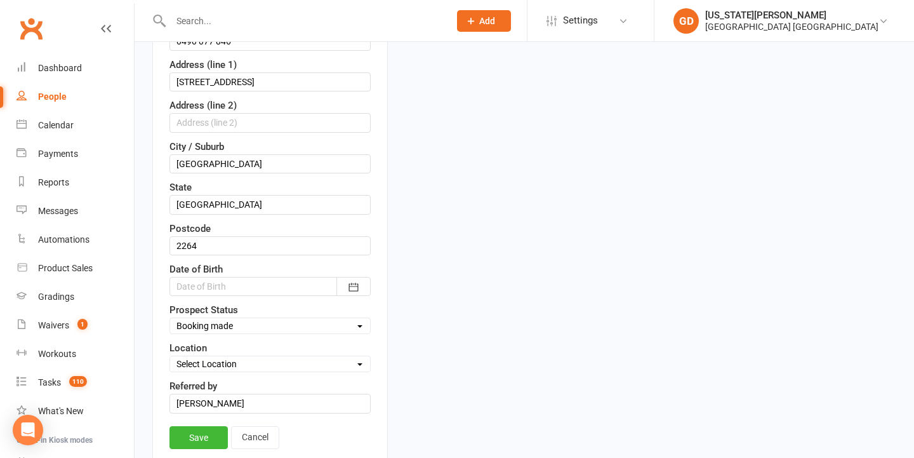
scroll to position [380, 0]
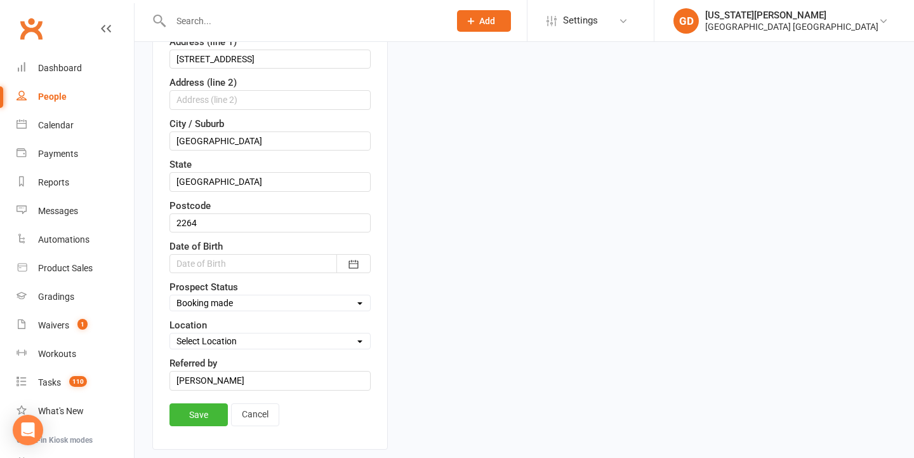
select select "Prospect Missed Trial - Follow up"
click at [206, 407] on link "Save" at bounding box center [199, 414] width 58 height 23
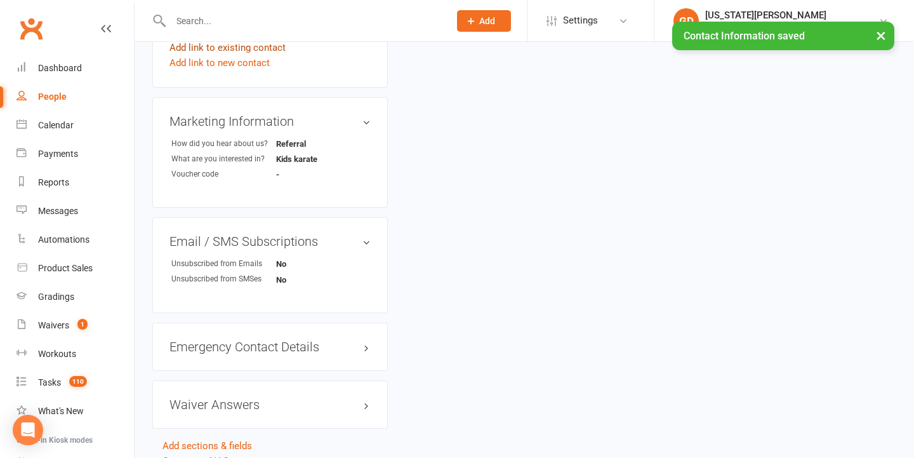
scroll to position [350, 0]
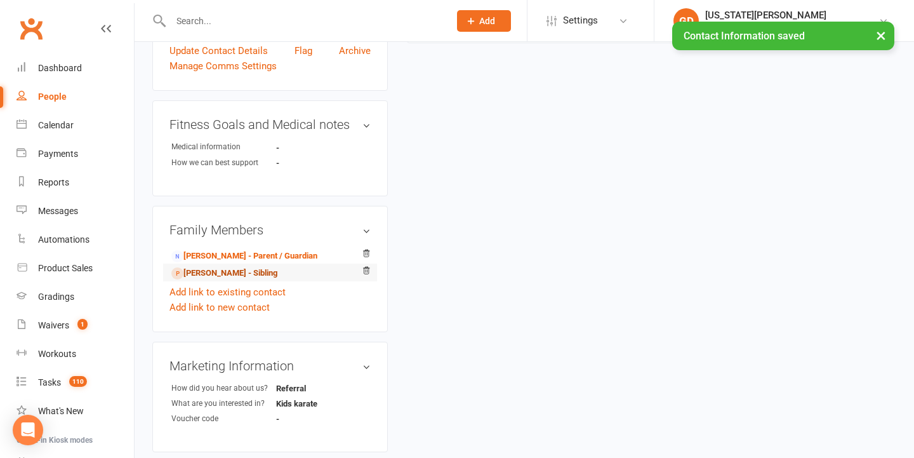
click at [228, 270] on link "[PERSON_NAME] - Sibling" at bounding box center [224, 273] width 106 height 13
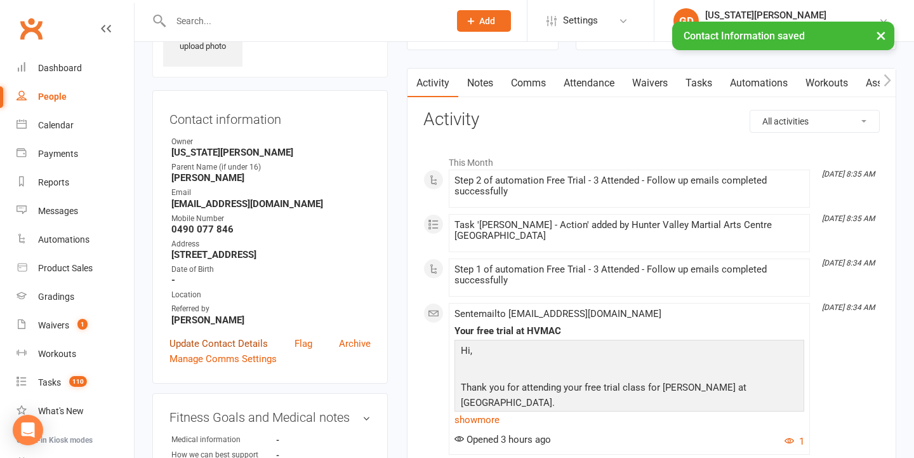
click at [235, 339] on link "Update Contact Details" at bounding box center [219, 343] width 98 height 15
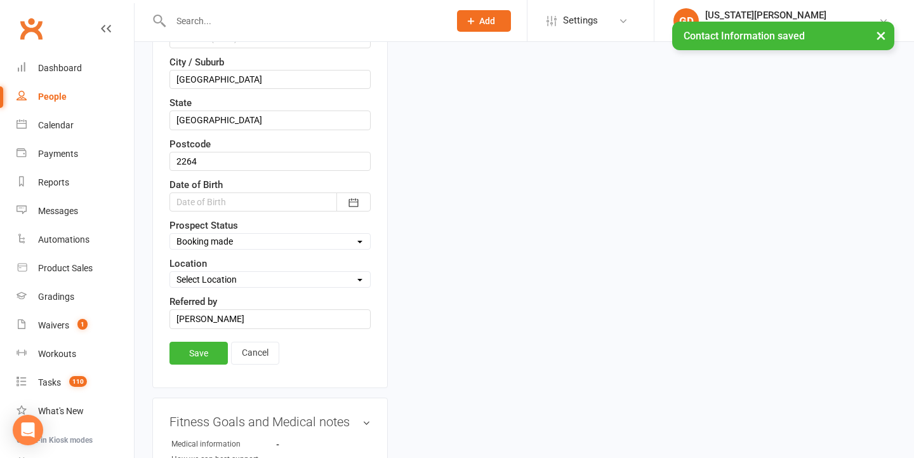
scroll to position [515, 0]
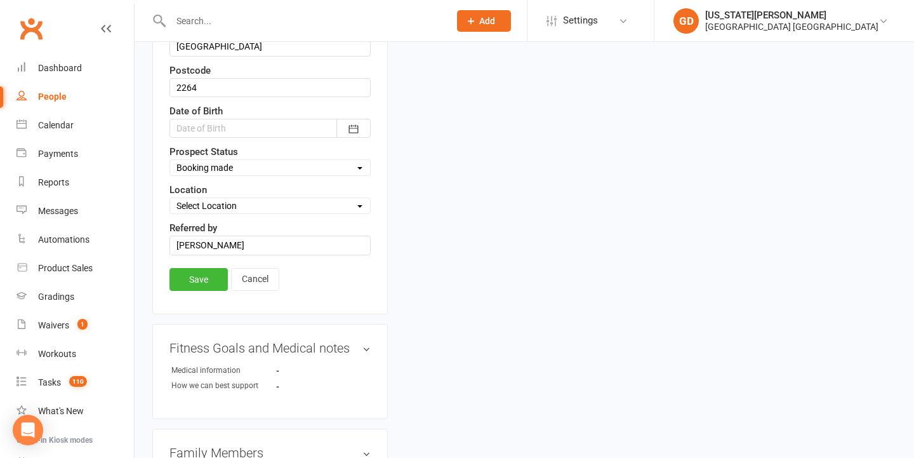
select select "Prospect Missed Trial - Follow up"
click at [192, 286] on link "Save" at bounding box center [199, 279] width 58 height 23
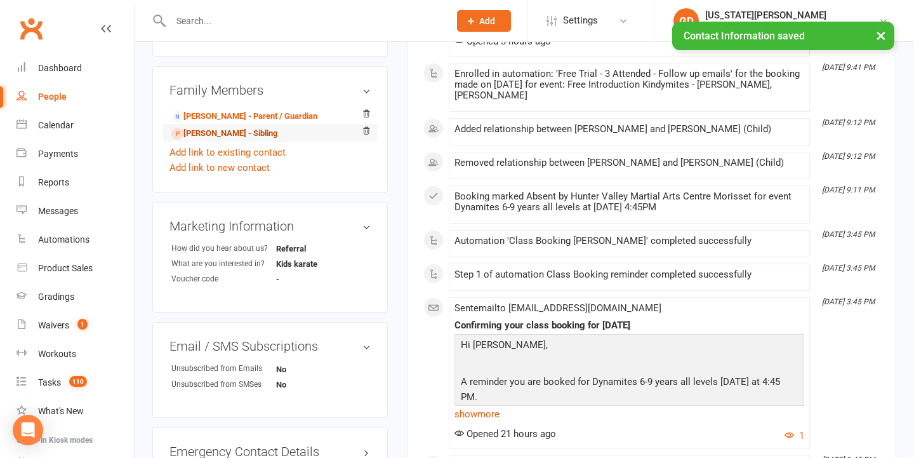
click at [255, 131] on link "[PERSON_NAME] - Sibling" at bounding box center [224, 133] width 106 height 13
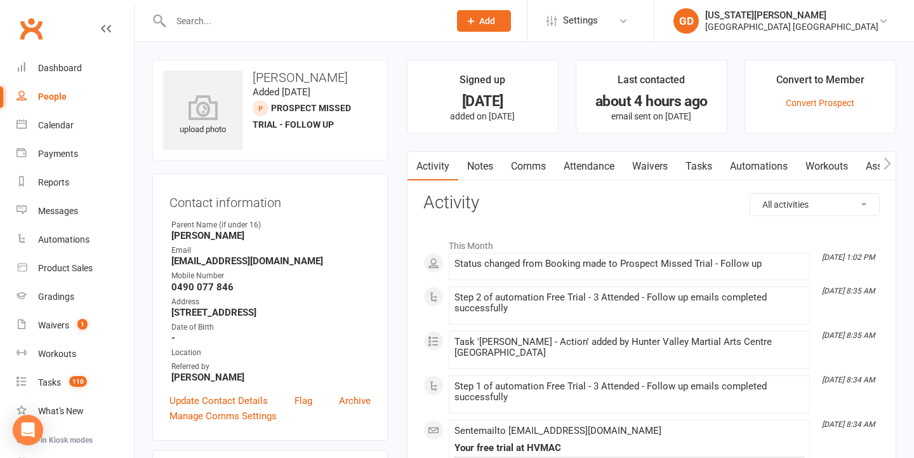
click at [530, 163] on link "Comms" at bounding box center [528, 166] width 53 height 29
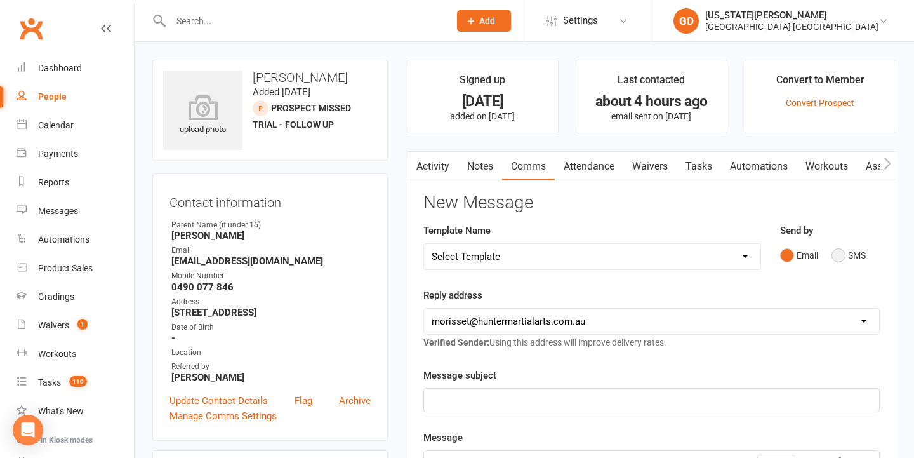
click at [835, 255] on button "SMS" at bounding box center [849, 255] width 34 height 24
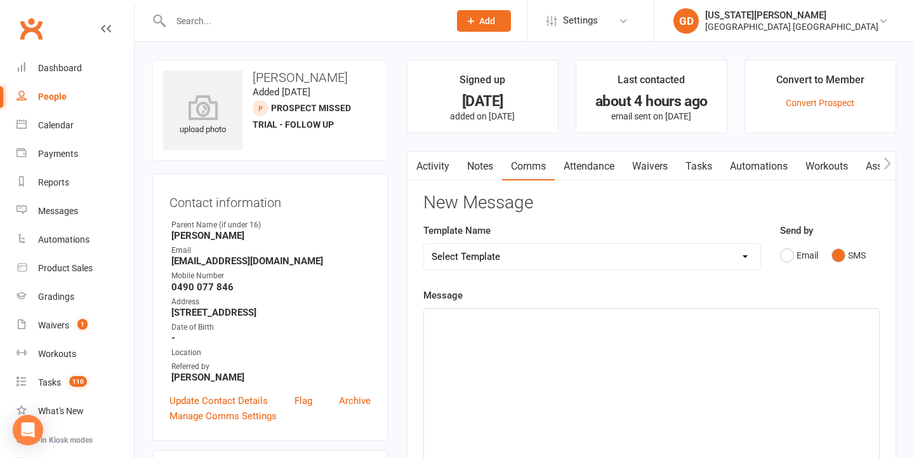
click at [755, 327] on div "﻿" at bounding box center [651, 404] width 455 height 191
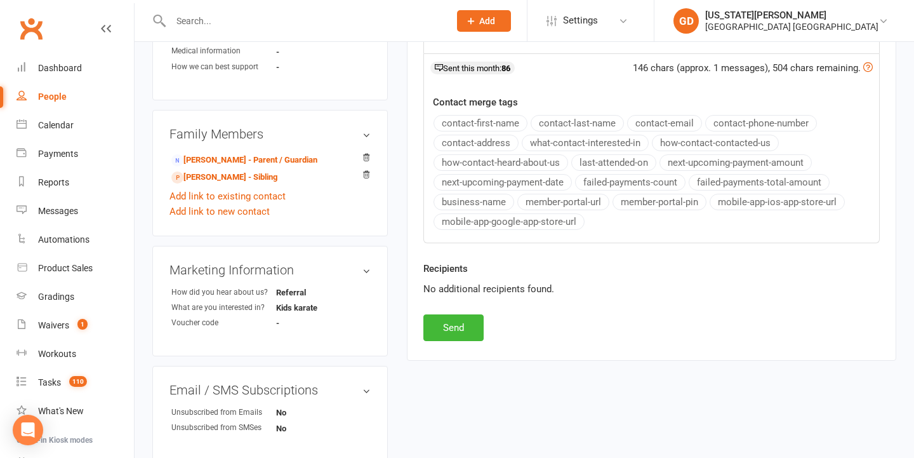
scroll to position [563, 0]
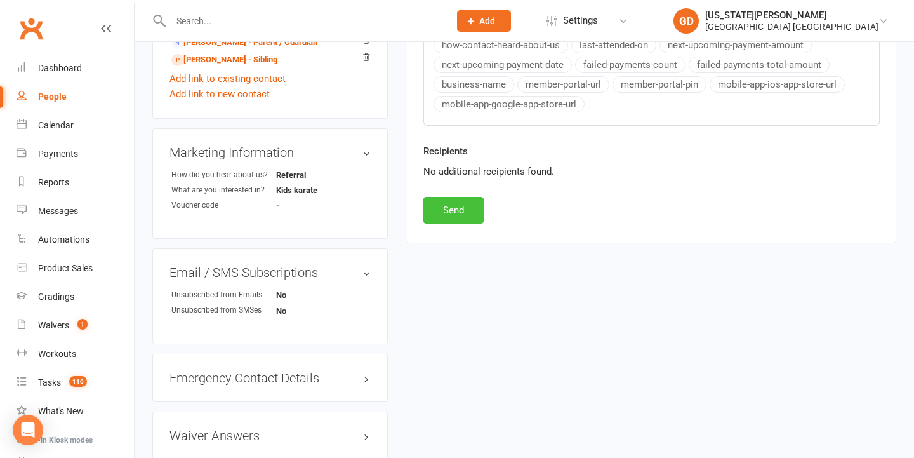
click at [469, 215] on button "Send" at bounding box center [454, 210] width 60 height 27
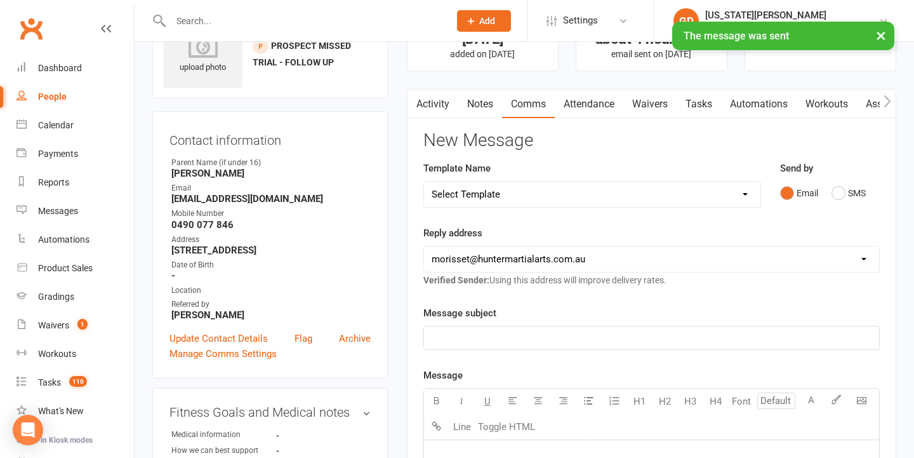
scroll to position [202, 0]
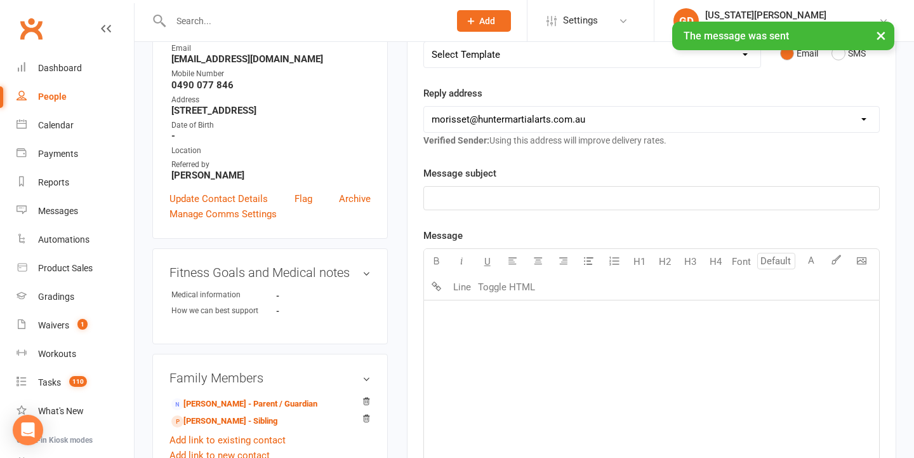
click at [572, 199] on p "﻿" at bounding box center [652, 198] width 440 height 15
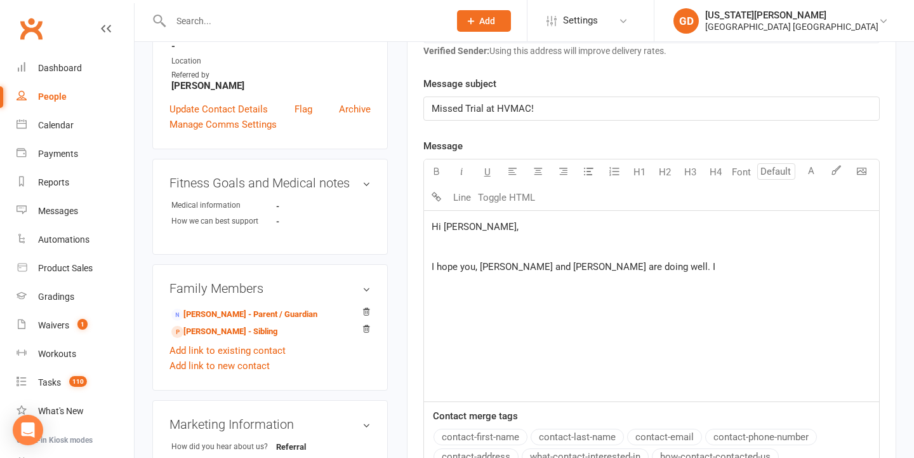
scroll to position [292, 0]
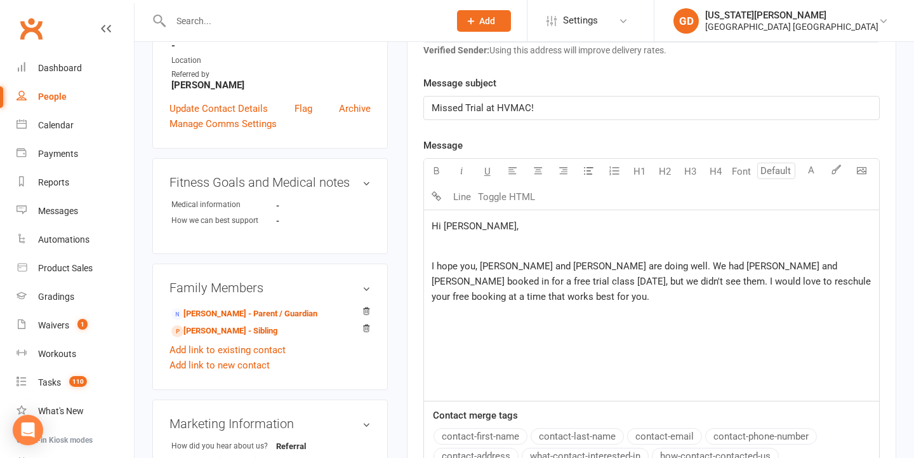
click at [620, 284] on span "I hope you, [PERSON_NAME] and [PERSON_NAME] are doing well. We had [PERSON_NAME…" at bounding box center [653, 281] width 442 height 42
click at [867, 282] on p "I hope you, [PERSON_NAME] and [PERSON_NAME] are doing well. We had [PERSON_NAME…" at bounding box center [652, 281] width 440 height 46
drag, startPoint x: 867, startPoint y: 282, endPoint x: 875, endPoint y: 279, distance: 8.8
click at [875, 279] on div "Hi [PERSON_NAME], ﻿ I hope you, [PERSON_NAME] and [PERSON_NAME] are doing well.…" at bounding box center [651, 305] width 455 height 191
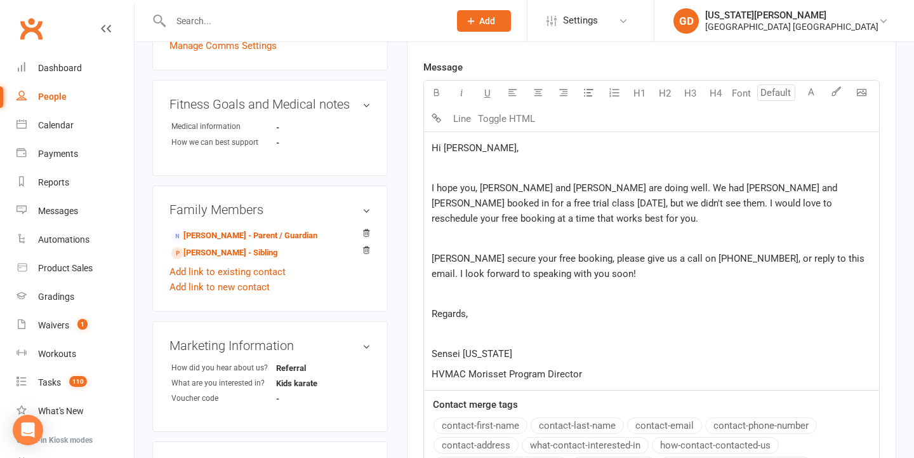
scroll to position [385, 0]
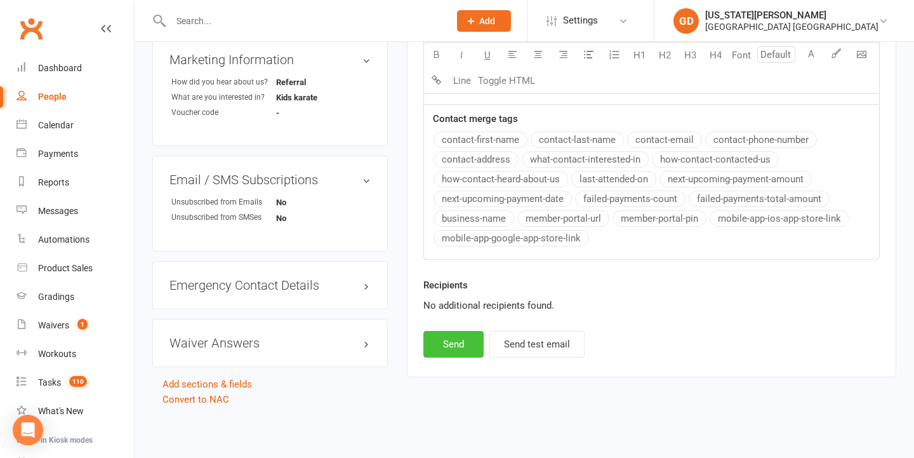
click at [467, 331] on button "Send" at bounding box center [454, 344] width 60 height 27
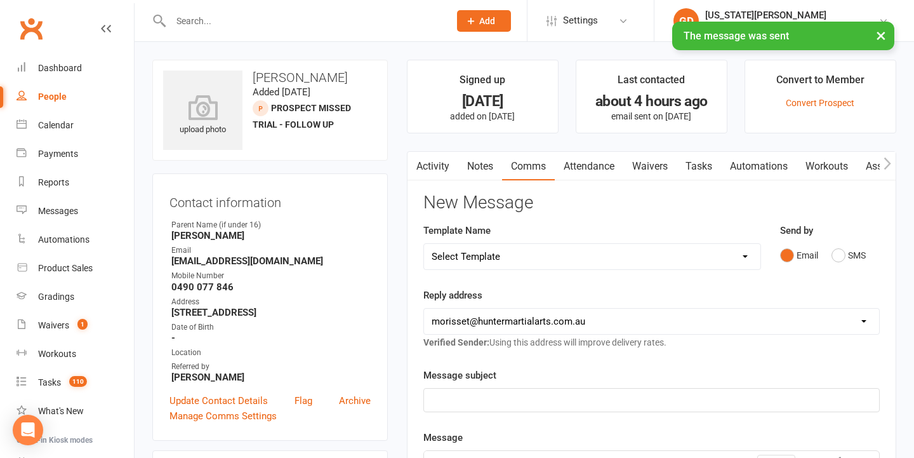
scroll to position [0, 0]
click at [471, 164] on link "Notes" at bounding box center [481, 166] width 44 height 29
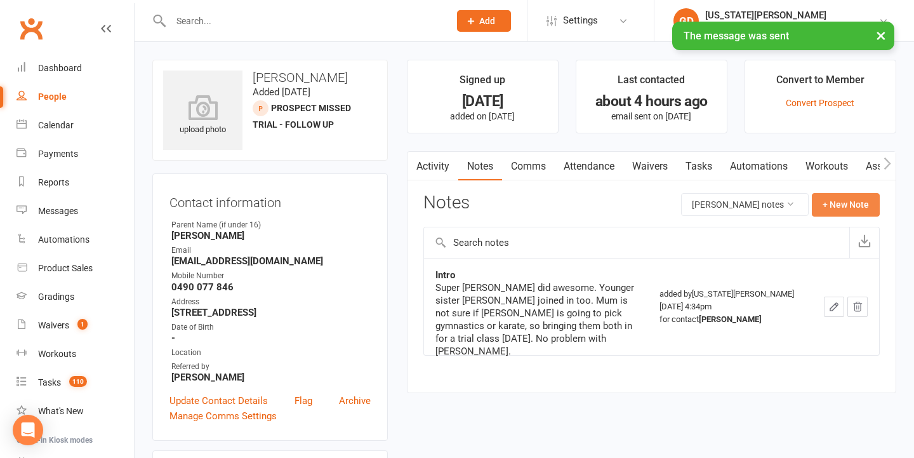
click at [847, 207] on button "+ New Note" at bounding box center [846, 204] width 68 height 23
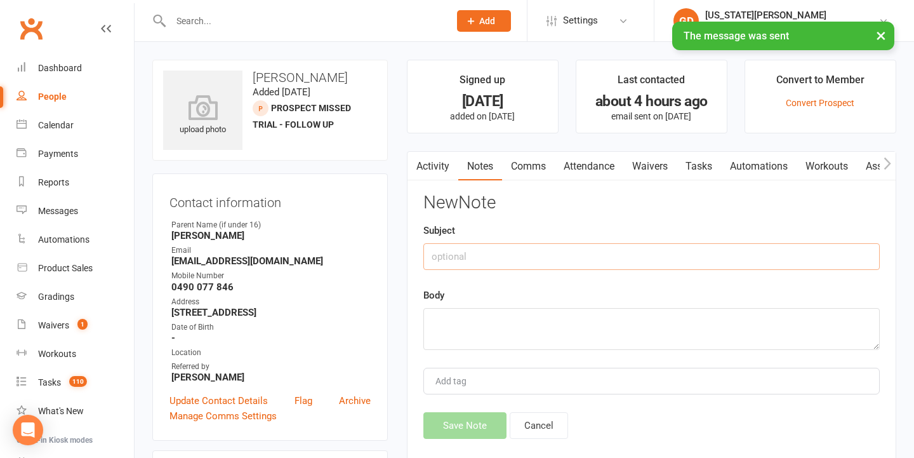
click at [554, 257] on input "text" at bounding box center [652, 256] width 457 height 27
type input "m"
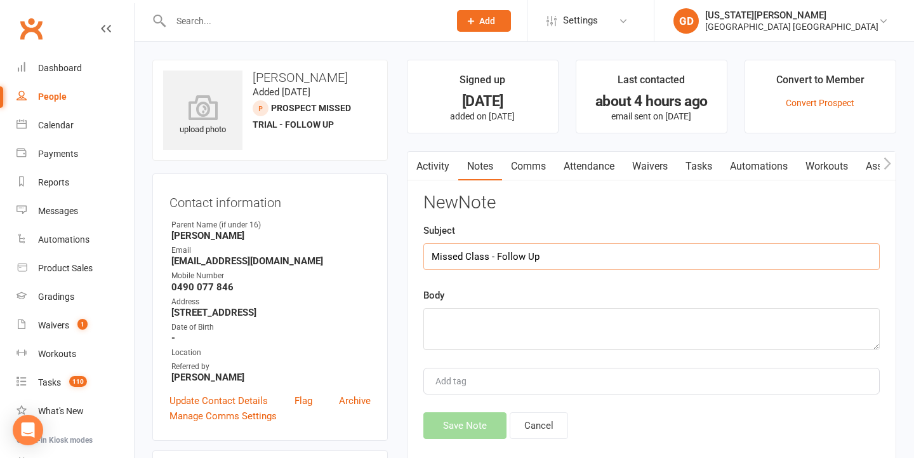
type input "Missed Class - Follow Up"
type textarea "a"
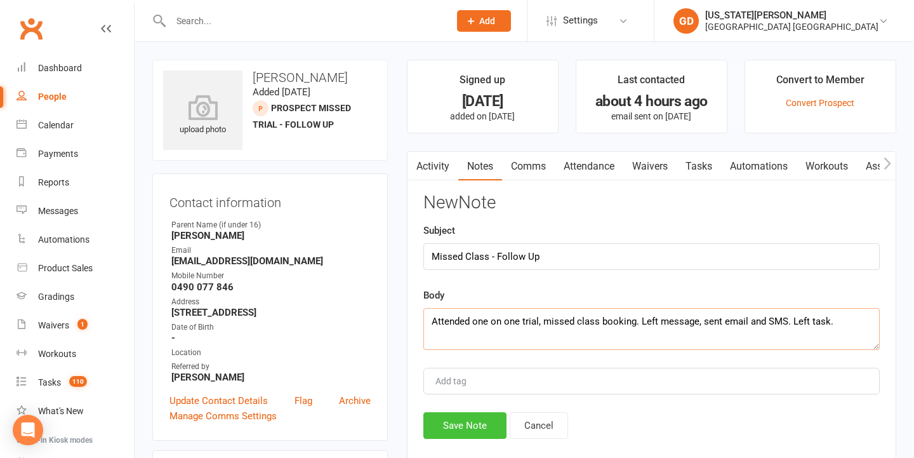
type textarea "Attended one on one trial, missed class booking. Left message, sent email and S…"
click at [455, 415] on button "Save Note" at bounding box center [465, 425] width 83 height 27
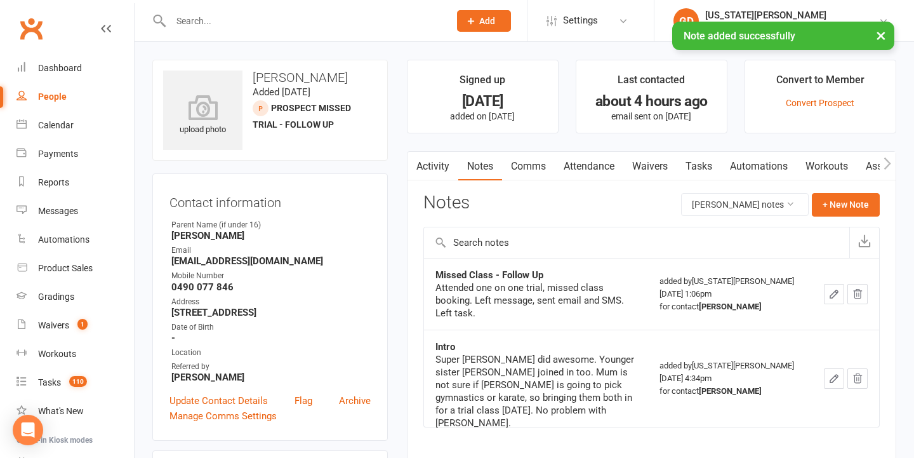
click at [707, 172] on link "Tasks" at bounding box center [699, 166] width 44 height 29
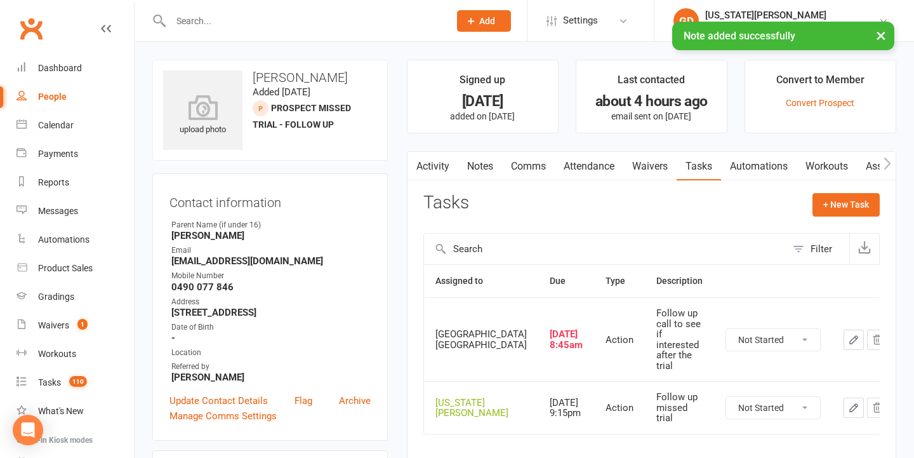
click at [874, 335] on icon "button" at bounding box center [878, 339] width 8 height 9
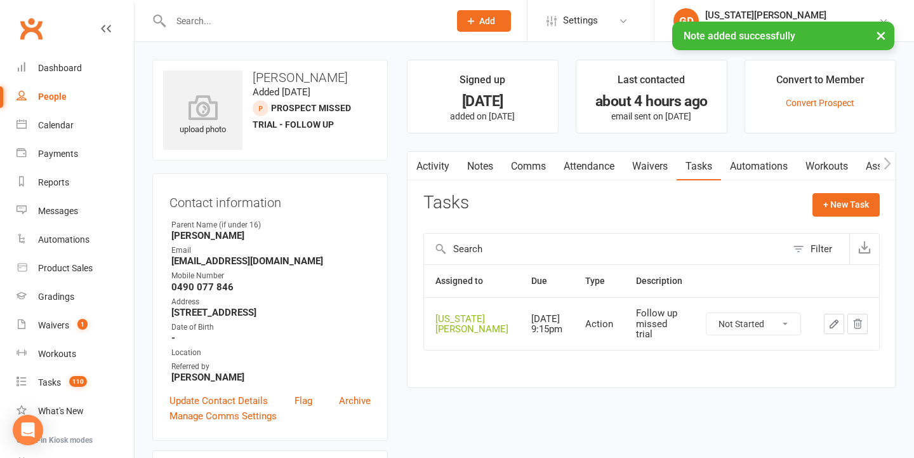
click at [836, 330] on icon "button" at bounding box center [834, 323] width 11 height 11
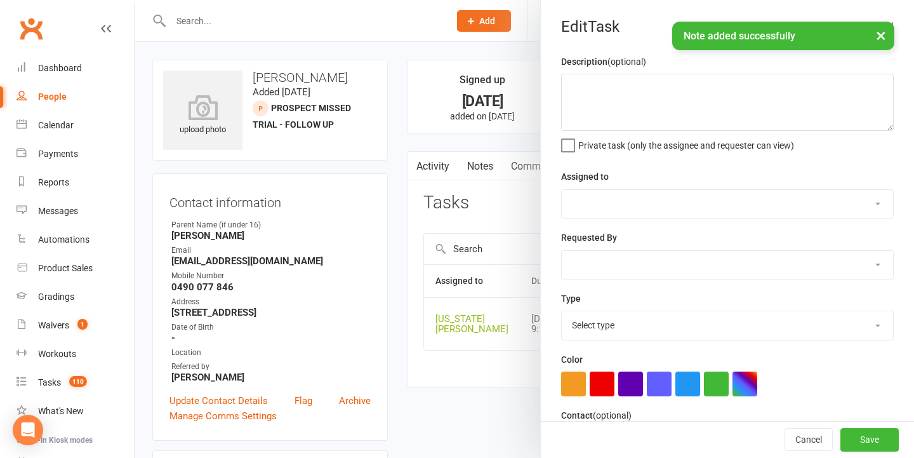
type textarea "Follow up missed trial"
select select "48620"
type input "[DATE]"
type input "9:15pm"
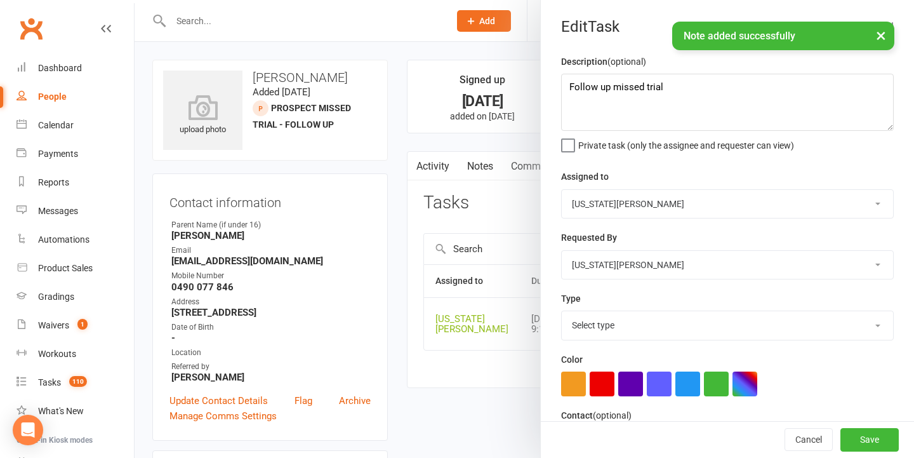
select select "18411"
click at [699, 86] on textarea "Follow up missed trial" at bounding box center [727, 102] width 333 height 57
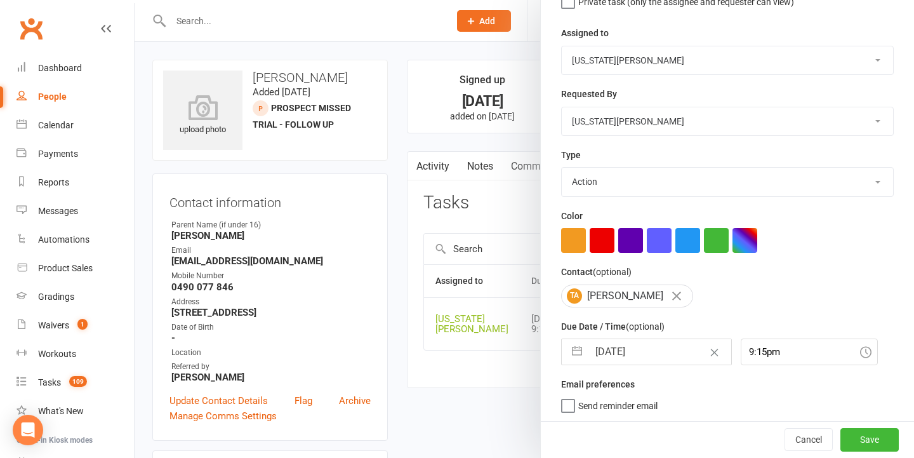
type textarea "Follow up missed trial (see notes)"
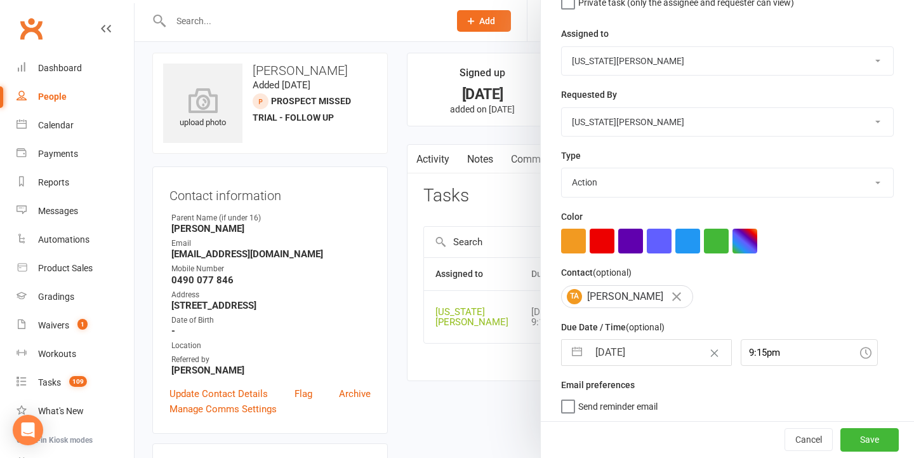
scroll to position [8, 0]
click at [621, 356] on input "[DATE]" at bounding box center [660, 352] width 143 height 25
select select "7"
select select "2025"
select select "8"
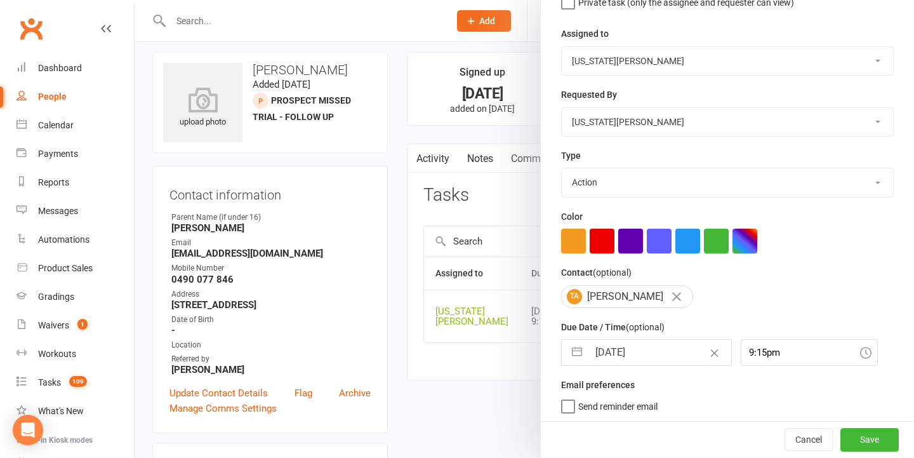
select select "2025"
select select "9"
select select "2025"
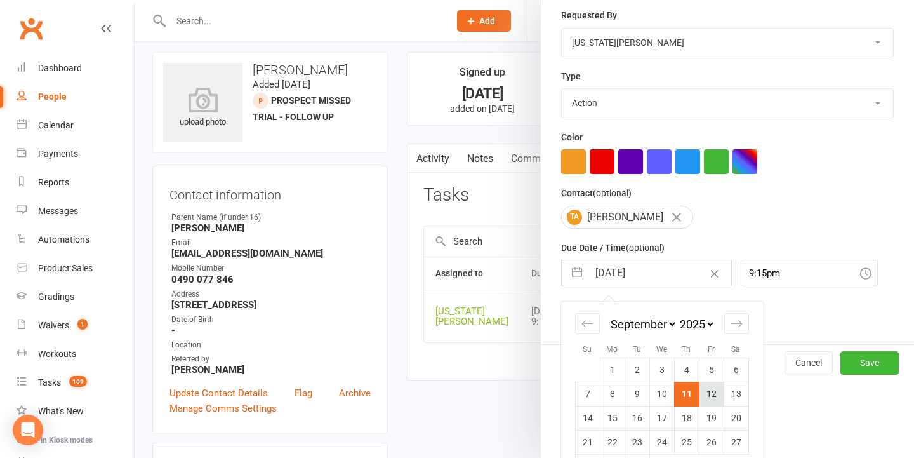
scroll to position [229, 0]
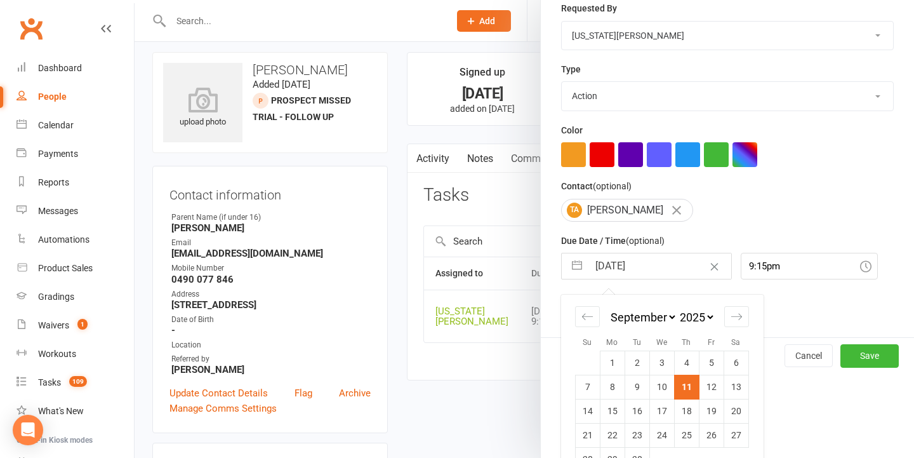
drag, startPoint x: 732, startPoint y: 389, endPoint x: 757, endPoint y: 389, distance: 24.8
click at [732, 389] on td "13" at bounding box center [736, 387] width 25 height 24
type input "[DATE]"
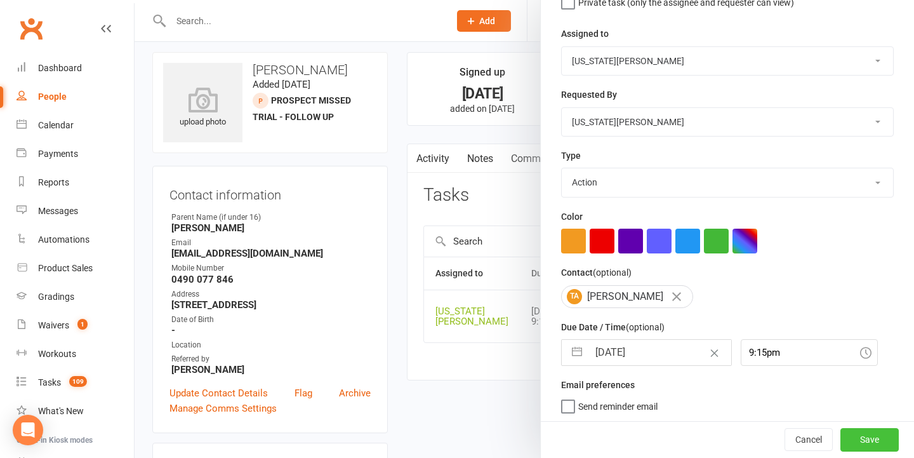
click at [878, 445] on button "Save" at bounding box center [870, 440] width 58 height 23
